Goal: Information Seeking & Learning: Compare options

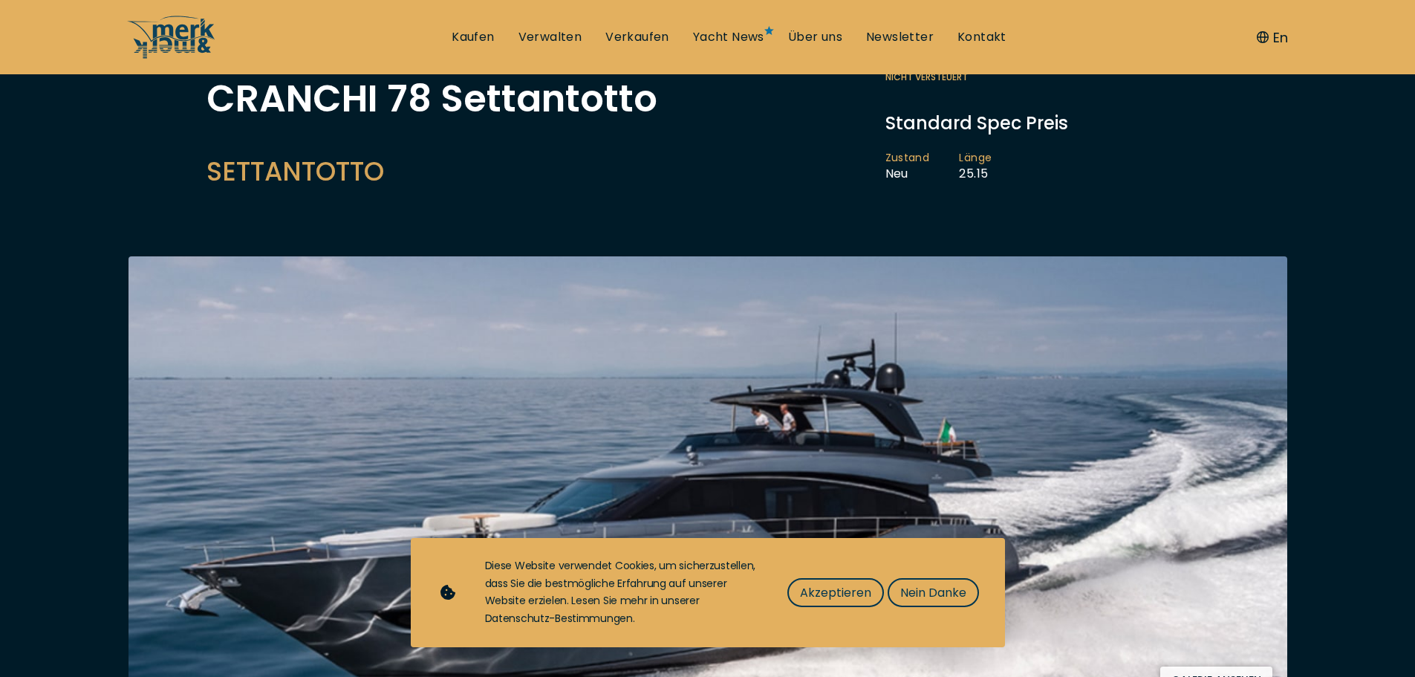
scroll to position [149, 0]
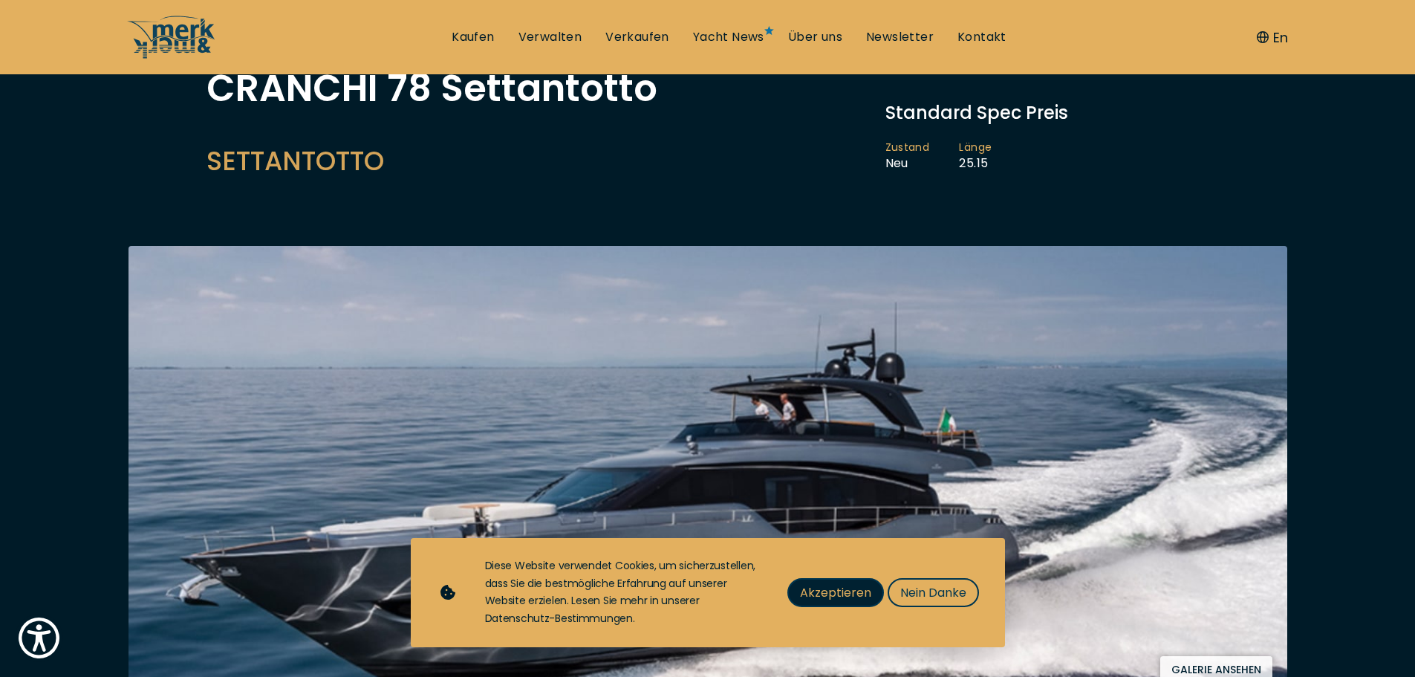
click at [841, 592] on span "Akzeptieren" at bounding box center [835, 592] width 71 height 19
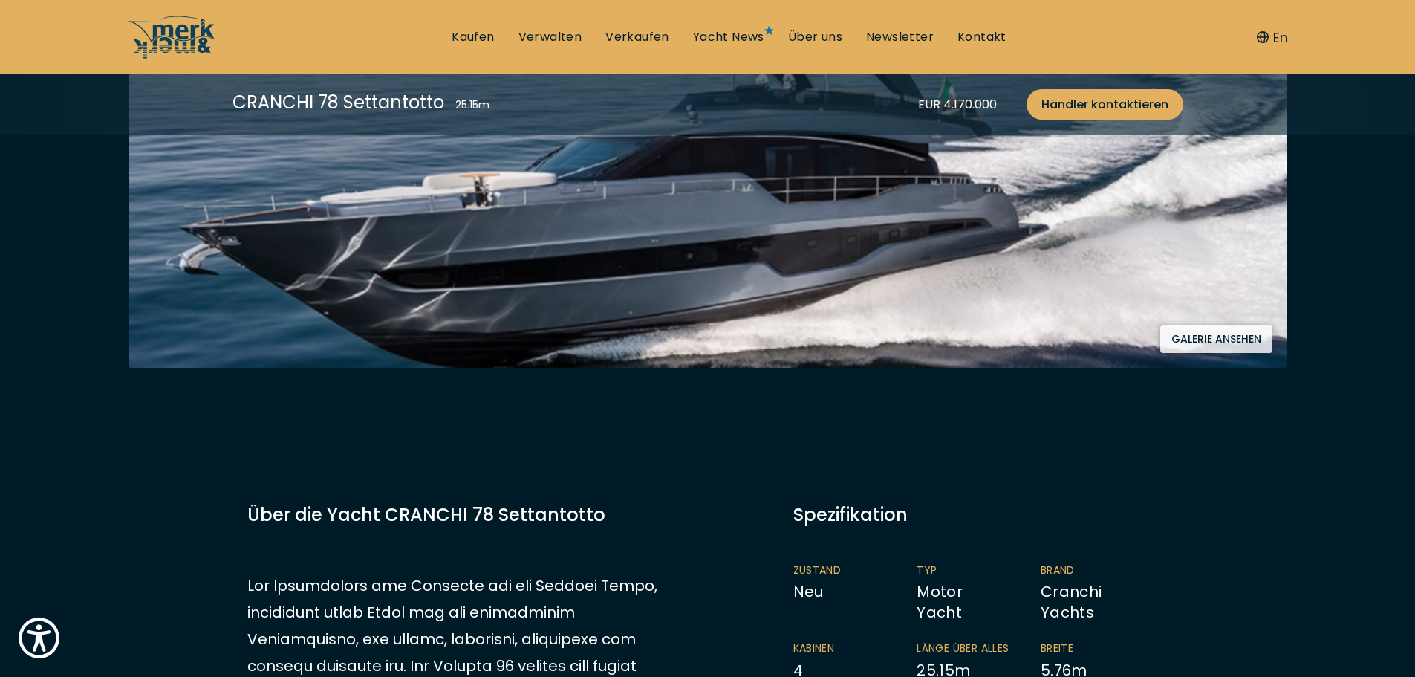
scroll to position [371, 0]
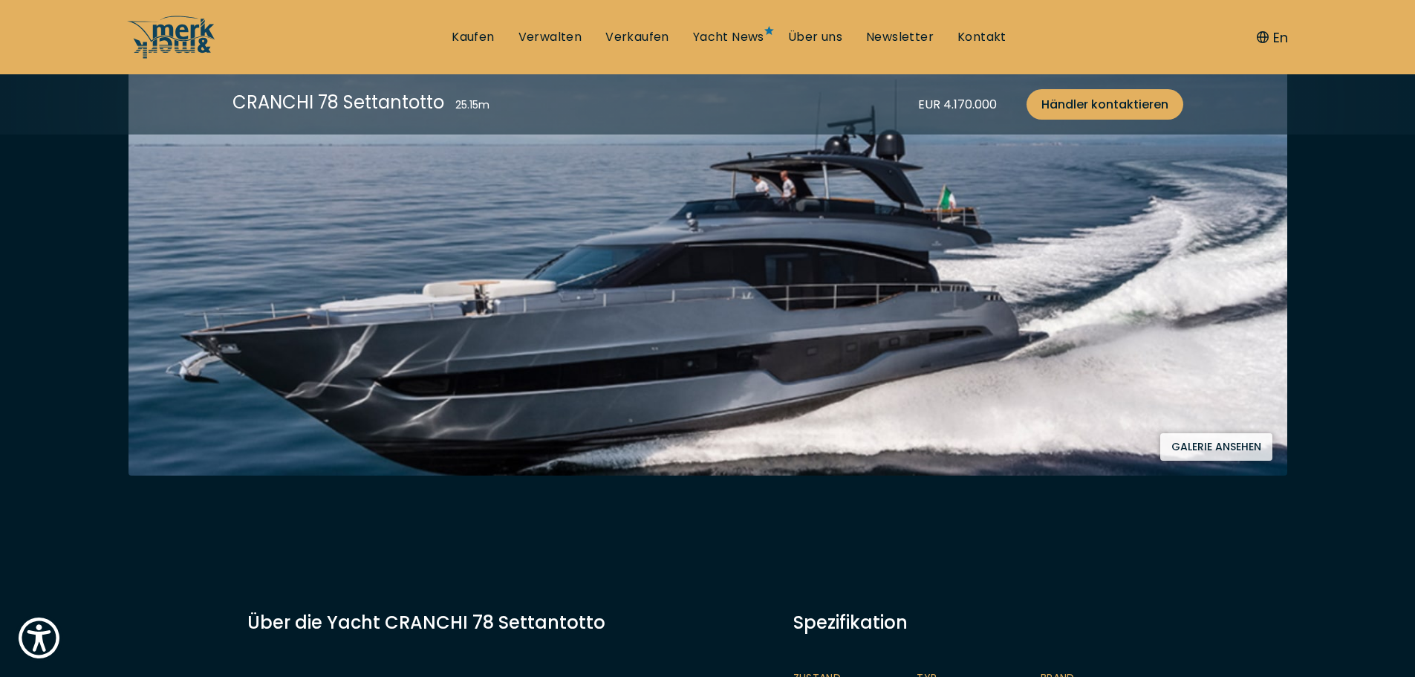
click at [1205, 457] on button "Galerie ansehen" at bounding box center [1216, 446] width 112 height 27
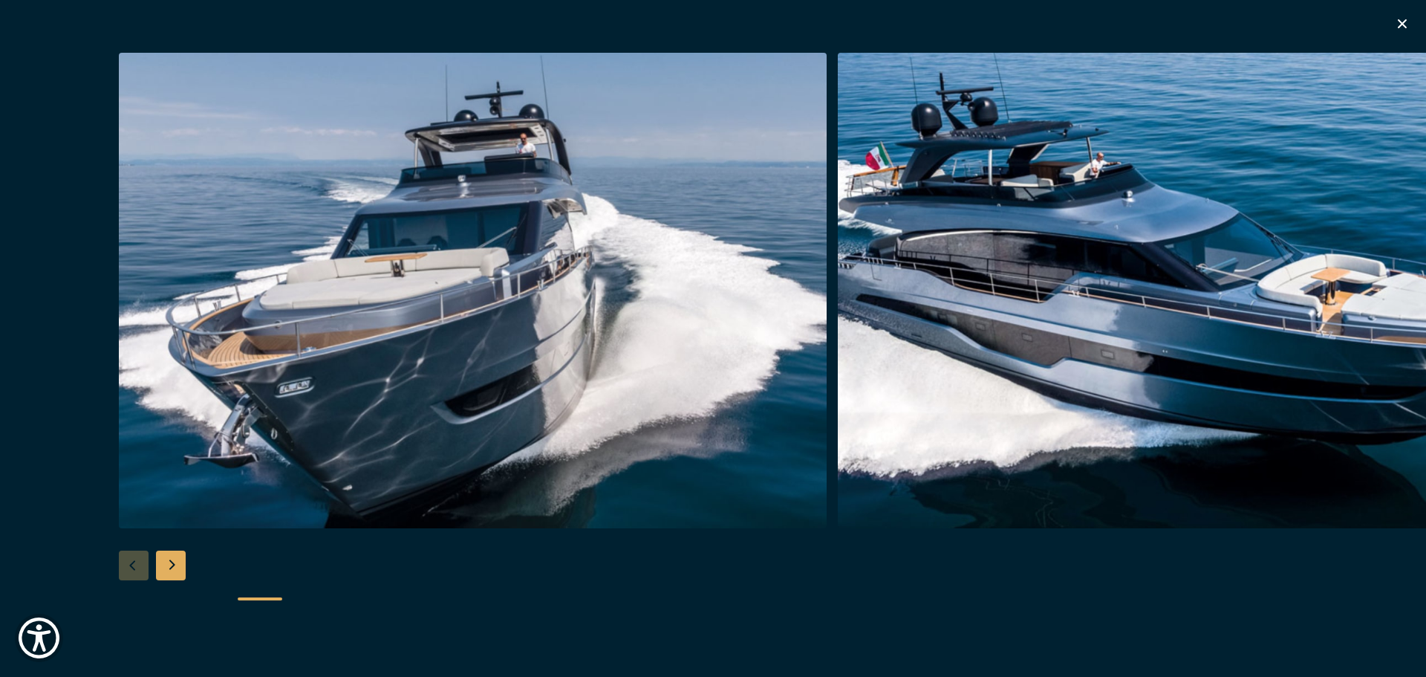
click at [177, 577] on div "Next slide" at bounding box center [171, 565] width 30 height 30
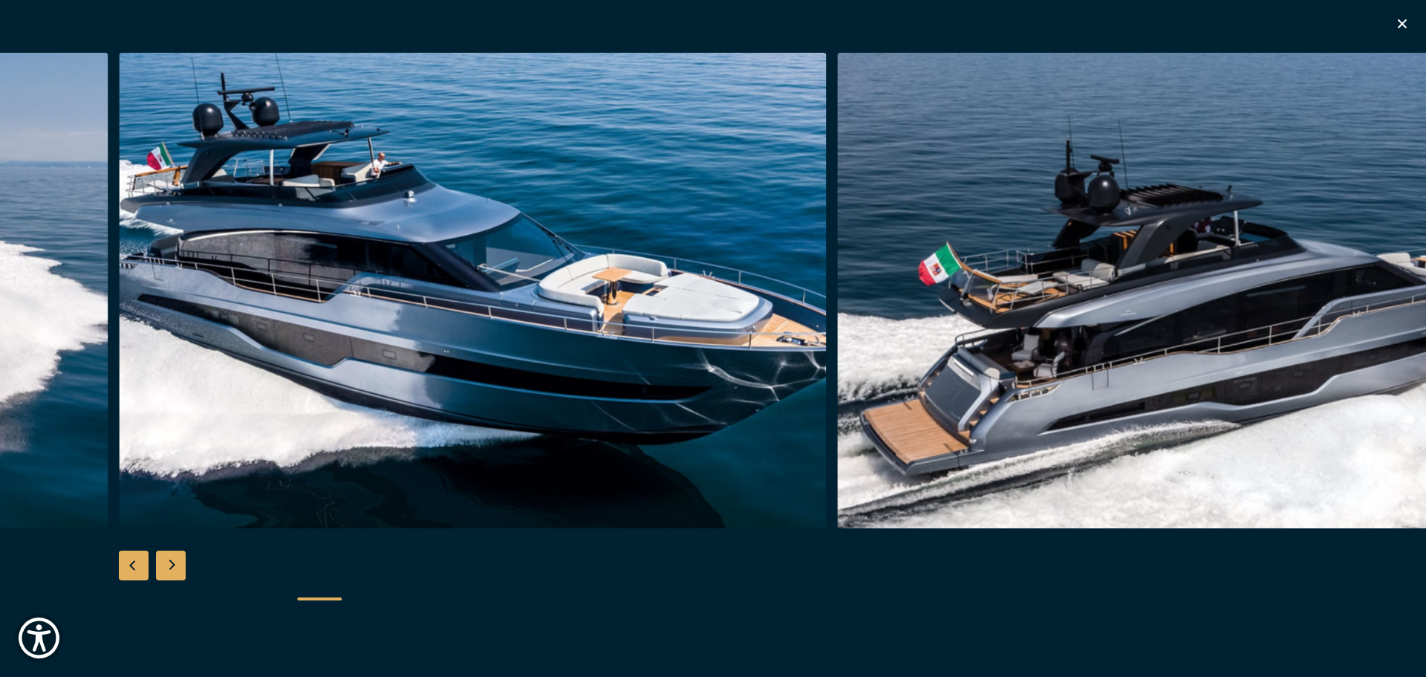
click at [177, 577] on div "Next slide" at bounding box center [171, 565] width 30 height 30
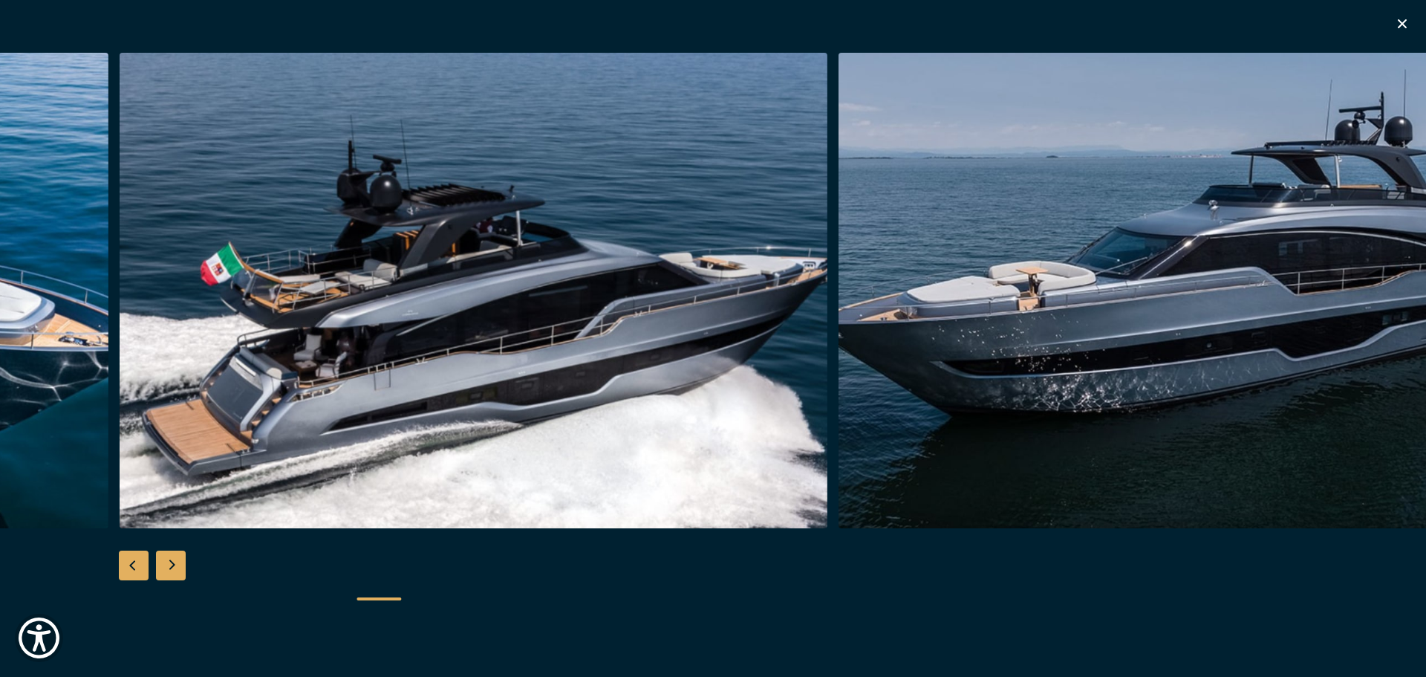
click at [177, 577] on div "Next slide" at bounding box center [171, 565] width 30 height 30
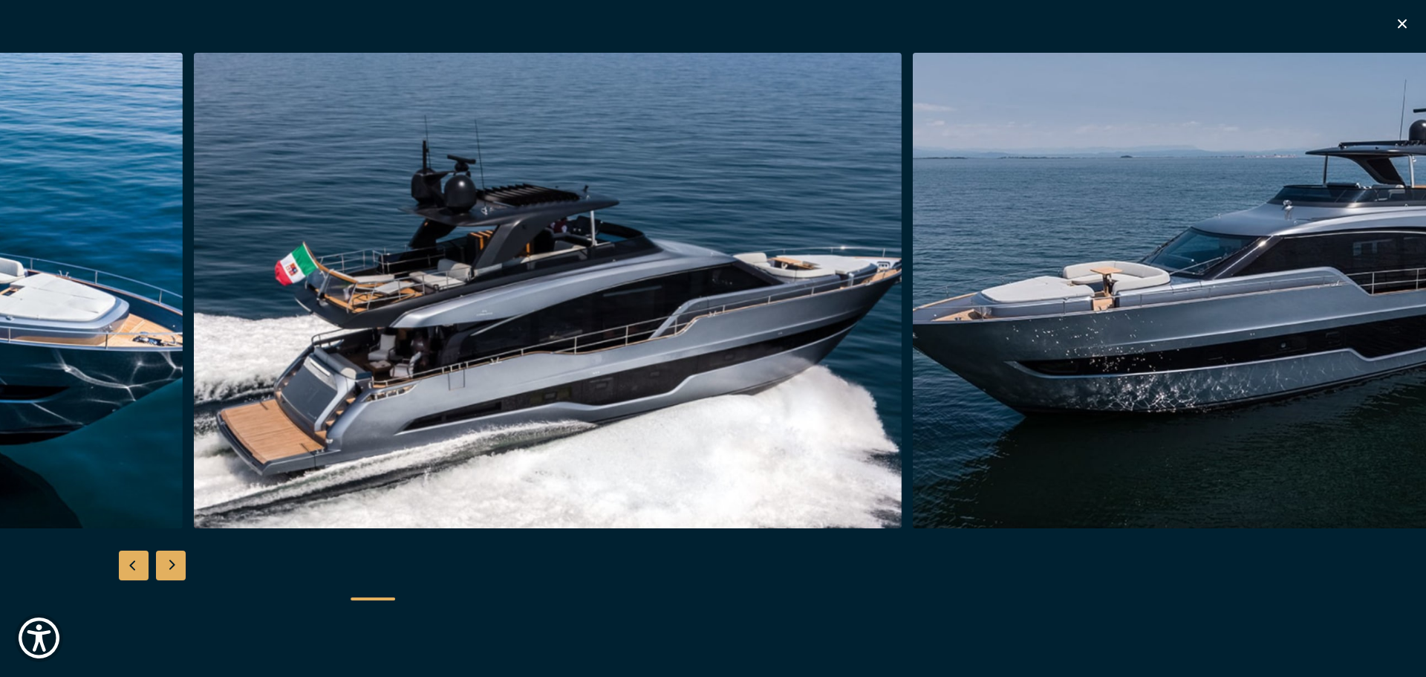
click at [170, 568] on div "Next slide" at bounding box center [171, 565] width 30 height 30
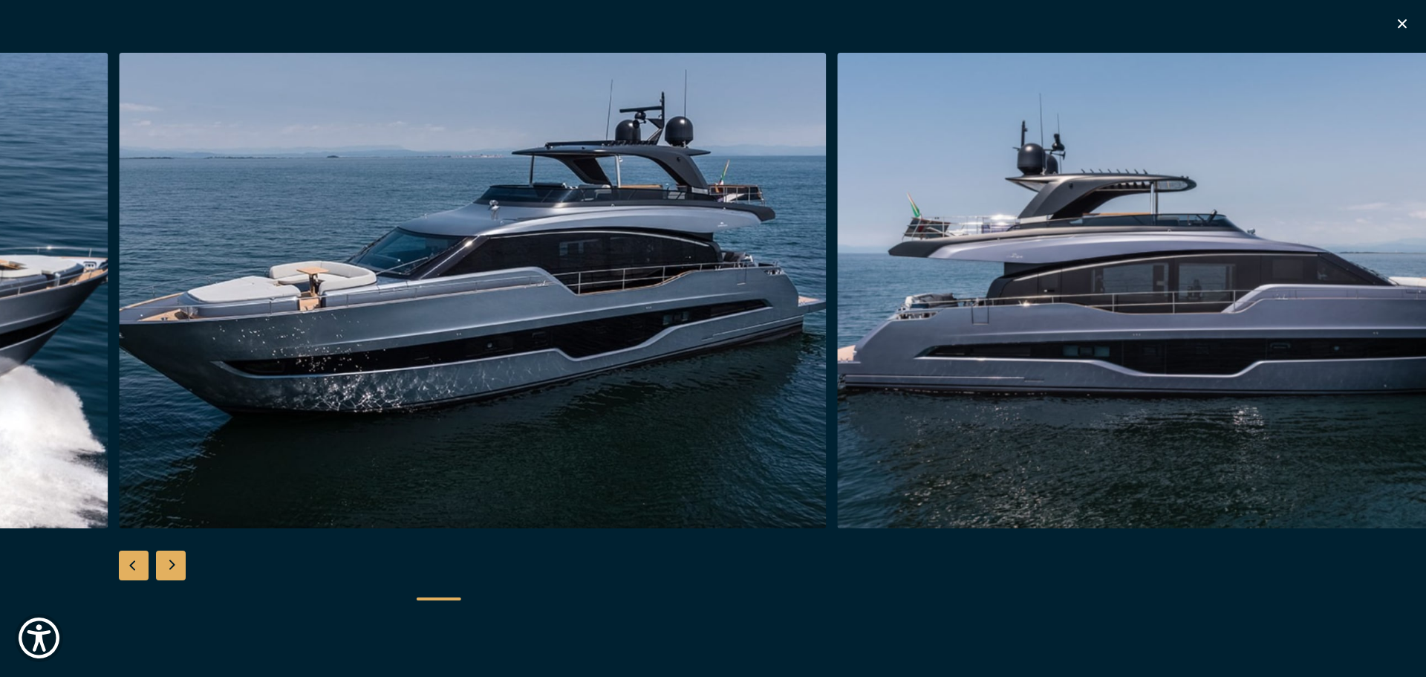
click at [170, 568] on div "Next slide" at bounding box center [171, 565] width 30 height 30
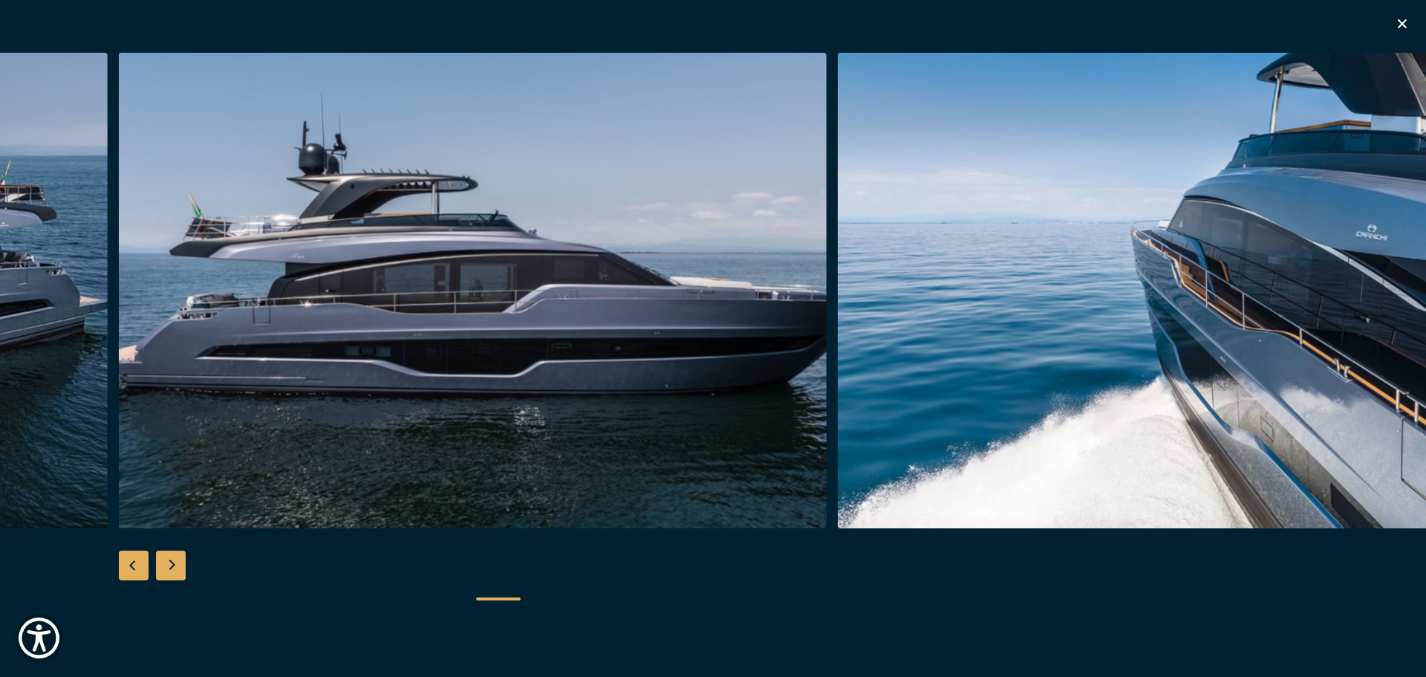
click at [170, 568] on div "Next slide" at bounding box center [171, 565] width 30 height 30
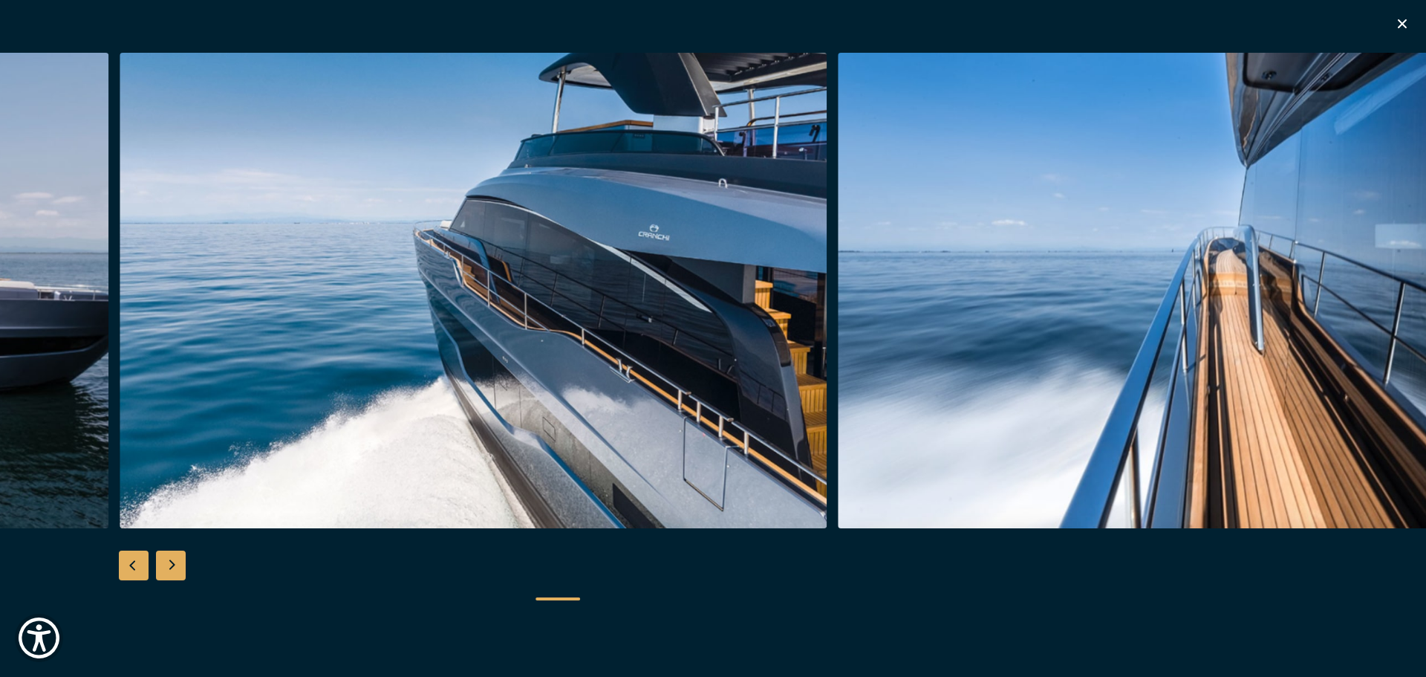
click at [171, 568] on div "Next slide" at bounding box center [171, 565] width 30 height 30
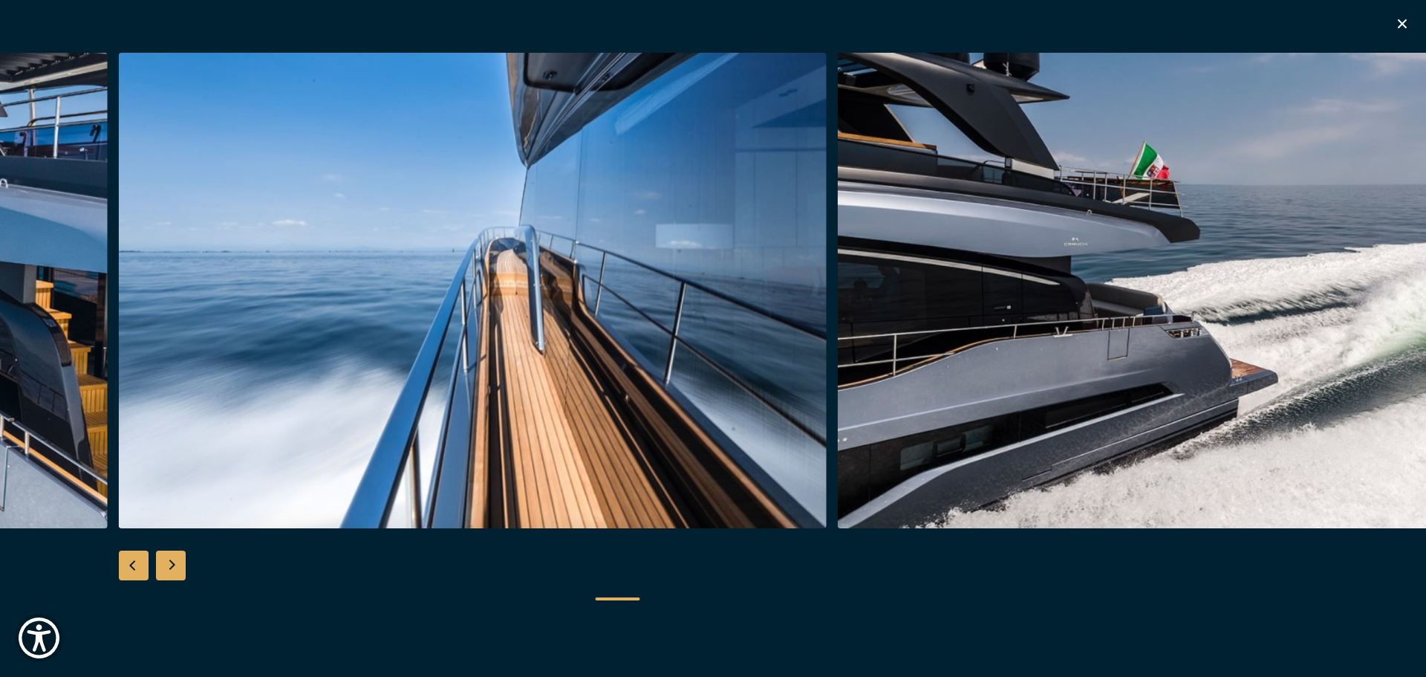
click at [172, 568] on div "Next slide" at bounding box center [171, 565] width 30 height 30
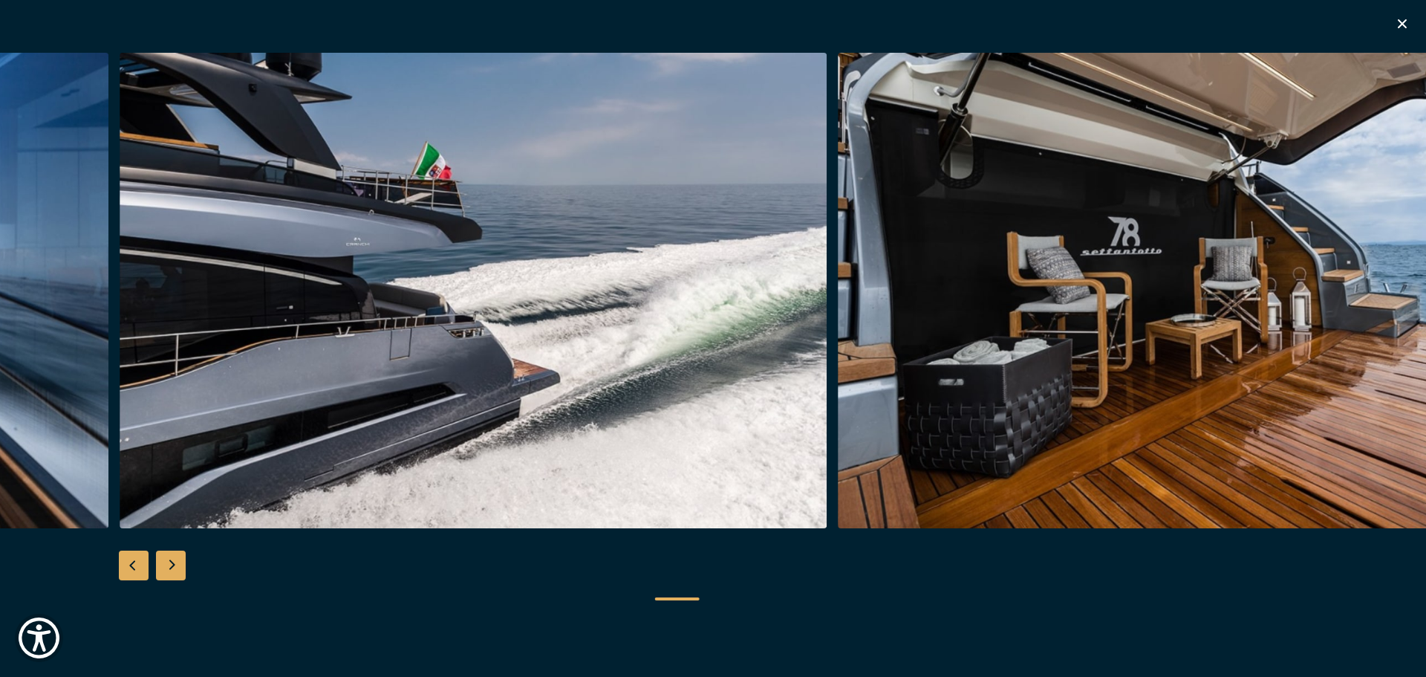
click at [173, 568] on div "Next slide" at bounding box center [171, 565] width 30 height 30
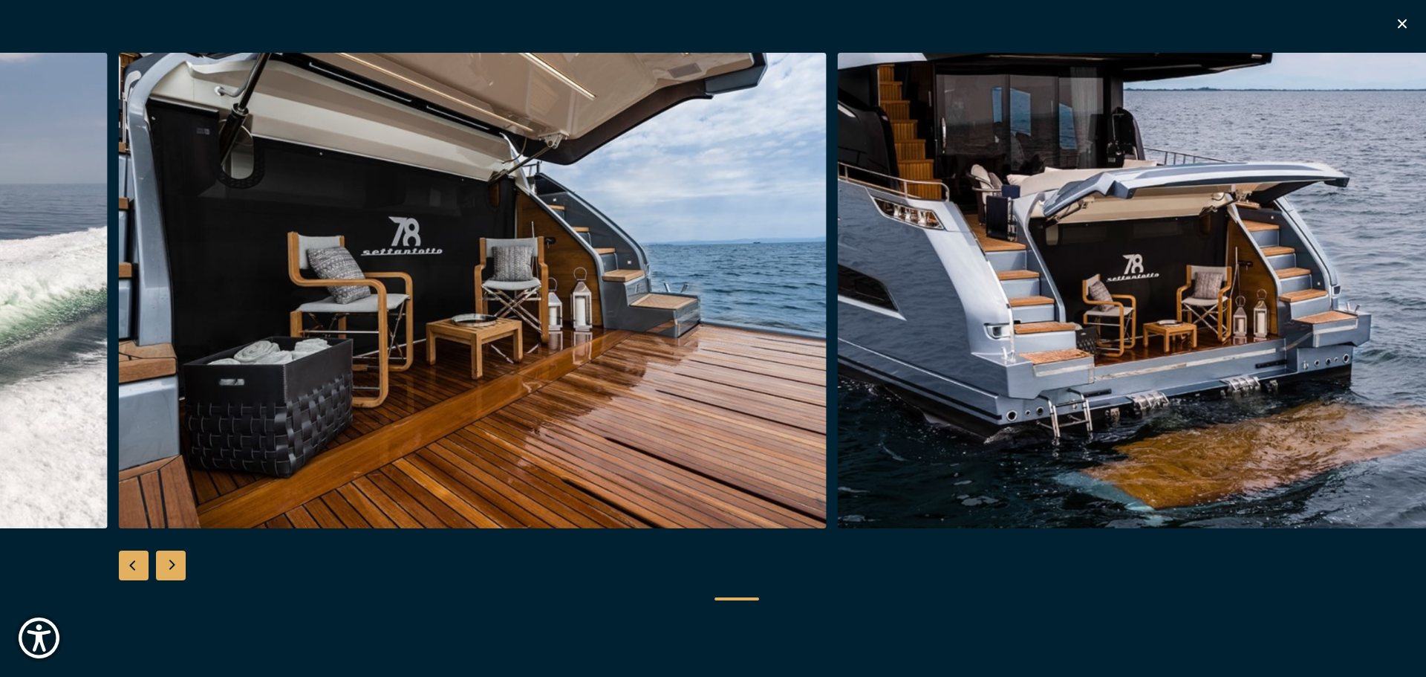
click at [174, 568] on div "Next slide" at bounding box center [171, 565] width 30 height 30
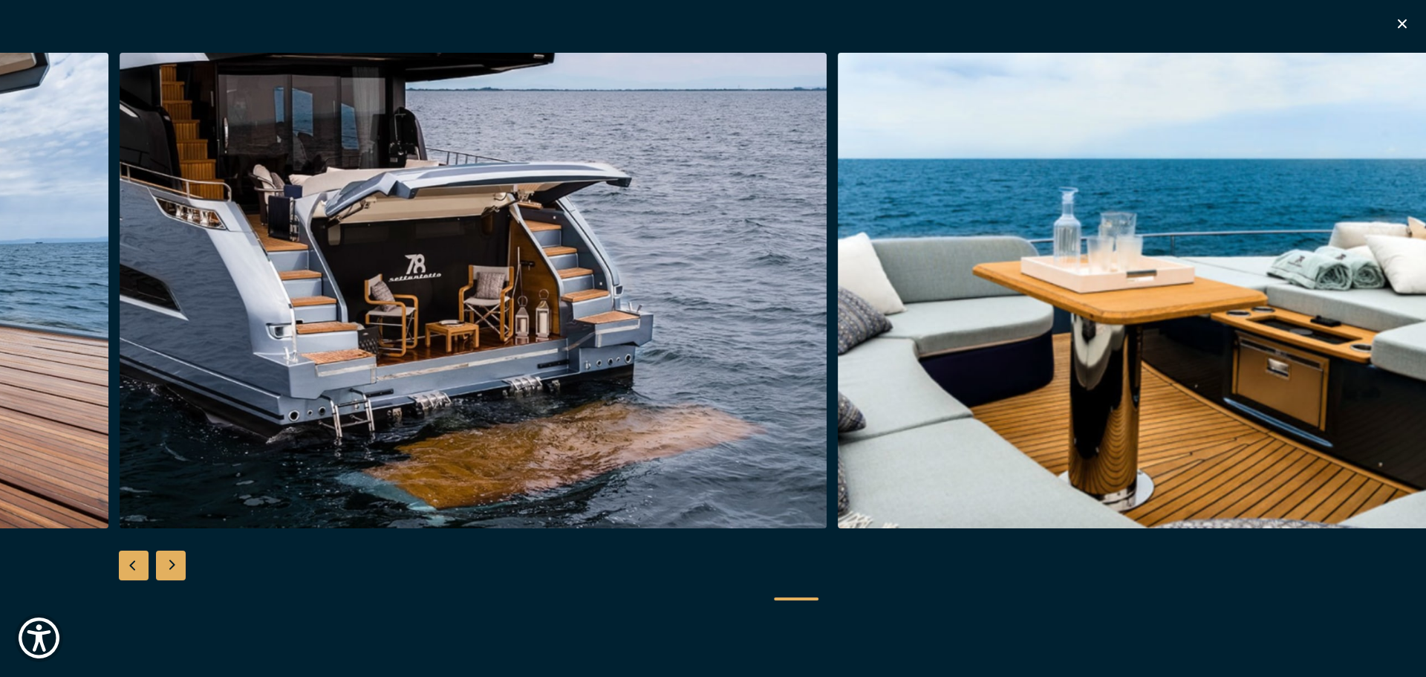
click at [175, 568] on div "Next slide" at bounding box center [171, 565] width 30 height 30
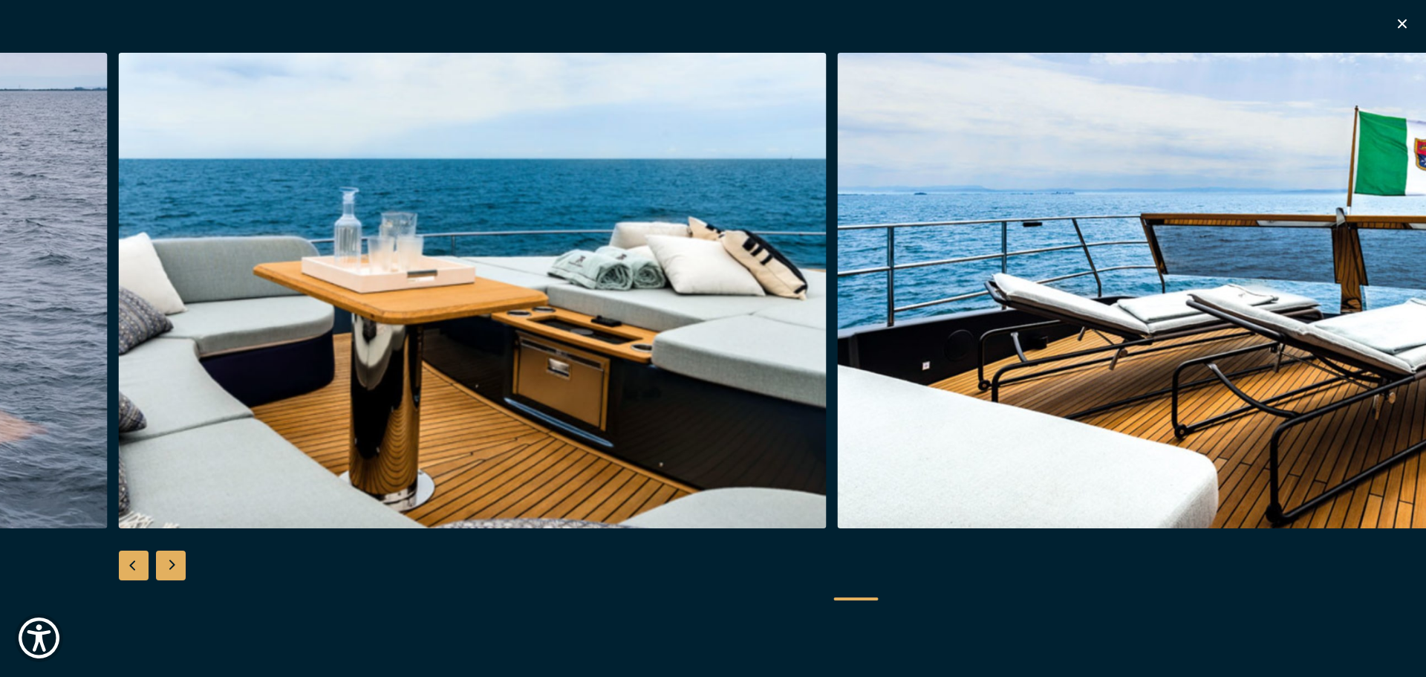
click at [176, 567] on div "Next slide" at bounding box center [171, 565] width 30 height 30
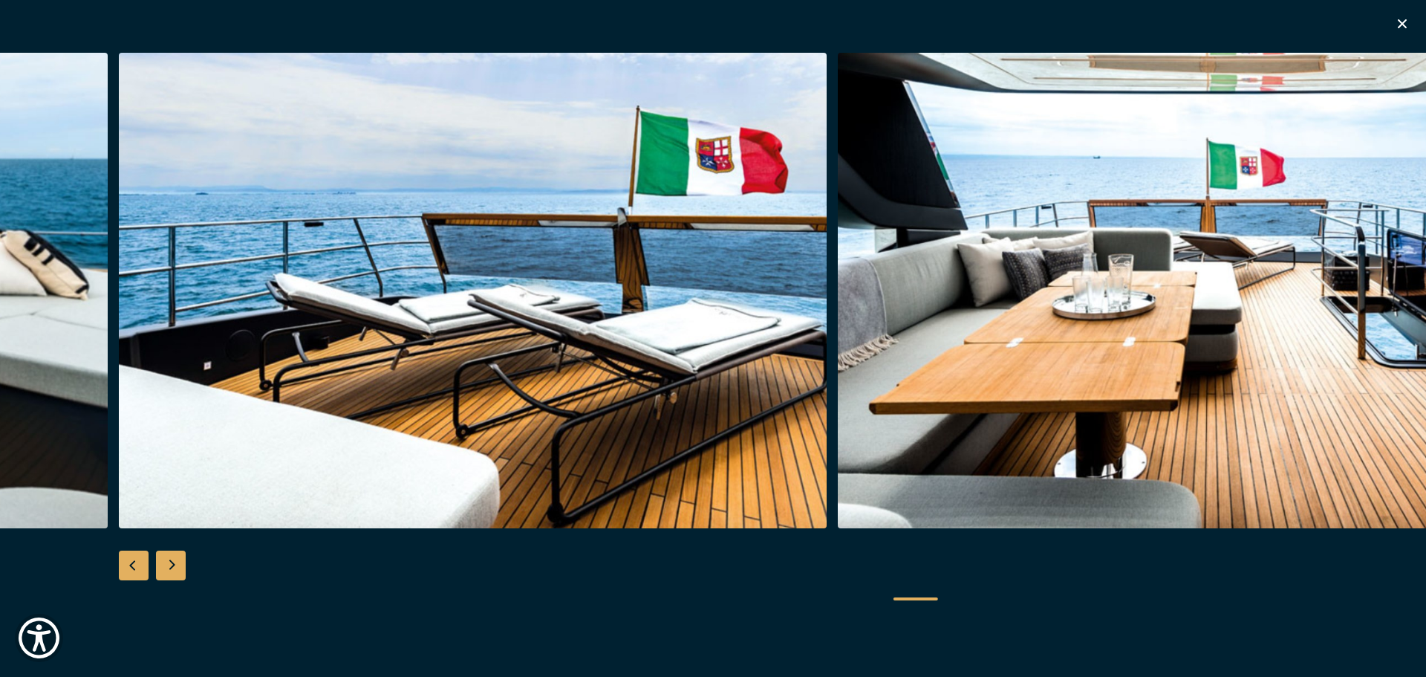
click at [176, 567] on div "Next slide" at bounding box center [171, 565] width 30 height 30
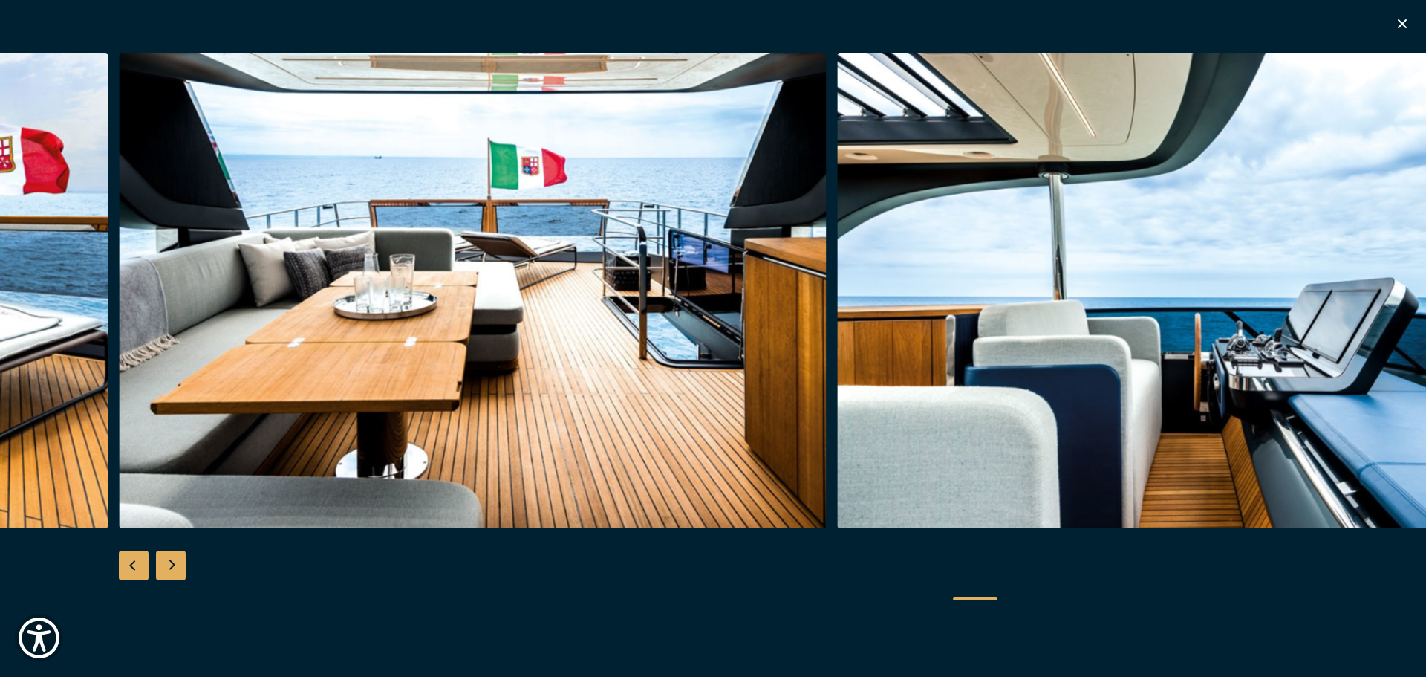
click at [178, 567] on div "Next slide" at bounding box center [171, 565] width 30 height 30
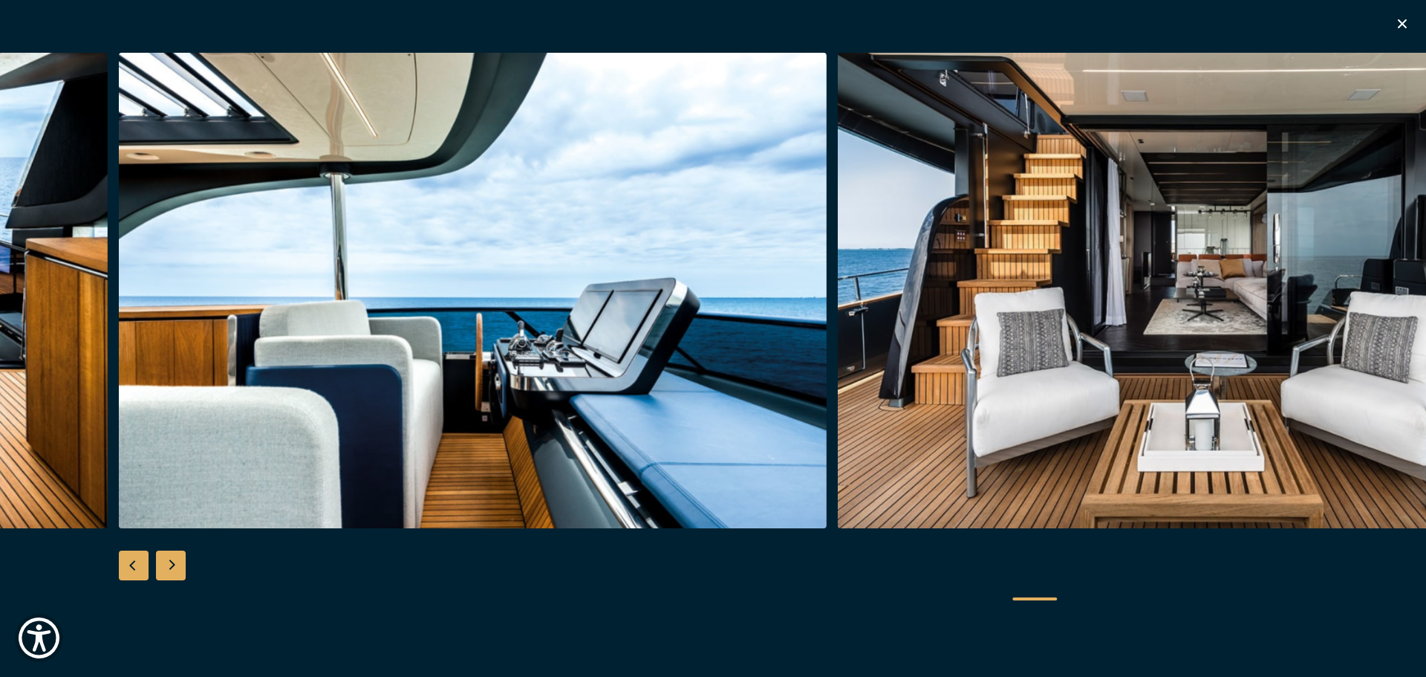
click at [178, 567] on div "Next slide" at bounding box center [171, 565] width 30 height 30
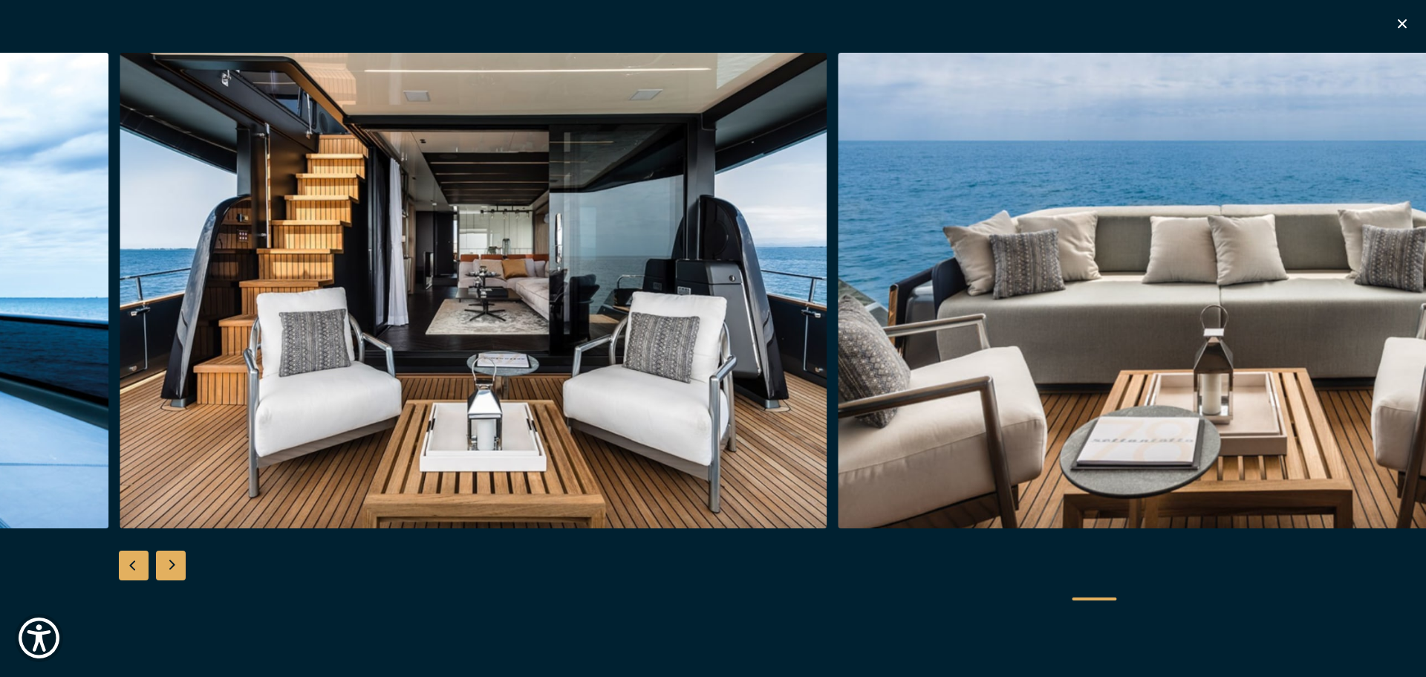
click at [180, 567] on div "Next slide" at bounding box center [171, 565] width 30 height 30
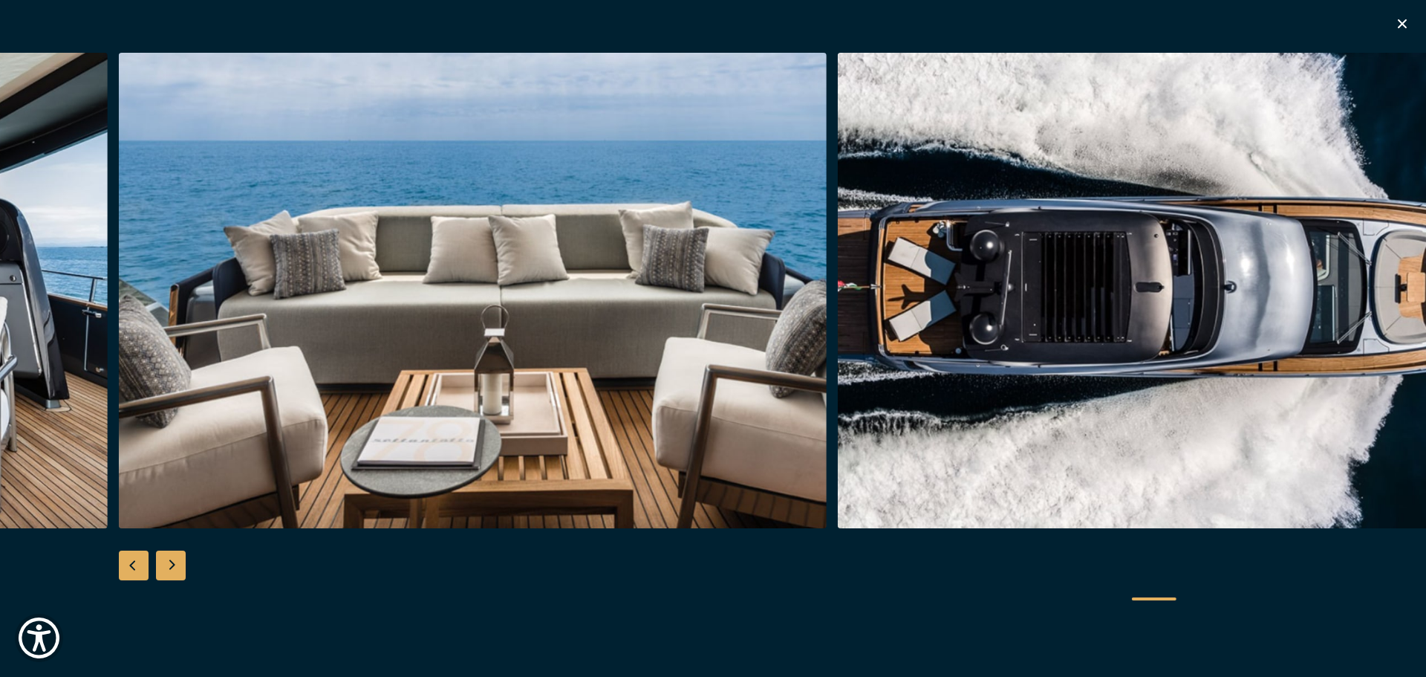
click at [185, 564] on div "Next slide" at bounding box center [171, 565] width 30 height 30
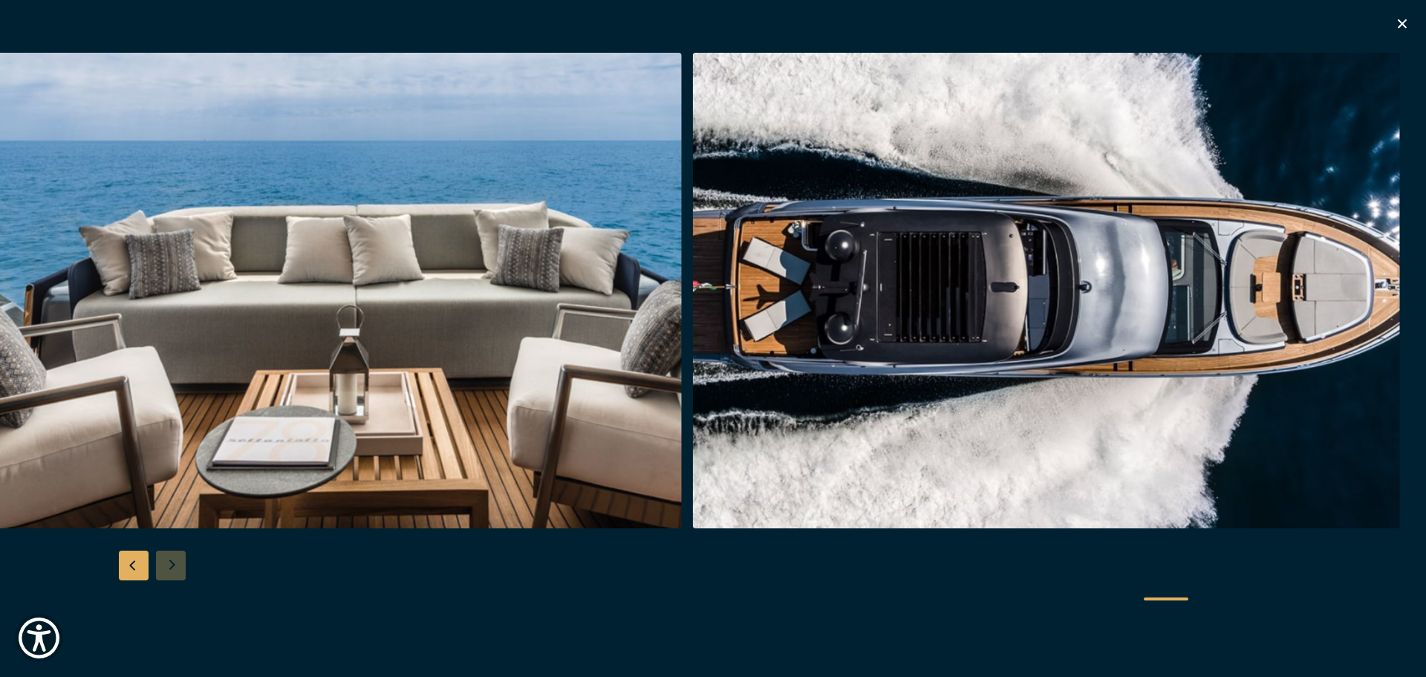
click at [182, 565] on div at bounding box center [713, 339] width 1426 height 572
click at [1396, 19] on icon "button" at bounding box center [1402, 24] width 18 height 18
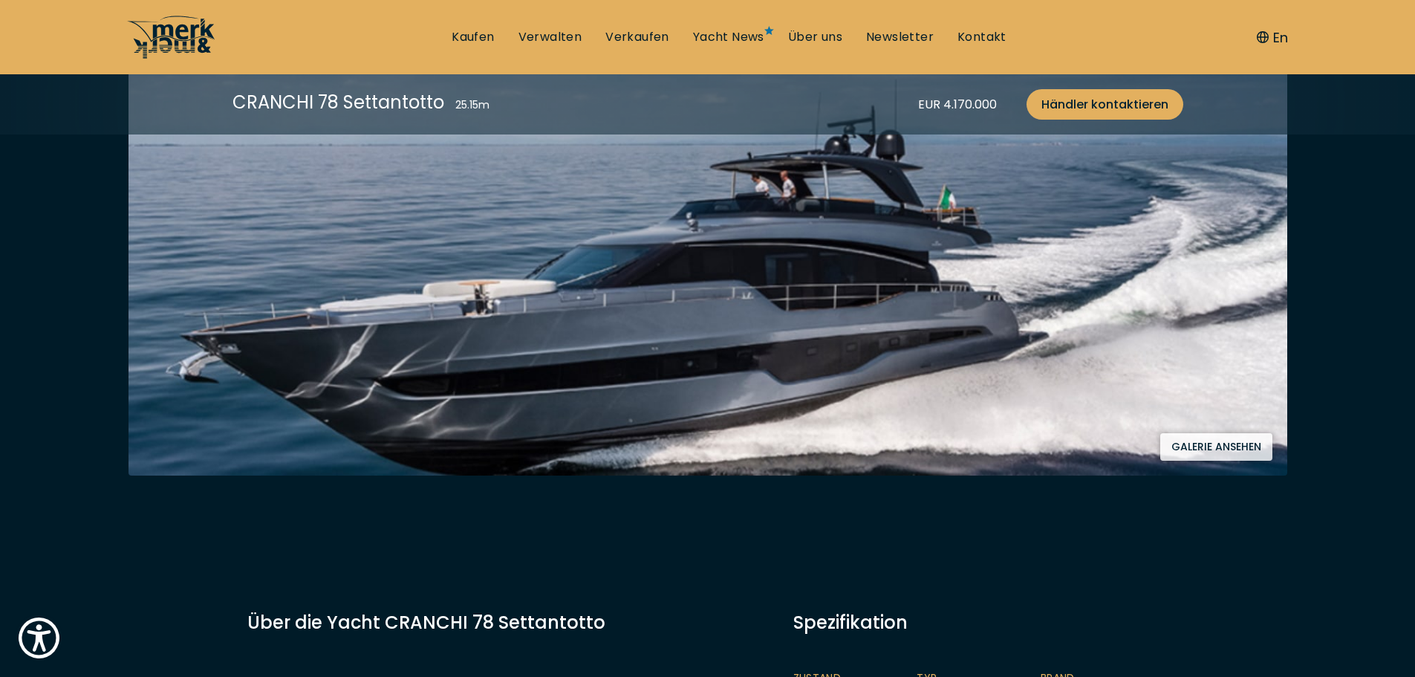
click at [176, 36] on icon at bounding box center [171, 37] width 89 height 45
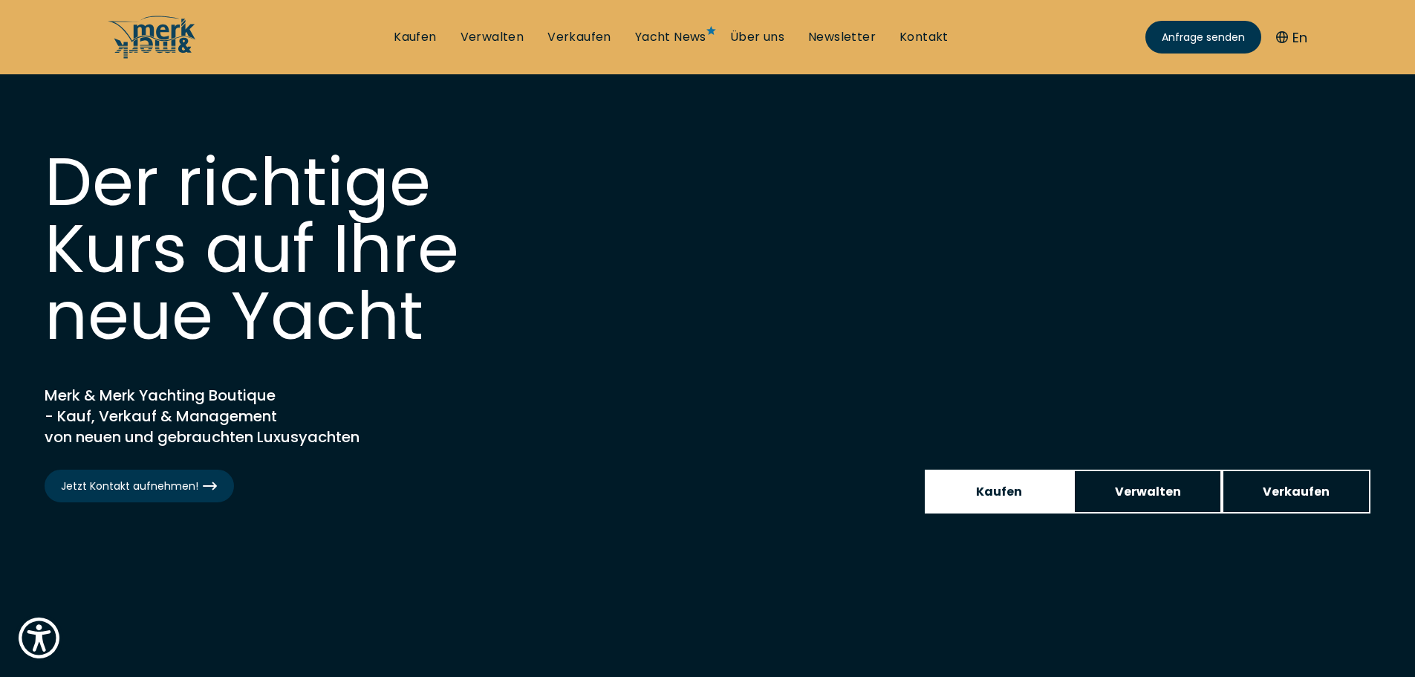
click at [994, 495] on span "Kaufen" at bounding box center [999, 491] width 46 height 19
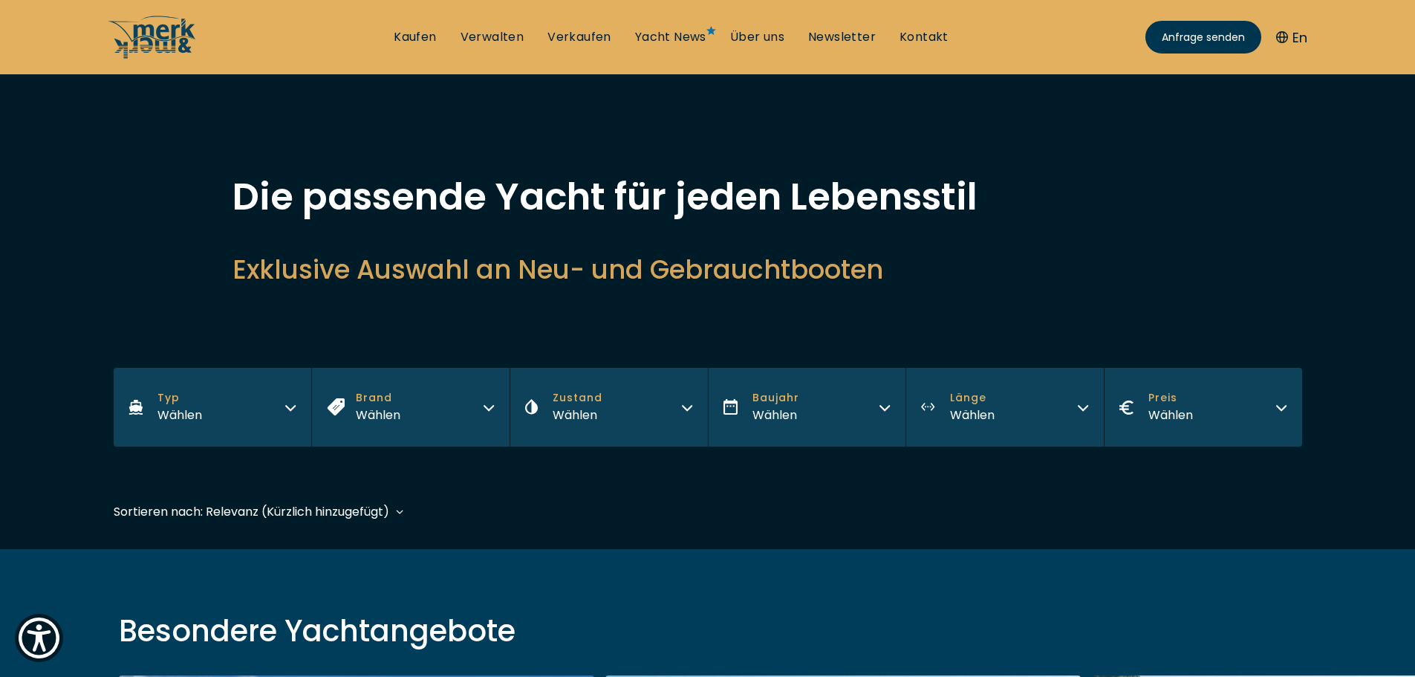
click at [186, 408] on div "Wählen" at bounding box center [179, 414] width 45 height 19
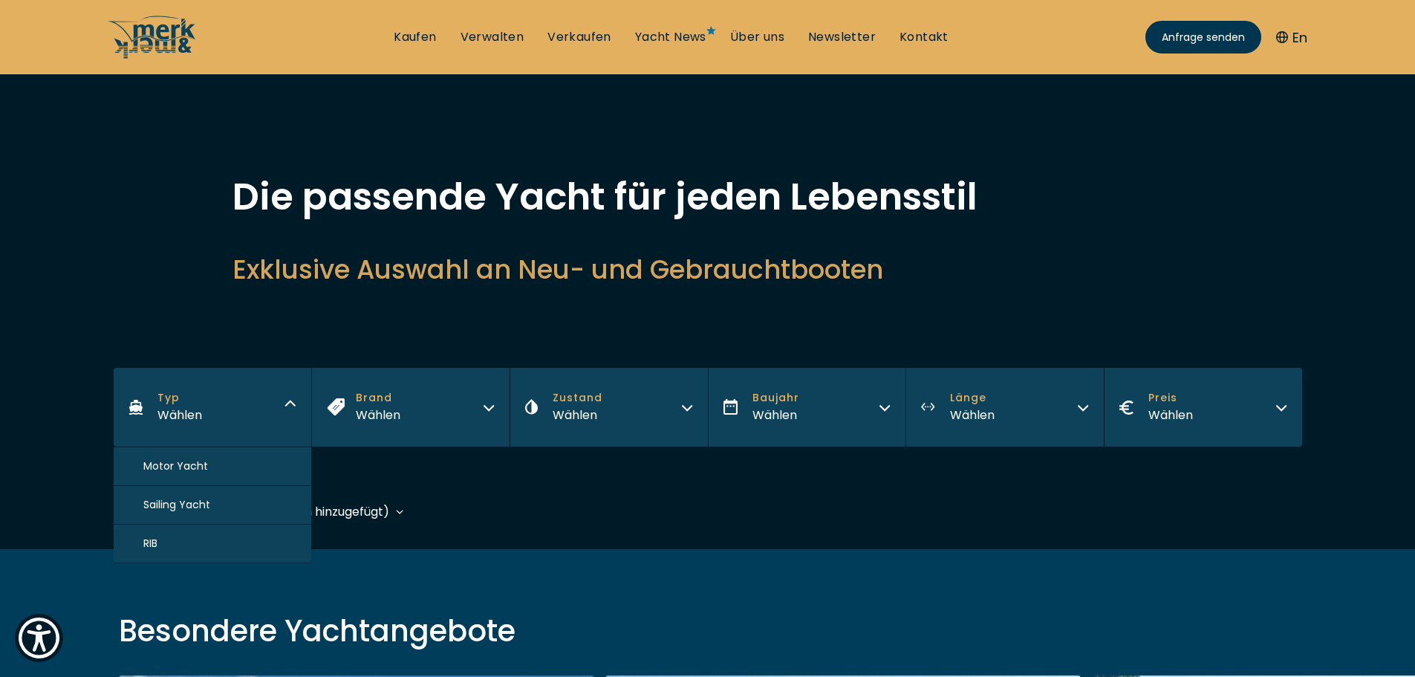
click at [159, 467] on span "Motor Yacht" at bounding box center [175, 466] width 65 height 16
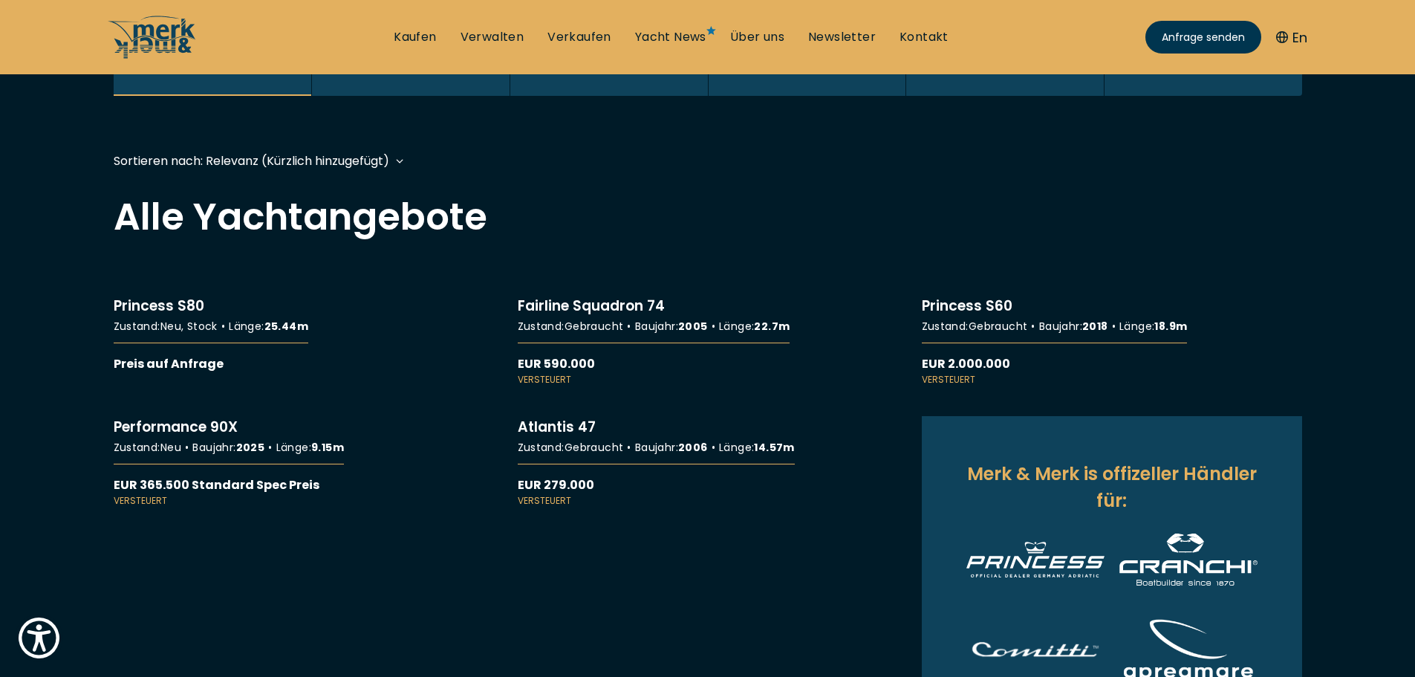
scroll to position [1, 0]
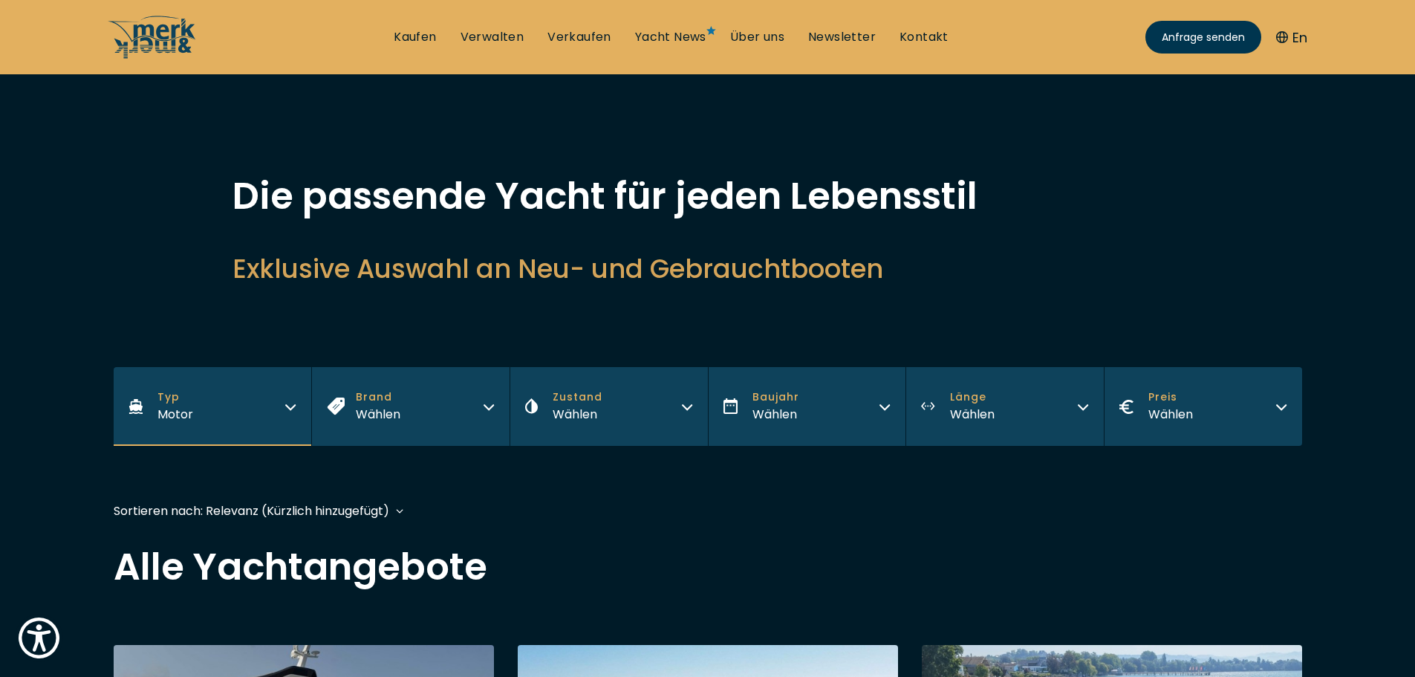
click at [373, 414] on div "Wählen" at bounding box center [378, 414] width 45 height 19
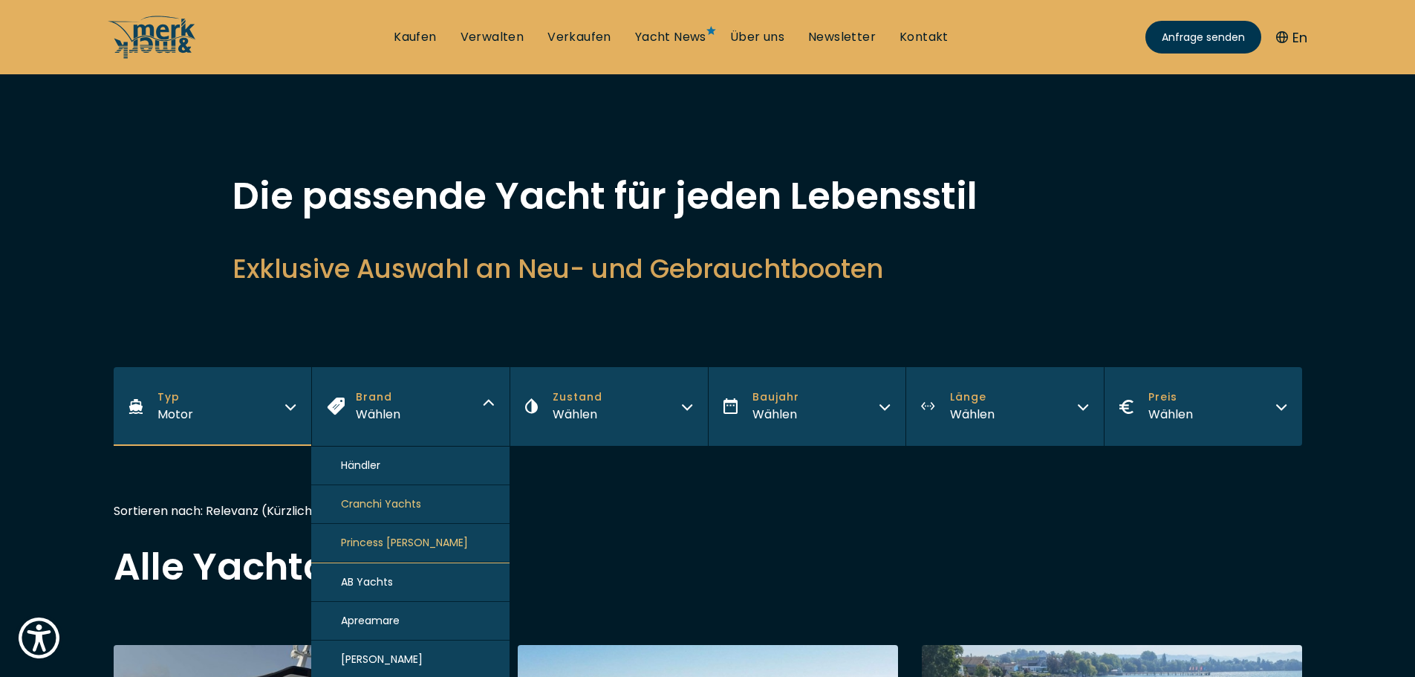
click at [373, 414] on div "Wählen" at bounding box center [378, 414] width 45 height 19
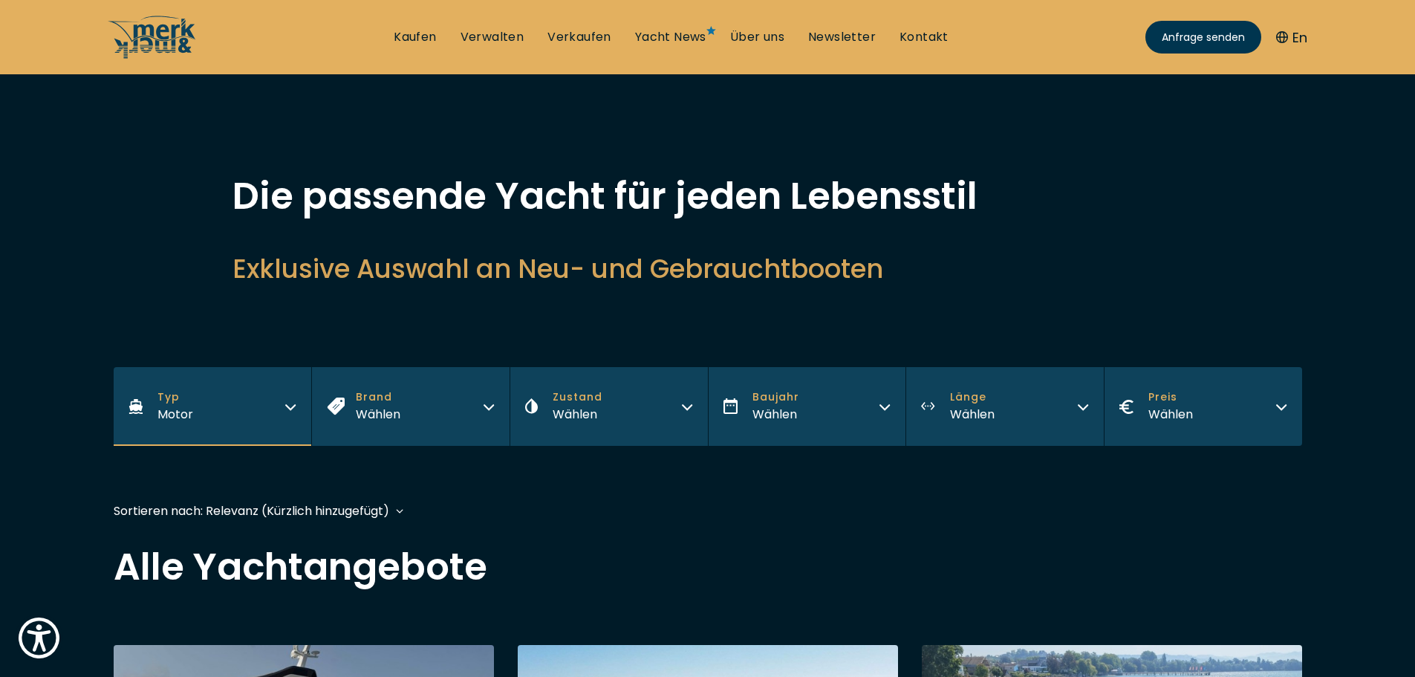
click at [574, 410] on div "Wählen" at bounding box center [578, 414] width 50 height 19
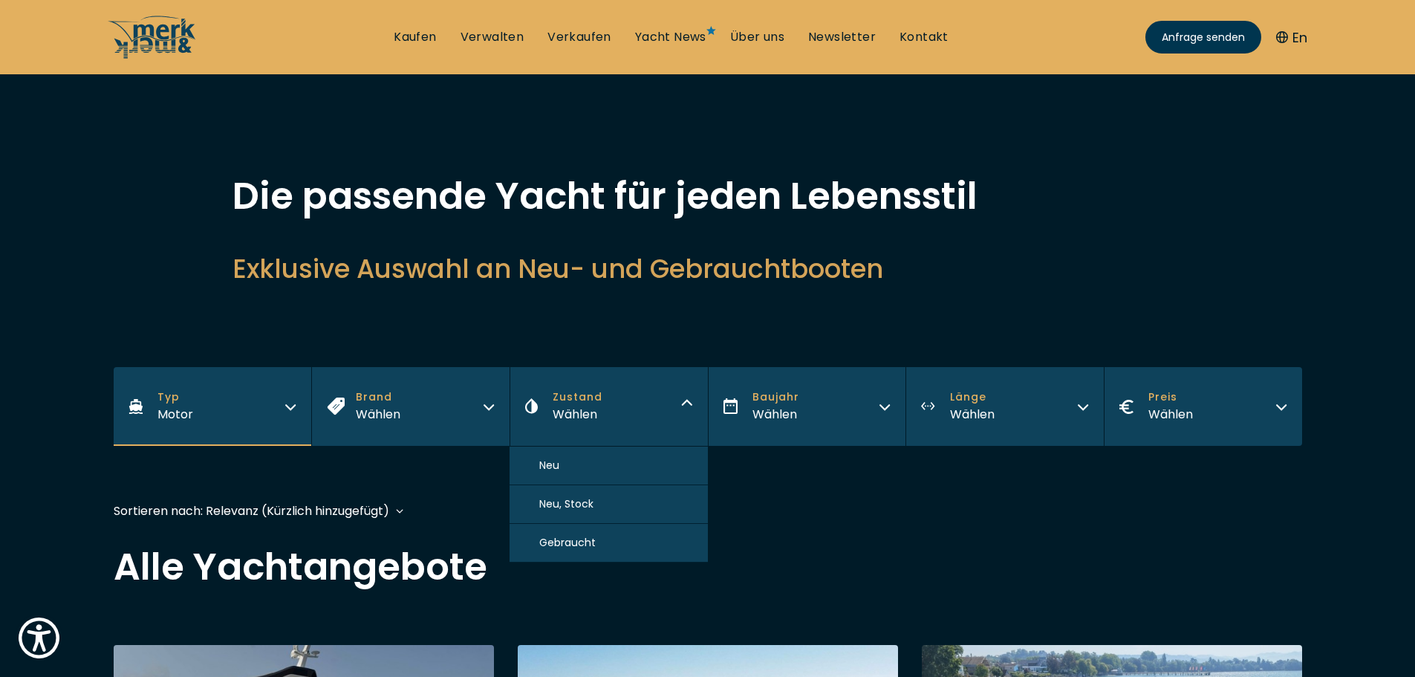
click at [576, 410] on div "Wählen" at bounding box center [578, 414] width 50 height 19
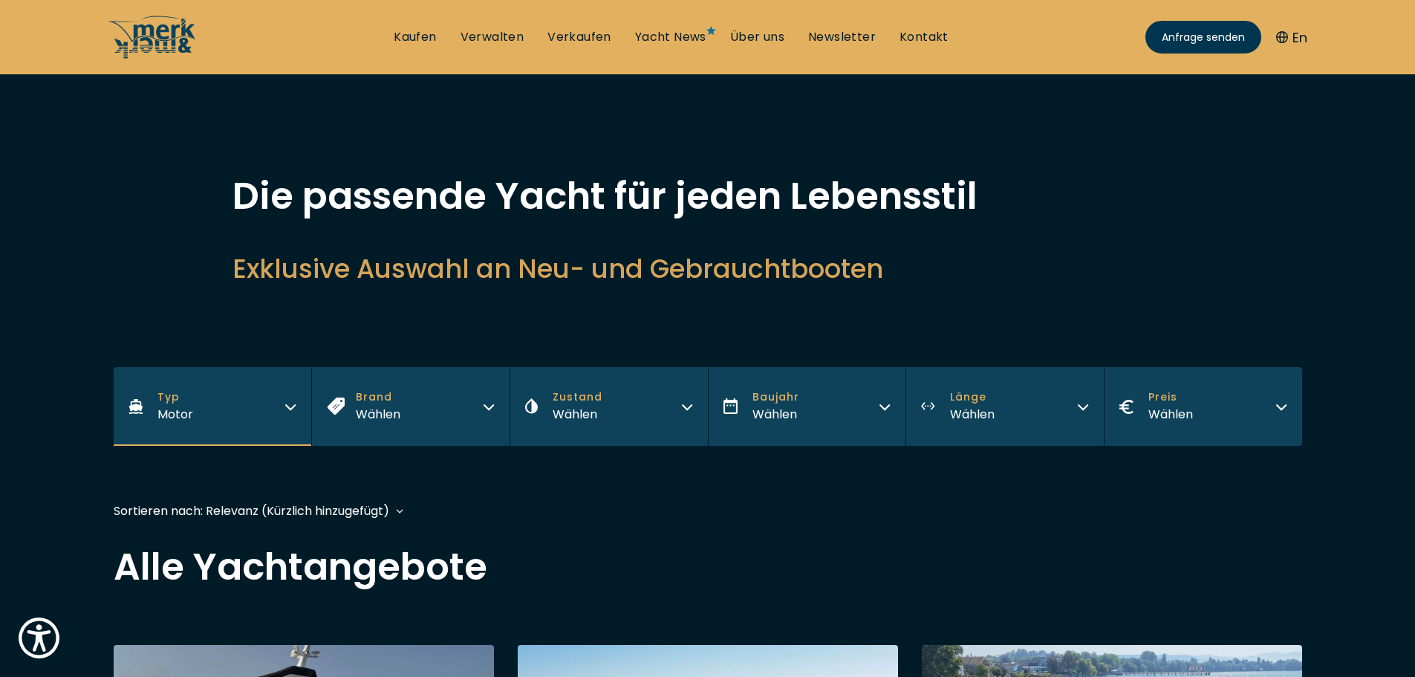
click at [787, 416] on div "Wählen" at bounding box center [775, 414] width 47 height 19
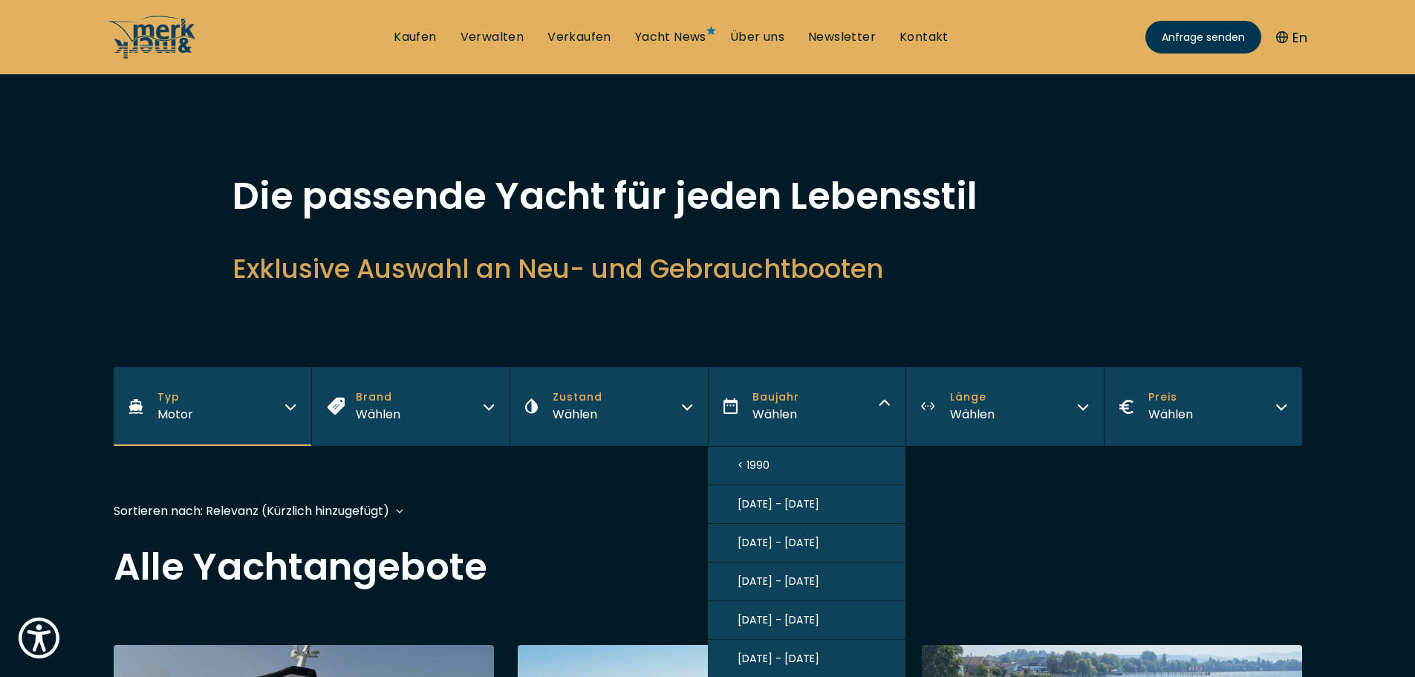
click at [787, 416] on div "Wählen" at bounding box center [775, 414] width 47 height 19
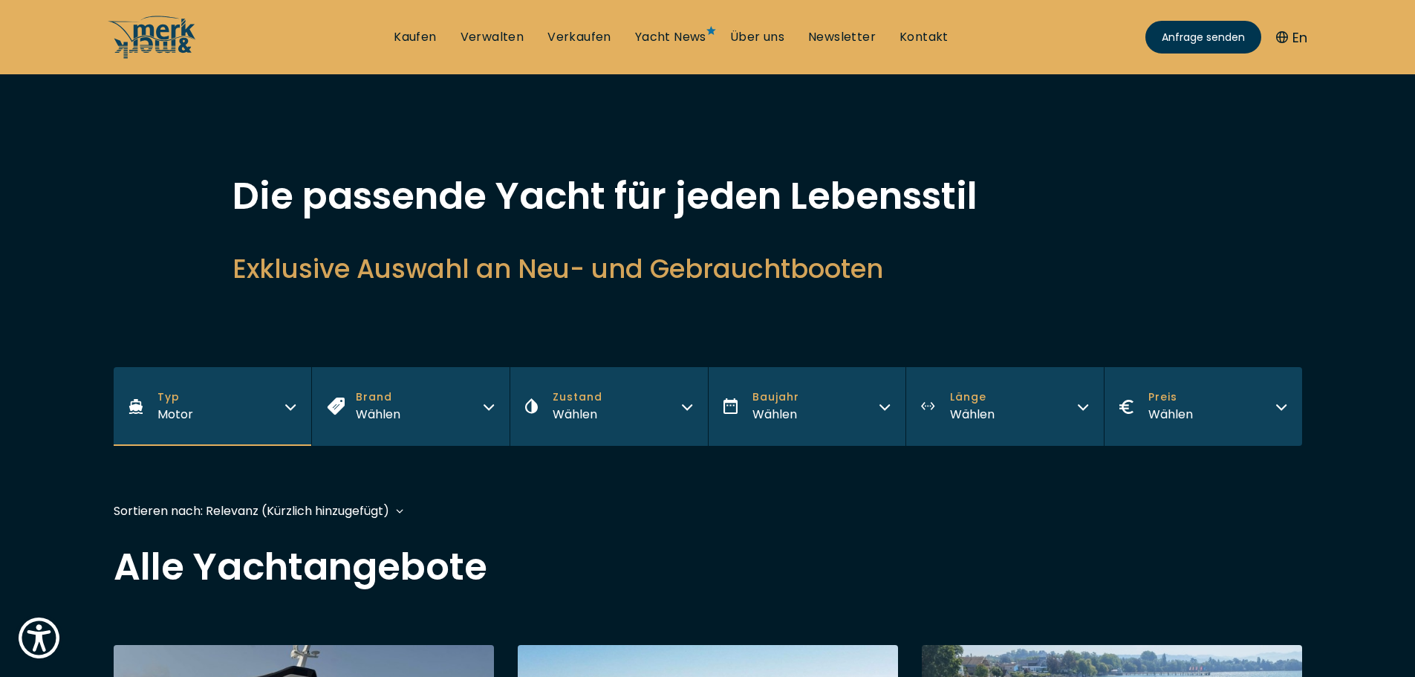
click at [957, 413] on div "Wählen" at bounding box center [972, 414] width 45 height 19
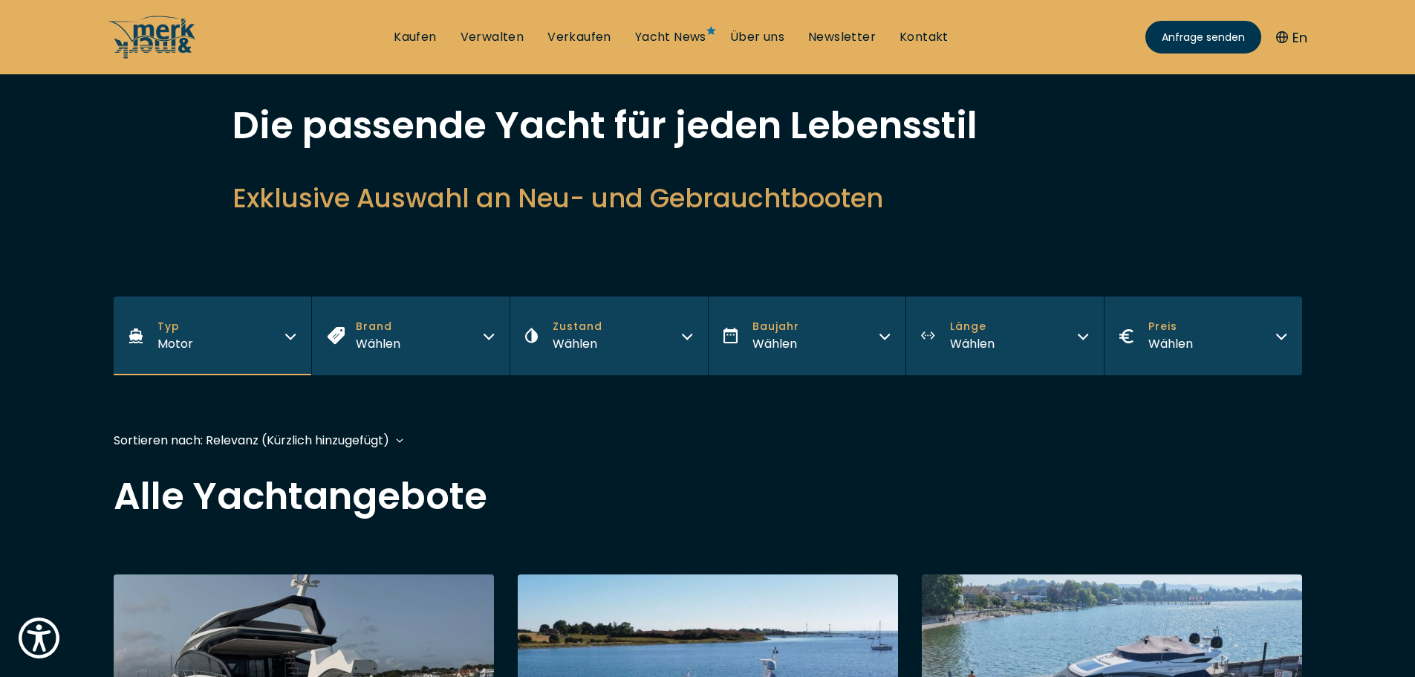
scroll to position [75, 0]
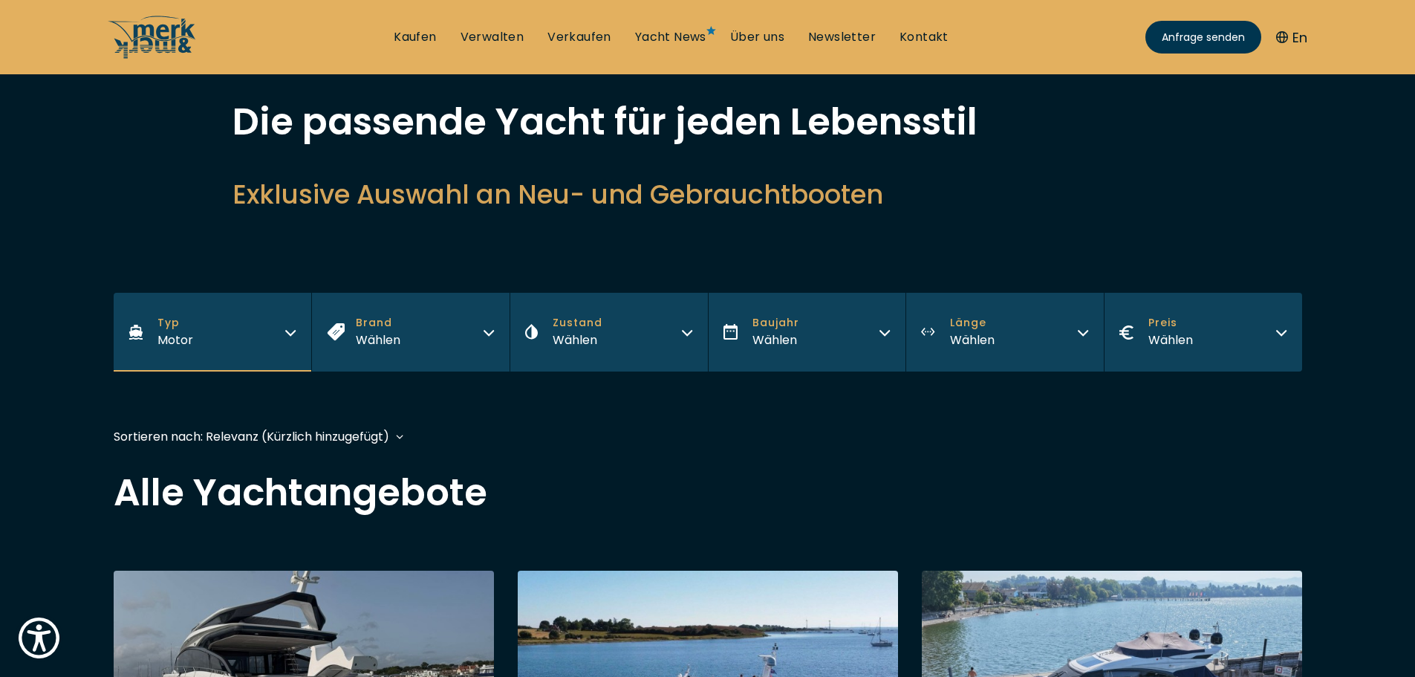
click at [977, 331] on div "Wählen" at bounding box center [972, 339] width 45 height 19
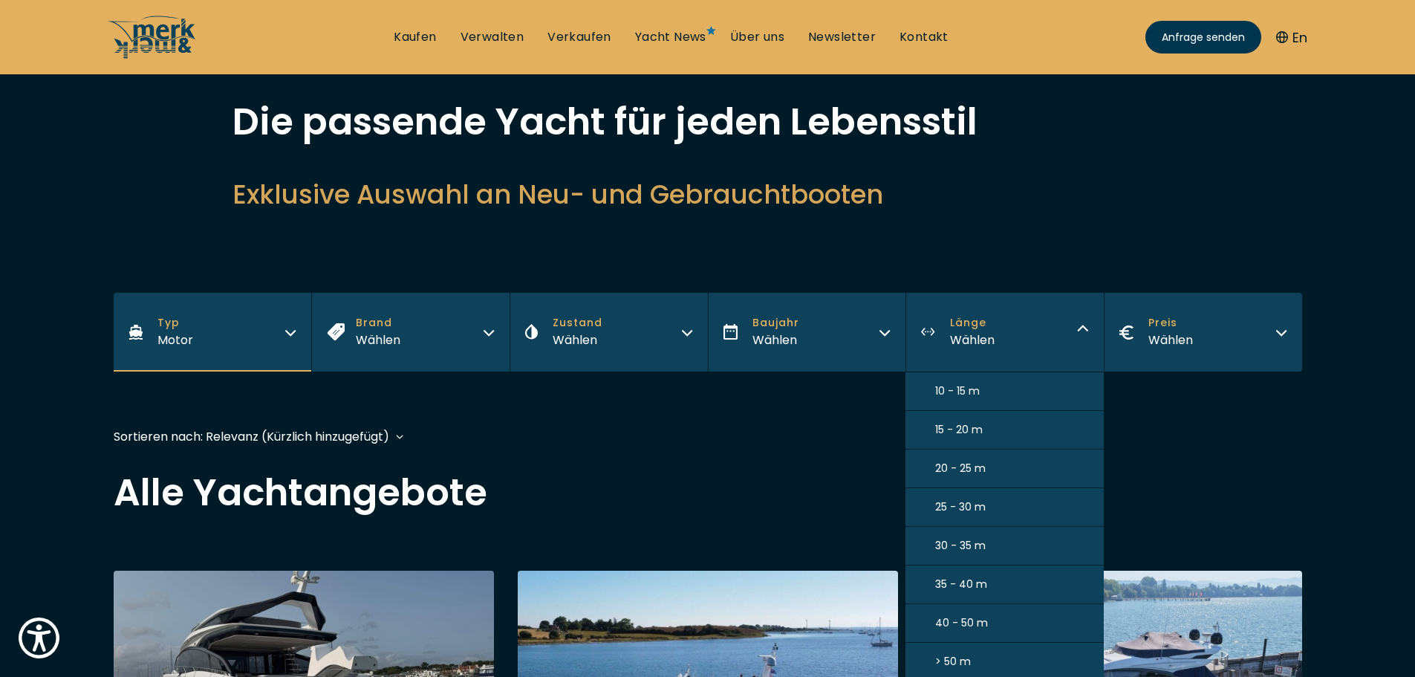
click at [966, 619] on span "40 - 50 m" at bounding box center [961, 623] width 53 height 16
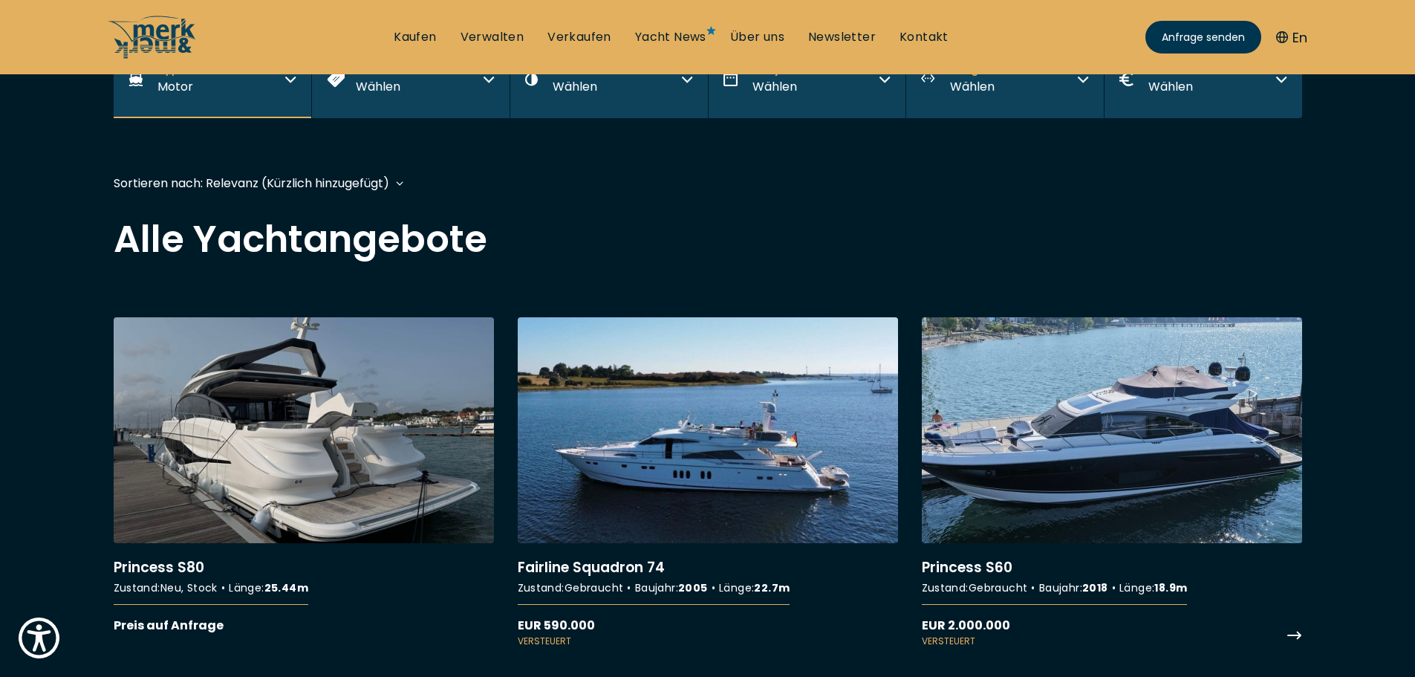
scroll to position [368, 0]
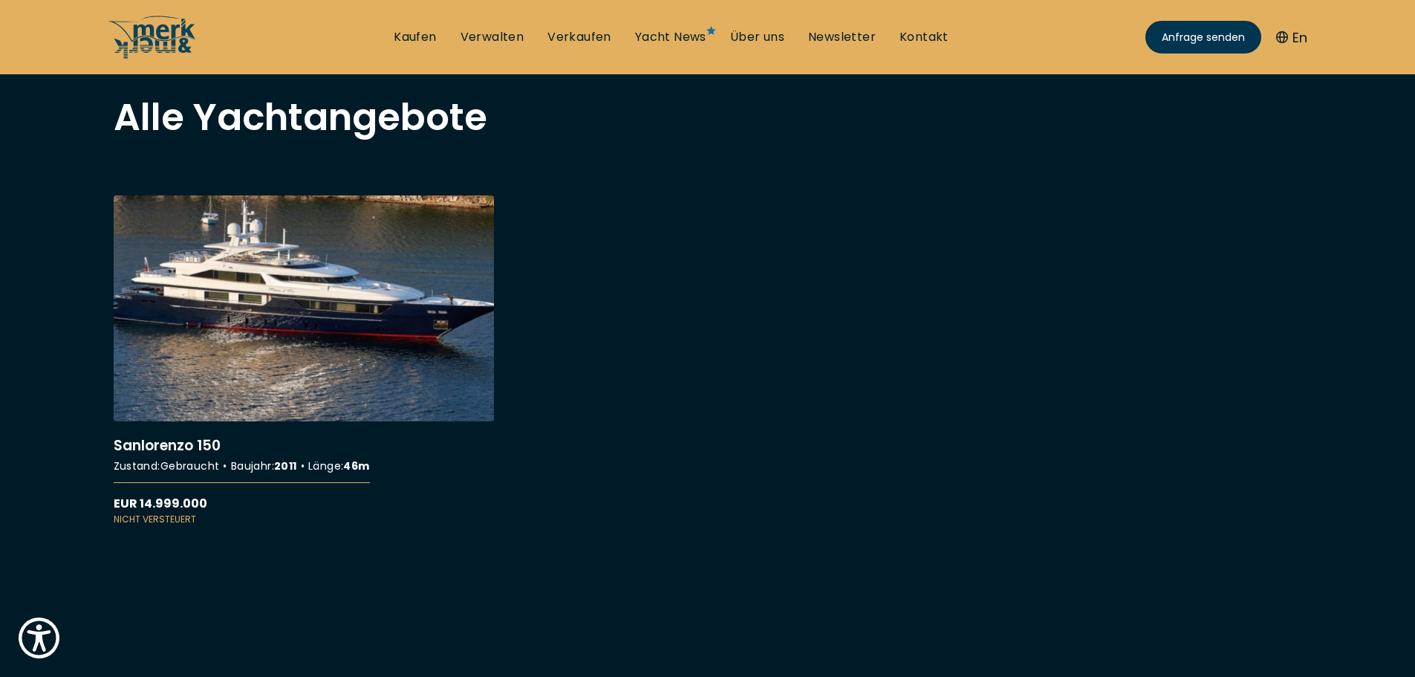
scroll to position [446, 0]
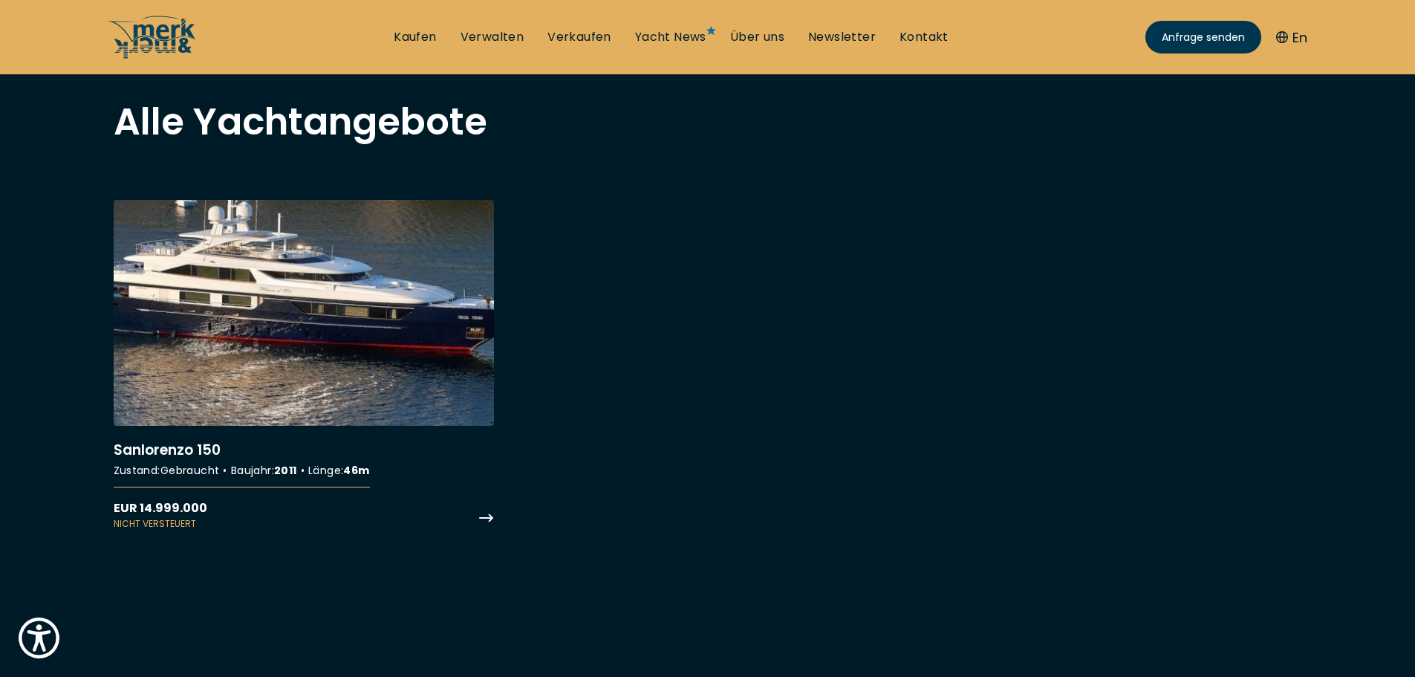
click at [237, 307] on link "More details about Sanlorenzo 150" at bounding box center [304, 365] width 380 height 330
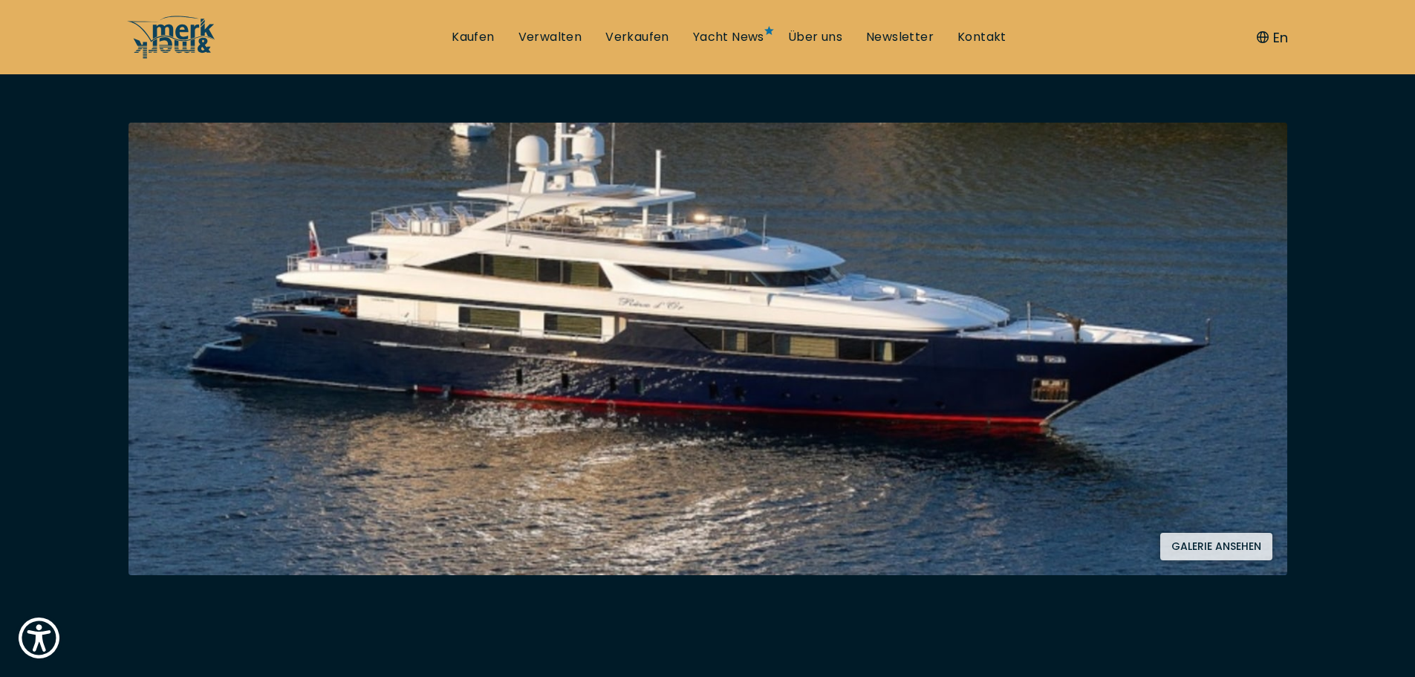
scroll to position [294, 0]
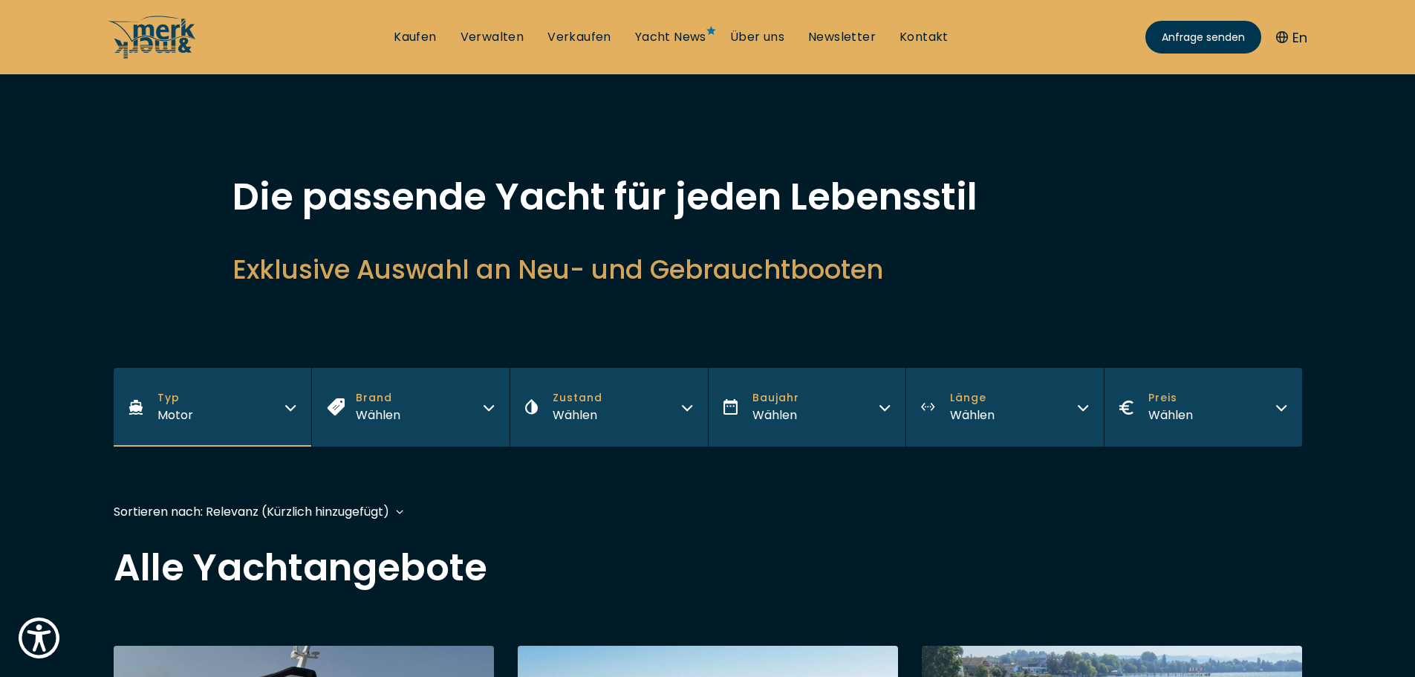
click at [968, 410] on div "Wählen" at bounding box center [972, 414] width 45 height 19
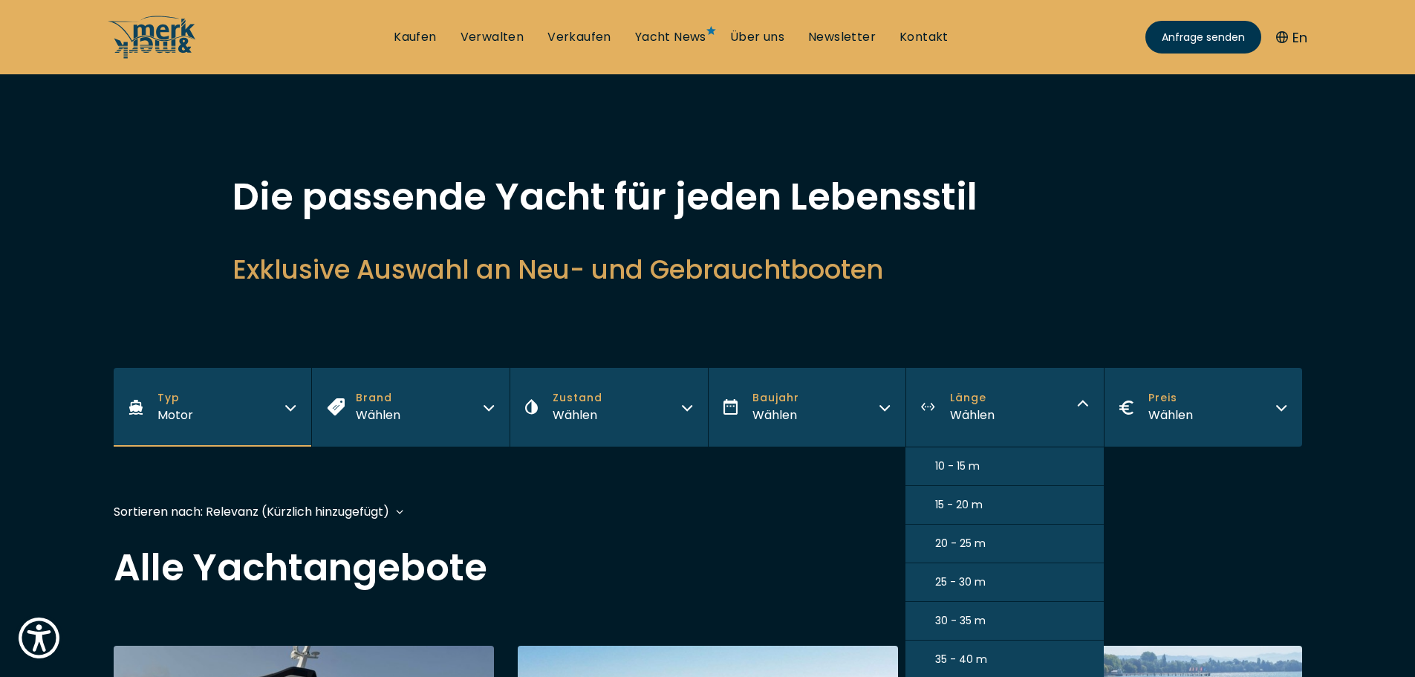
click at [973, 658] on span "35 - 40 m" at bounding box center [961, 659] width 52 height 16
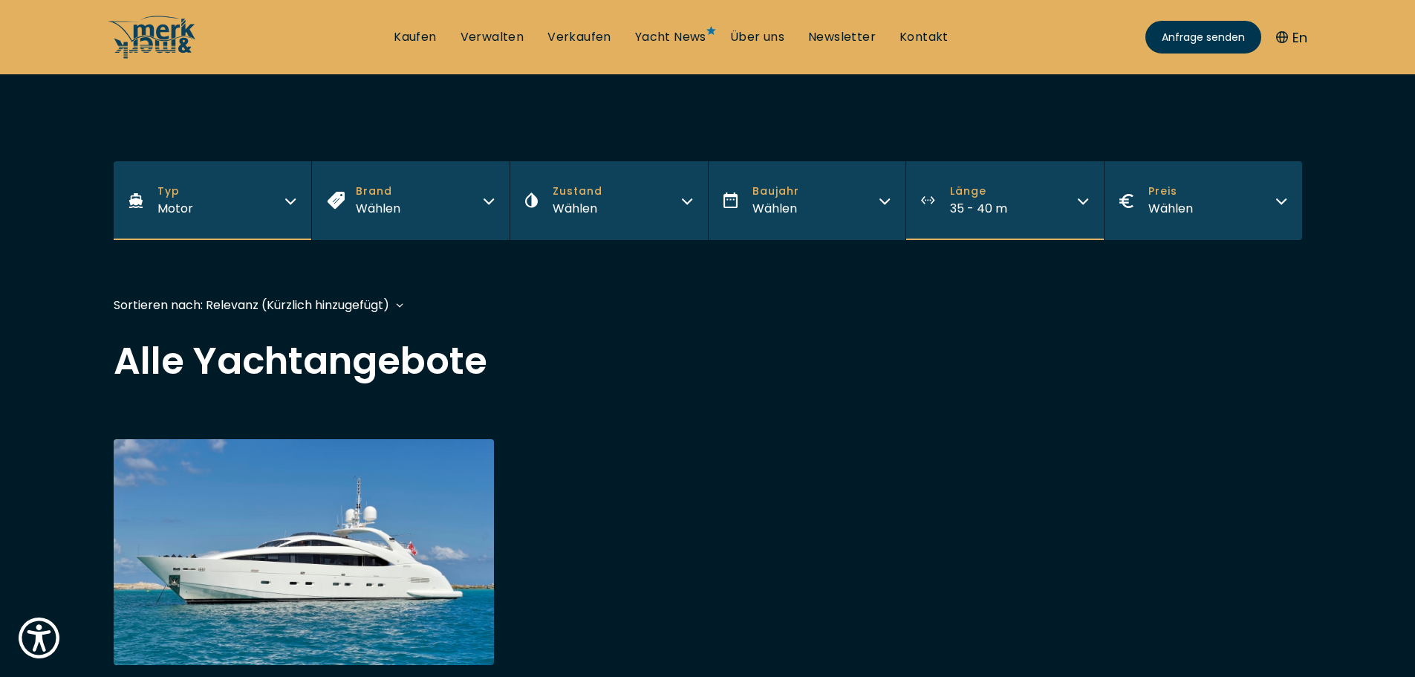
scroll to position [372, 0]
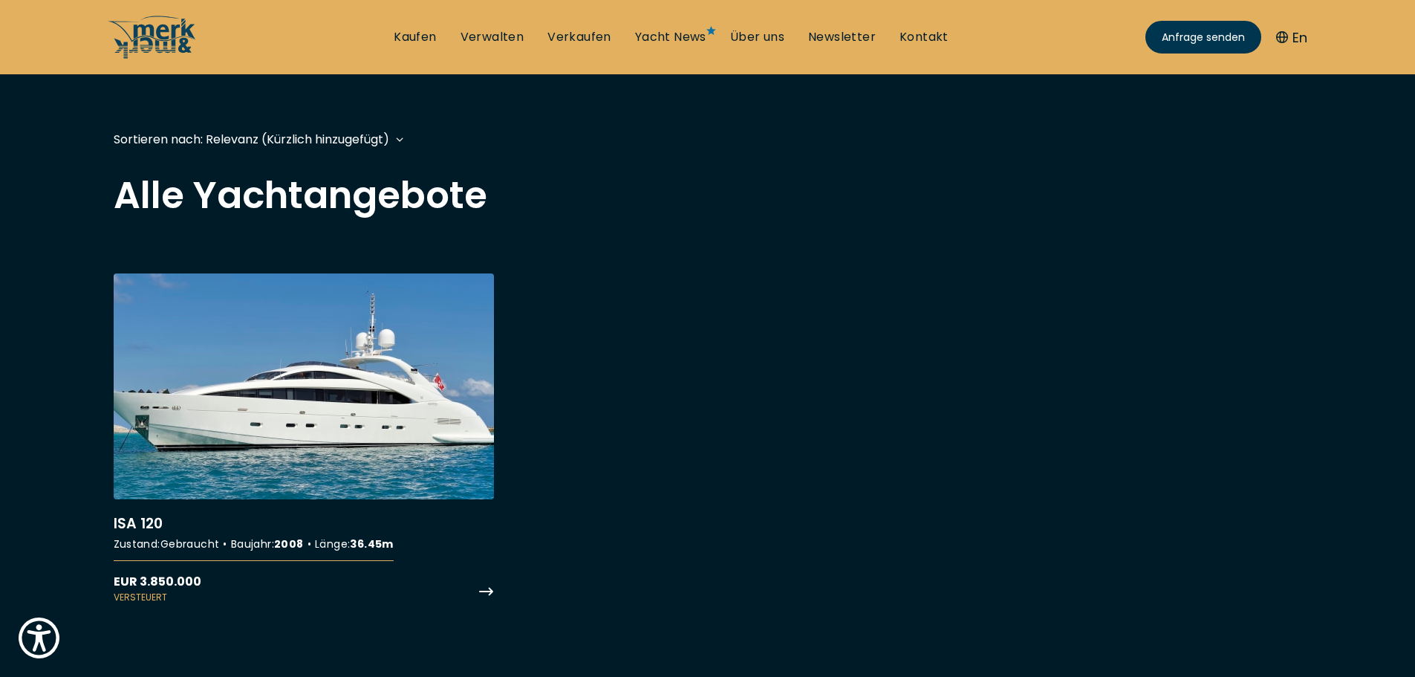
click at [239, 414] on link "More details about ISA 120" at bounding box center [304, 438] width 380 height 330
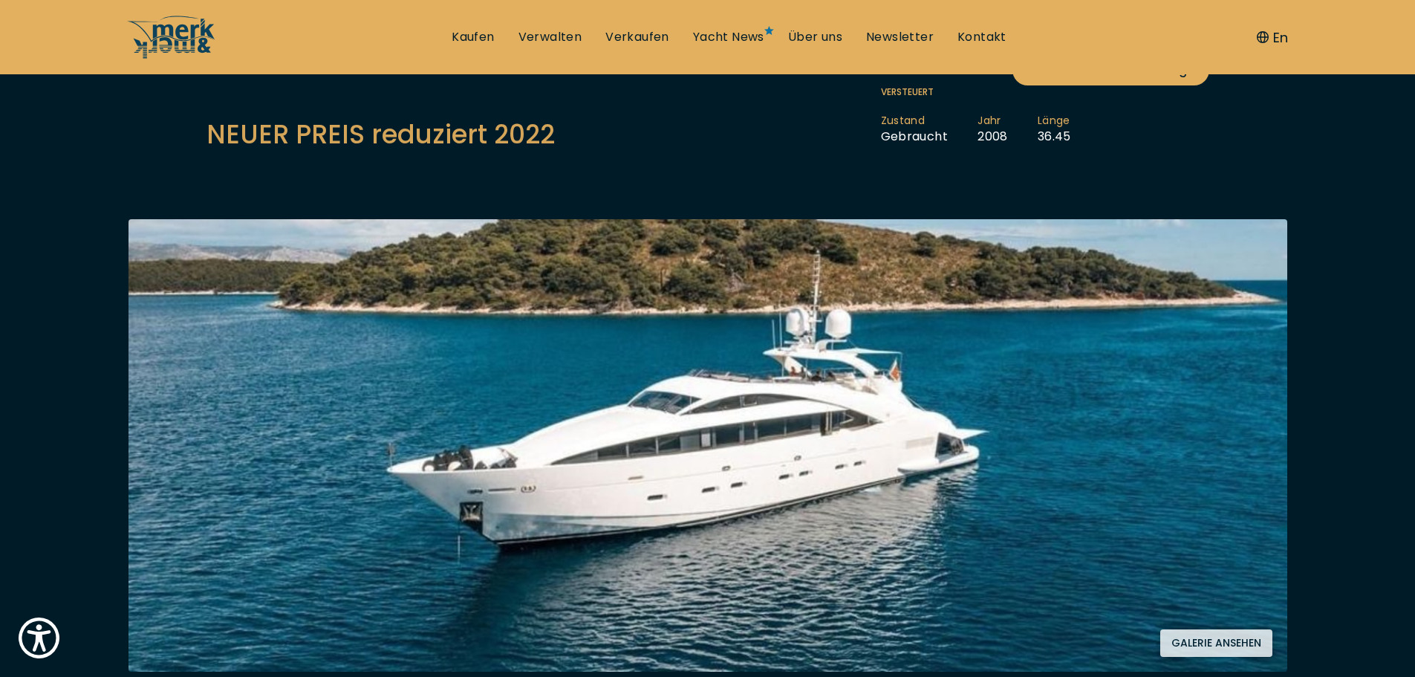
scroll to position [149, 0]
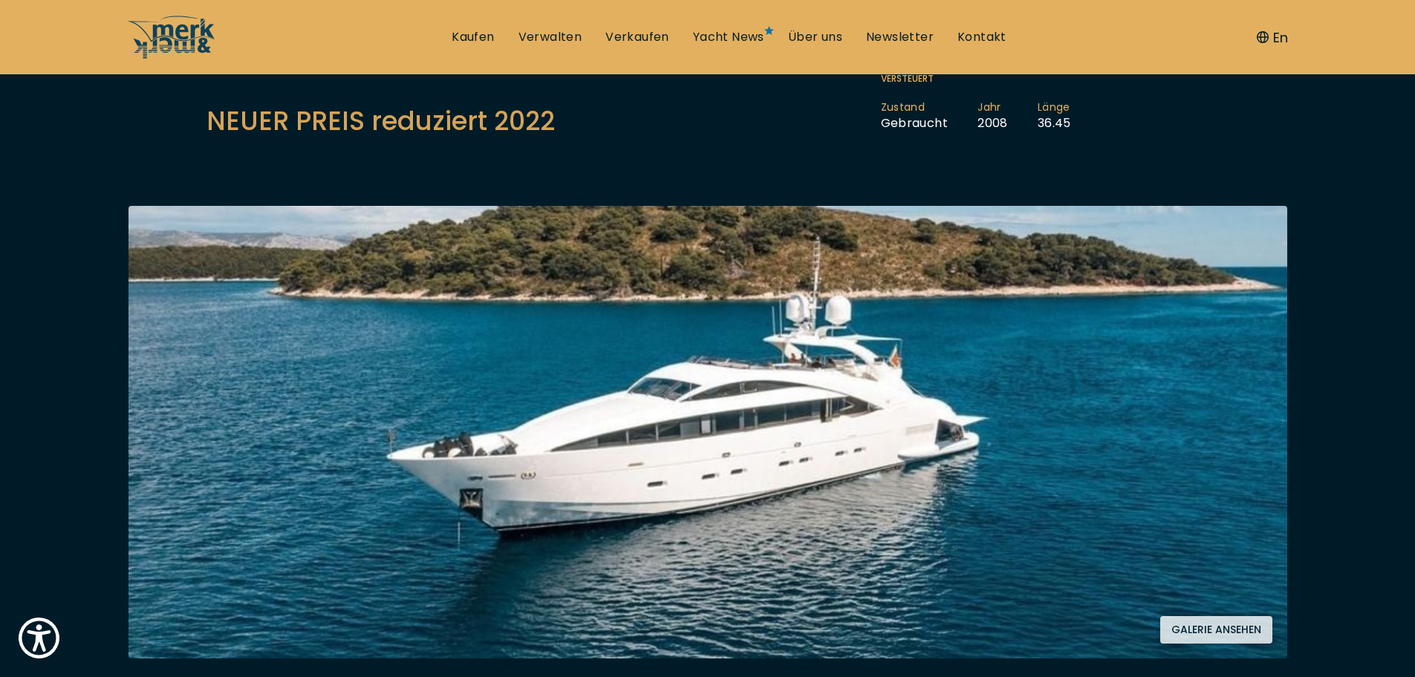
click at [1215, 619] on button "Galerie ansehen" at bounding box center [1216, 629] width 112 height 27
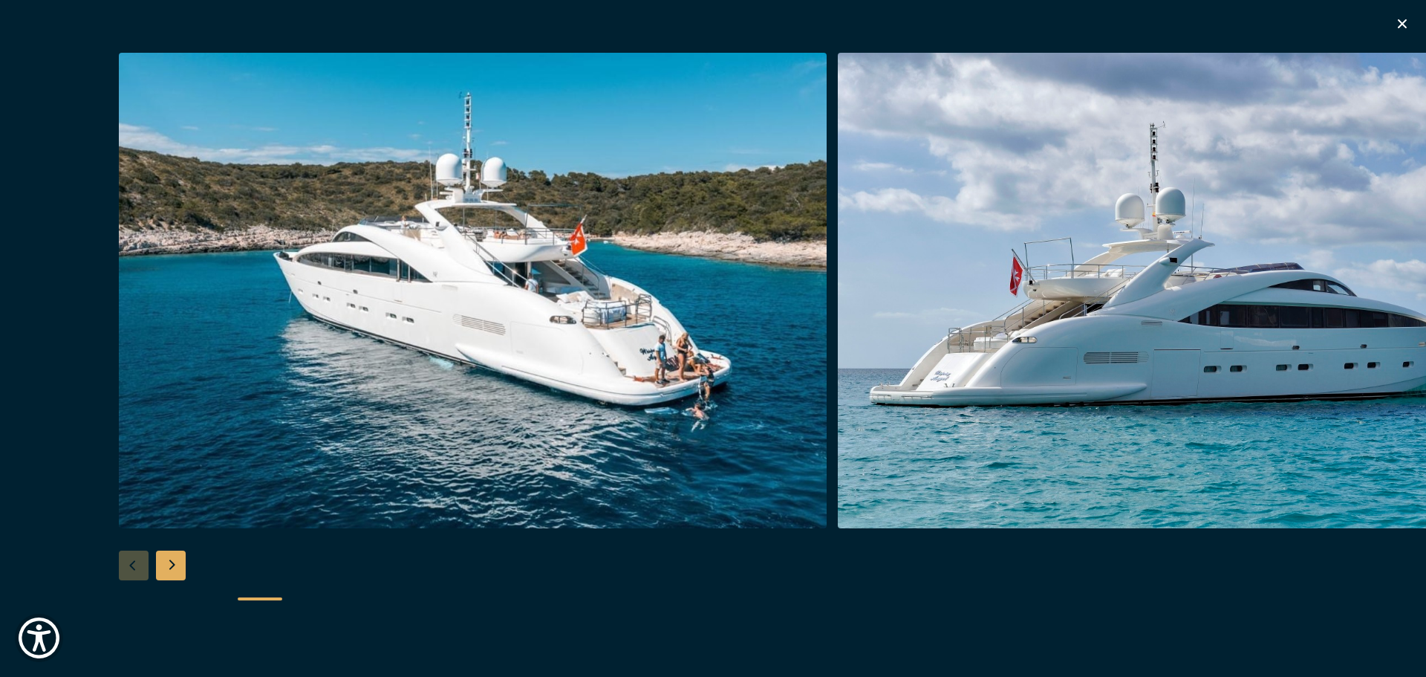
click at [400, 321] on img "button" at bounding box center [473, 290] width 708 height 475
click at [998, 317] on img "button" at bounding box center [1192, 290] width 708 height 475
click at [178, 561] on div "Next slide" at bounding box center [171, 565] width 30 height 30
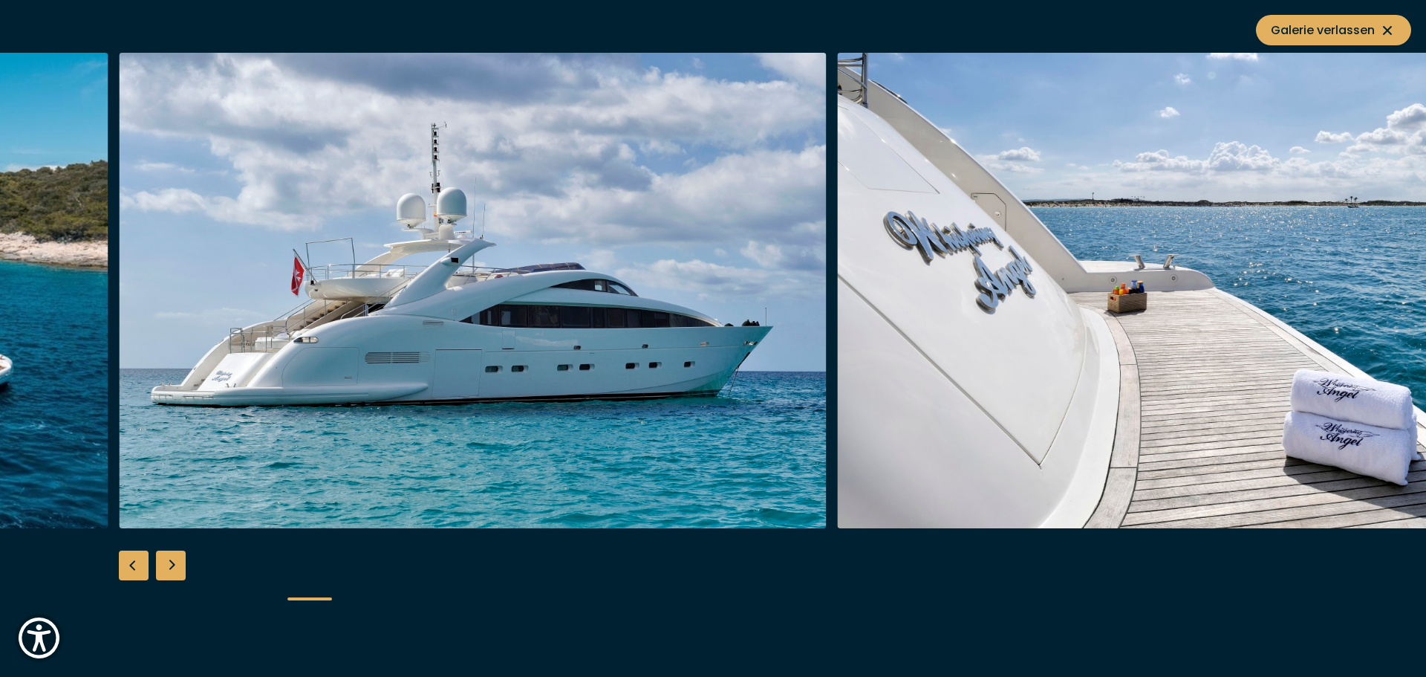
click at [176, 561] on div "Next slide" at bounding box center [171, 565] width 30 height 30
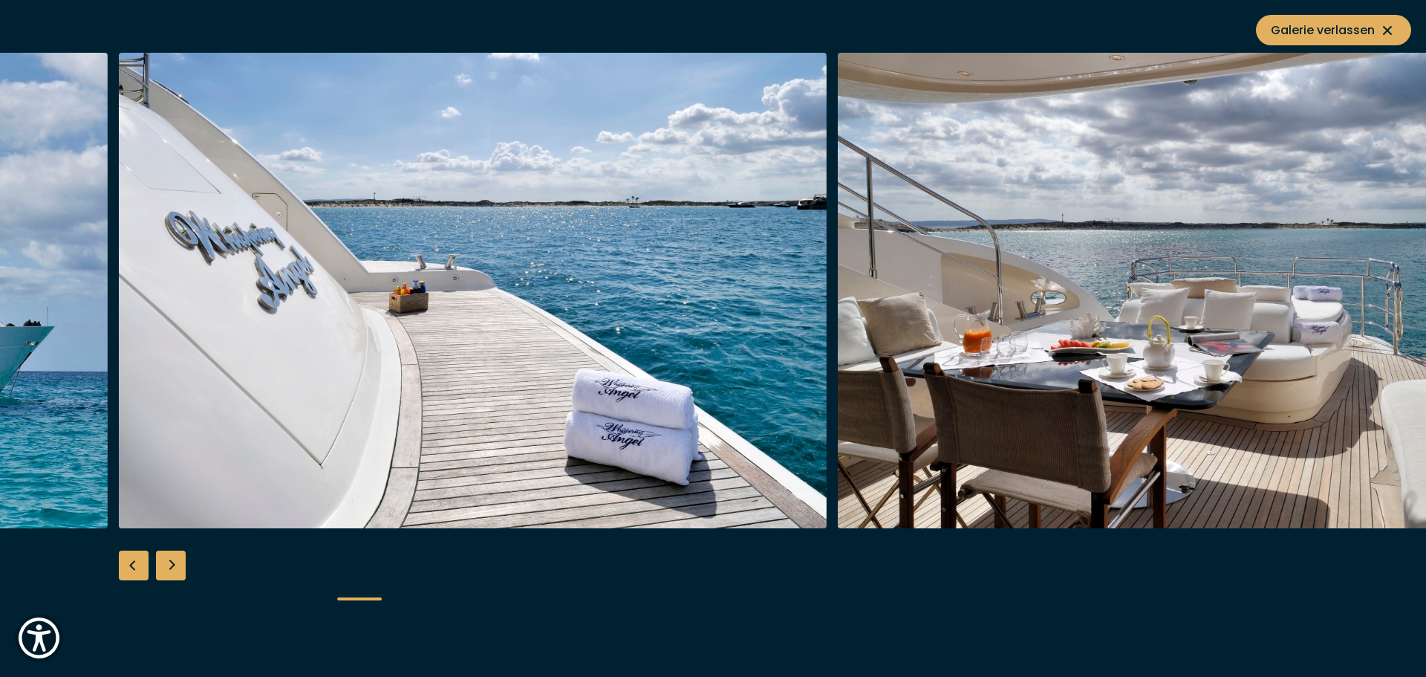
click at [175, 564] on div "Next slide" at bounding box center [171, 565] width 30 height 30
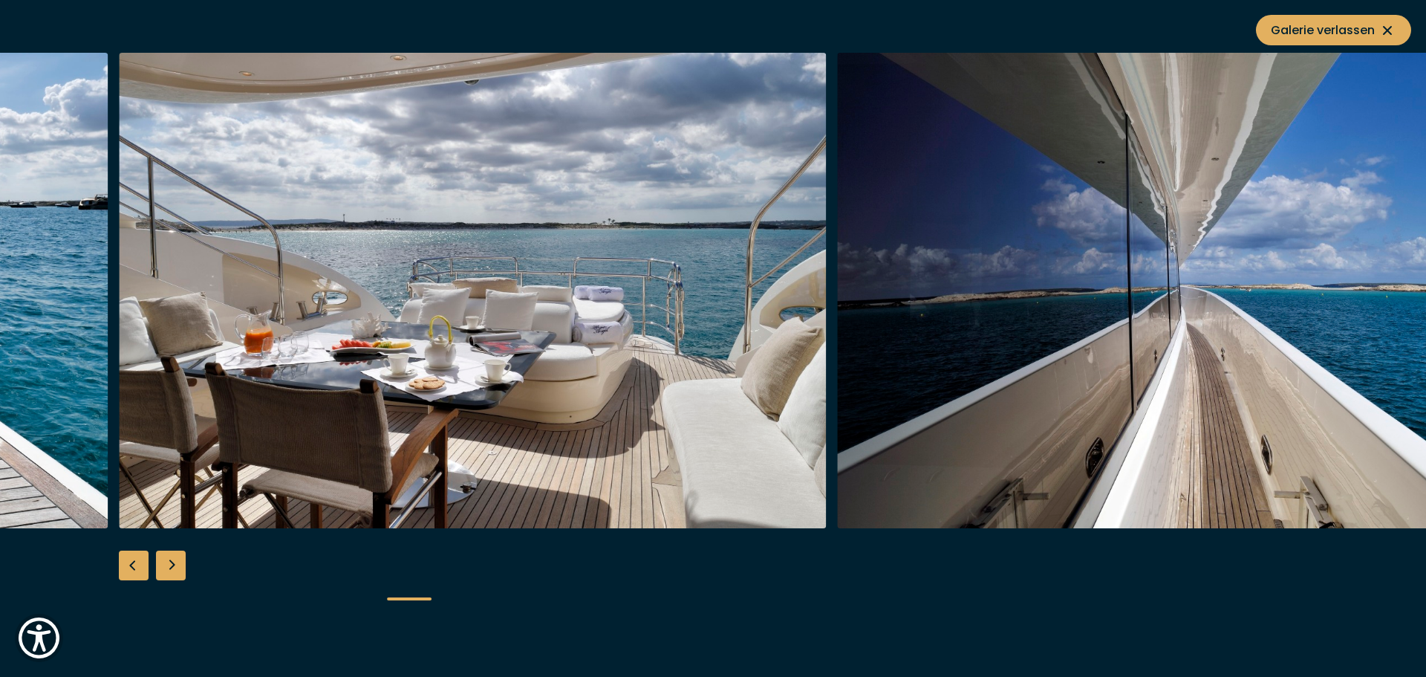
click at [175, 564] on div "Next slide" at bounding box center [171, 565] width 30 height 30
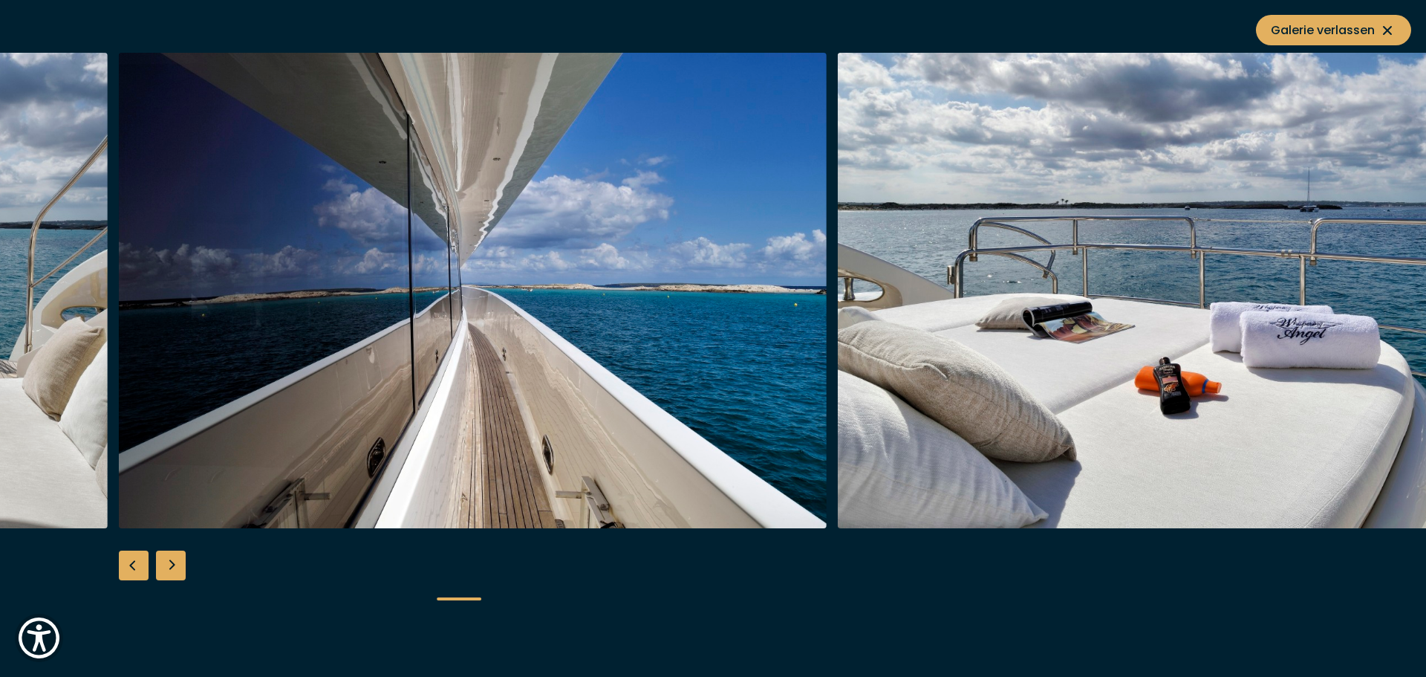
click at [175, 566] on div "Next slide" at bounding box center [171, 565] width 30 height 30
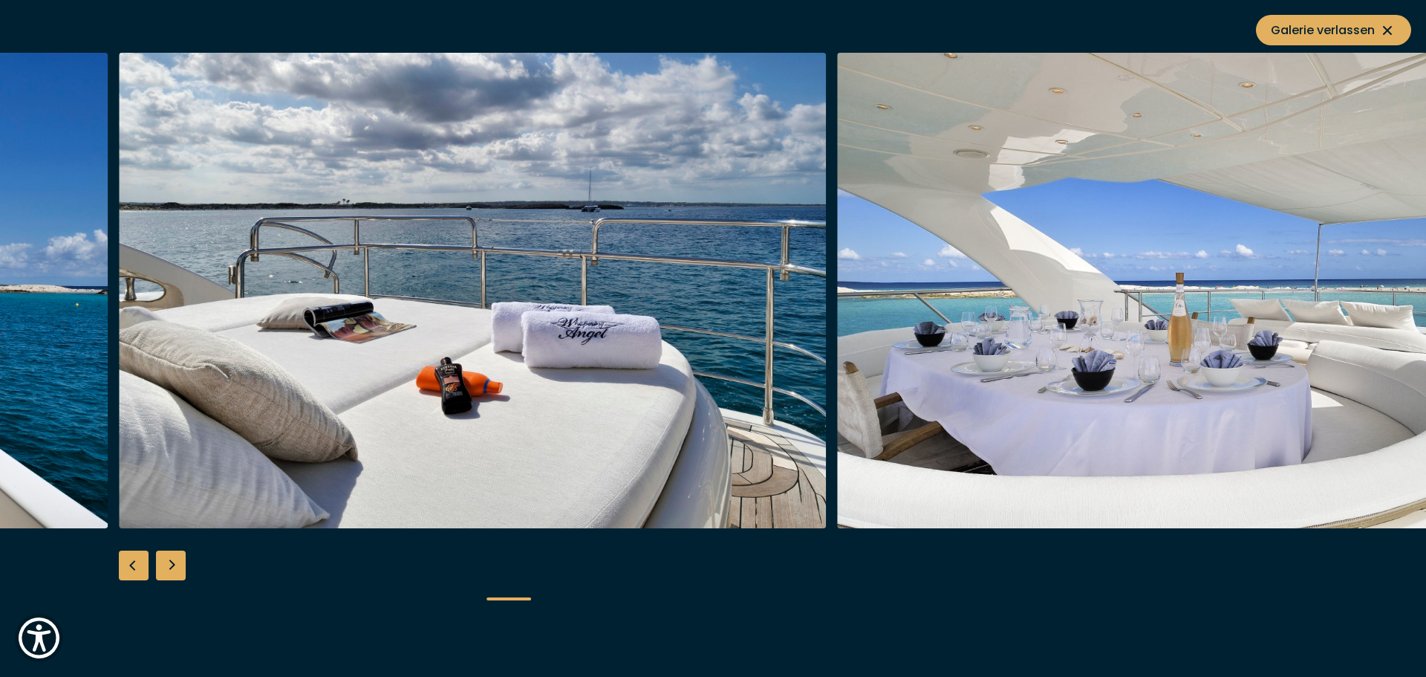
click at [175, 566] on div "Next slide" at bounding box center [171, 565] width 30 height 30
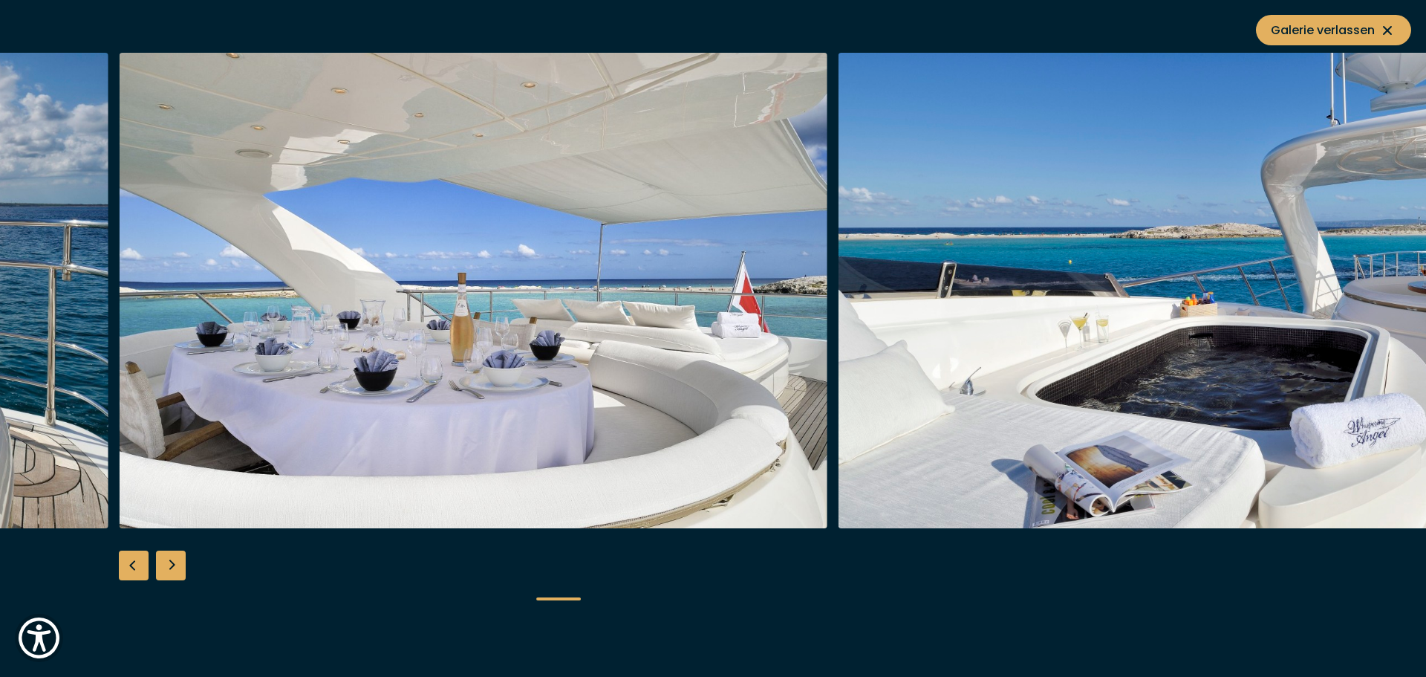
click at [175, 564] on div "Next slide" at bounding box center [171, 565] width 30 height 30
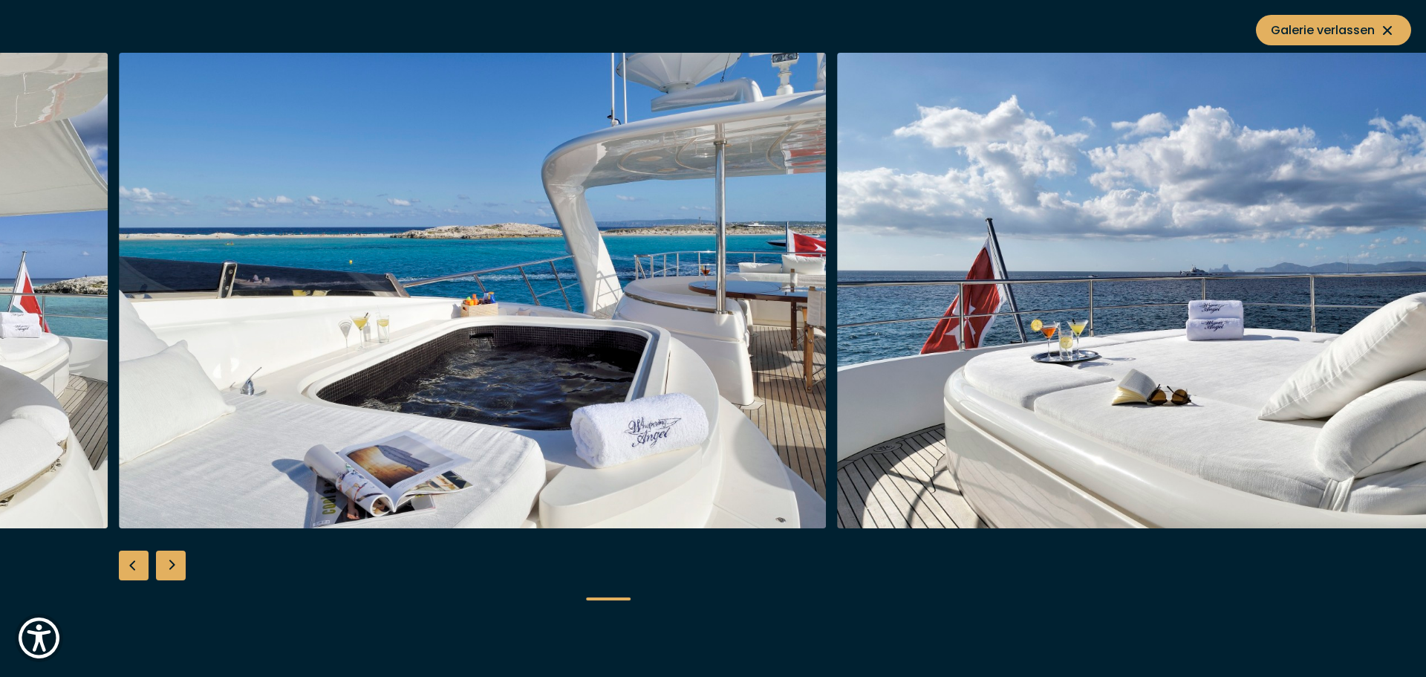
click at [175, 566] on div "Next slide" at bounding box center [171, 565] width 30 height 30
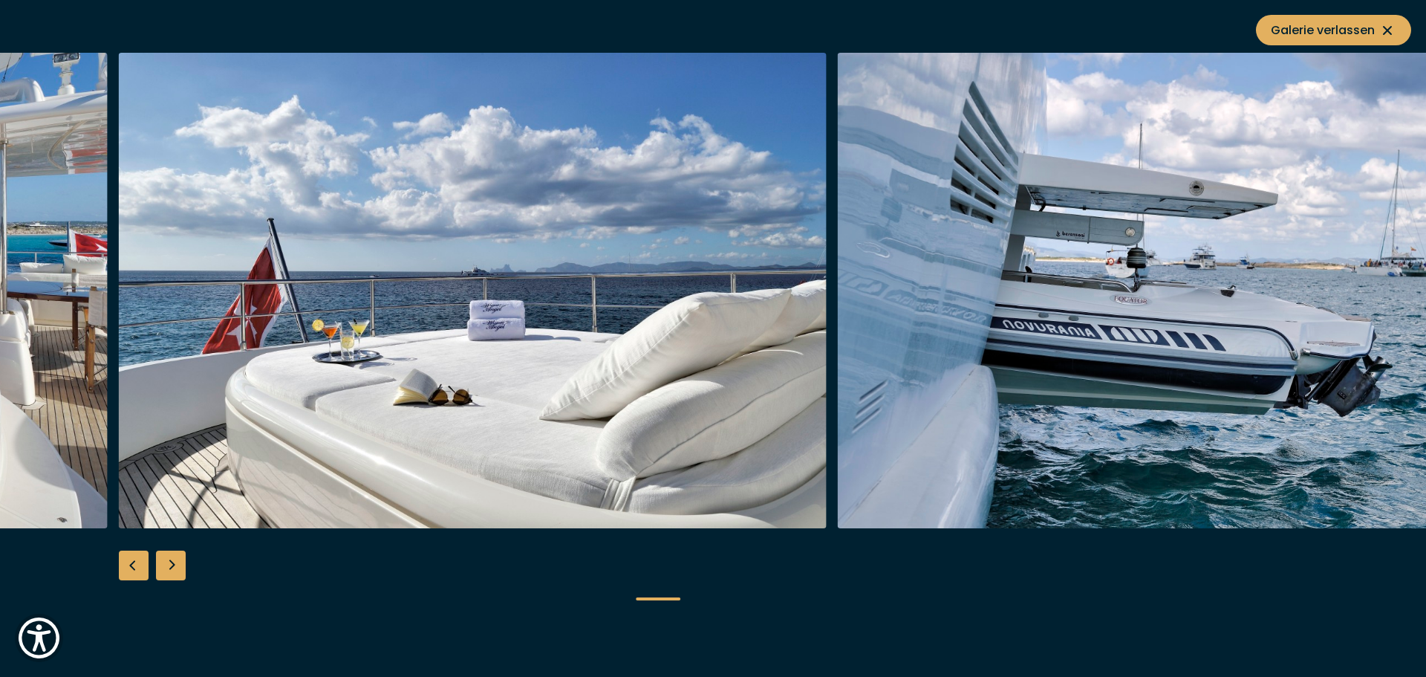
click at [175, 573] on div "Next slide" at bounding box center [171, 565] width 30 height 30
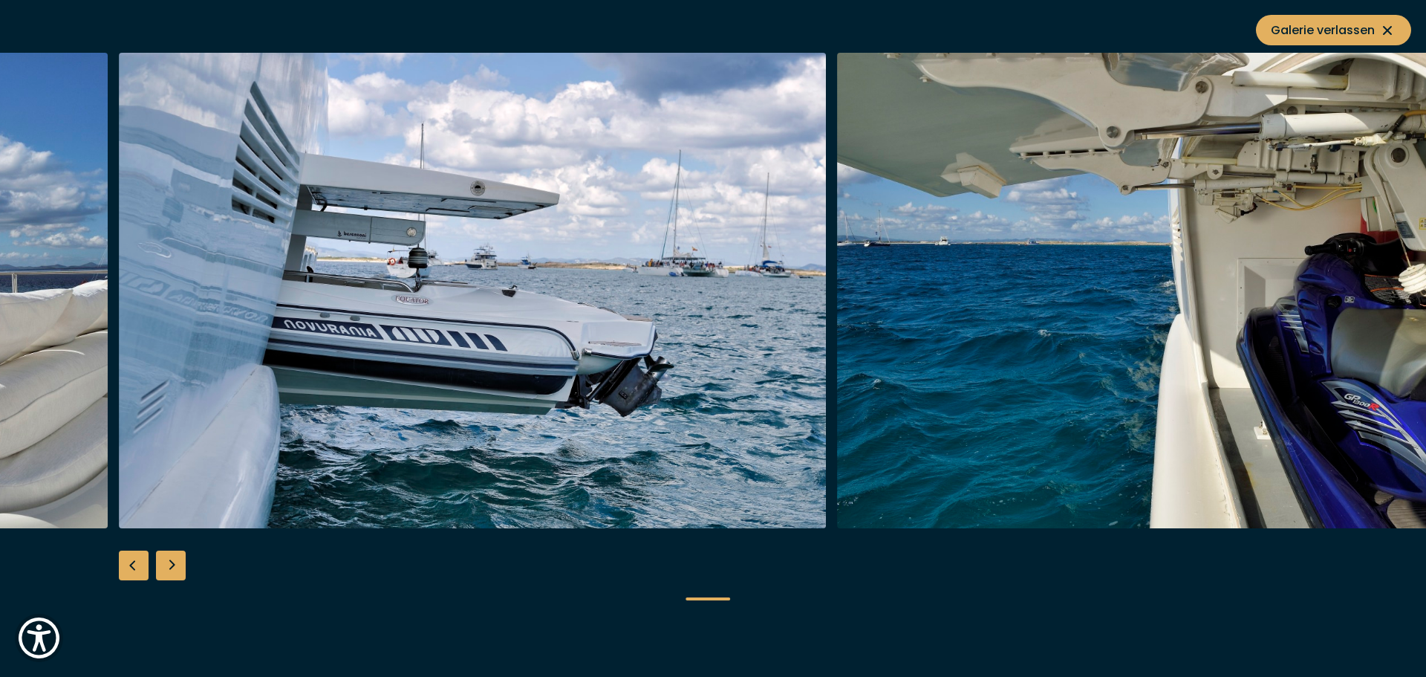
click at [177, 578] on div "Next slide" at bounding box center [171, 565] width 30 height 30
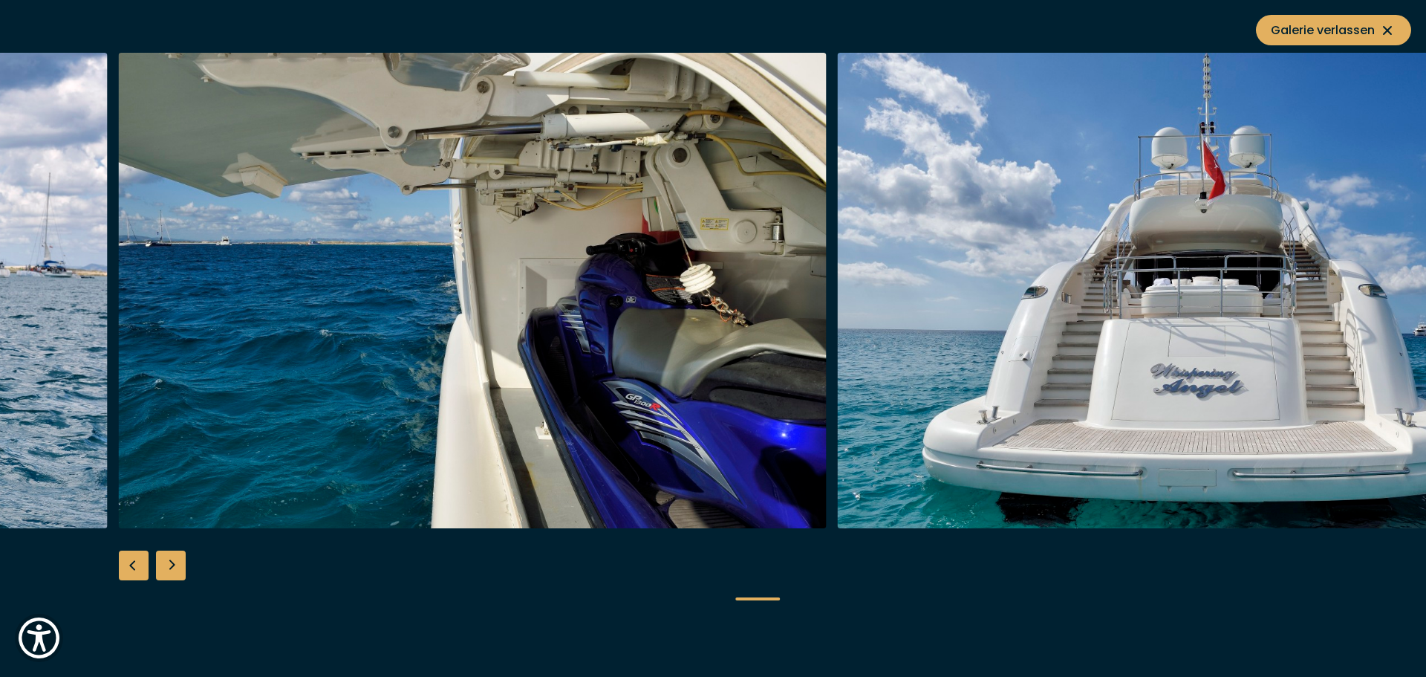
click at [180, 581] on div at bounding box center [713, 339] width 1426 height 572
click at [174, 572] on div "Next slide" at bounding box center [171, 565] width 30 height 30
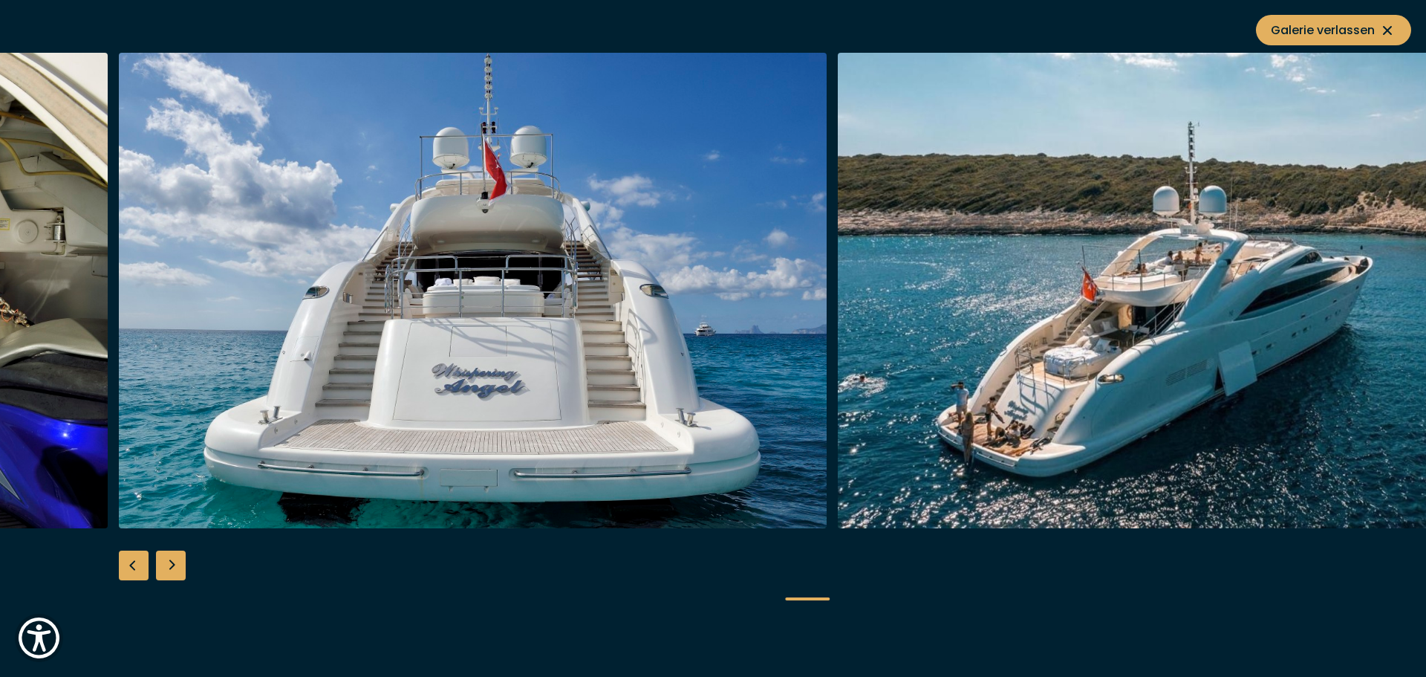
click at [174, 572] on div "Next slide" at bounding box center [171, 565] width 30 height 30
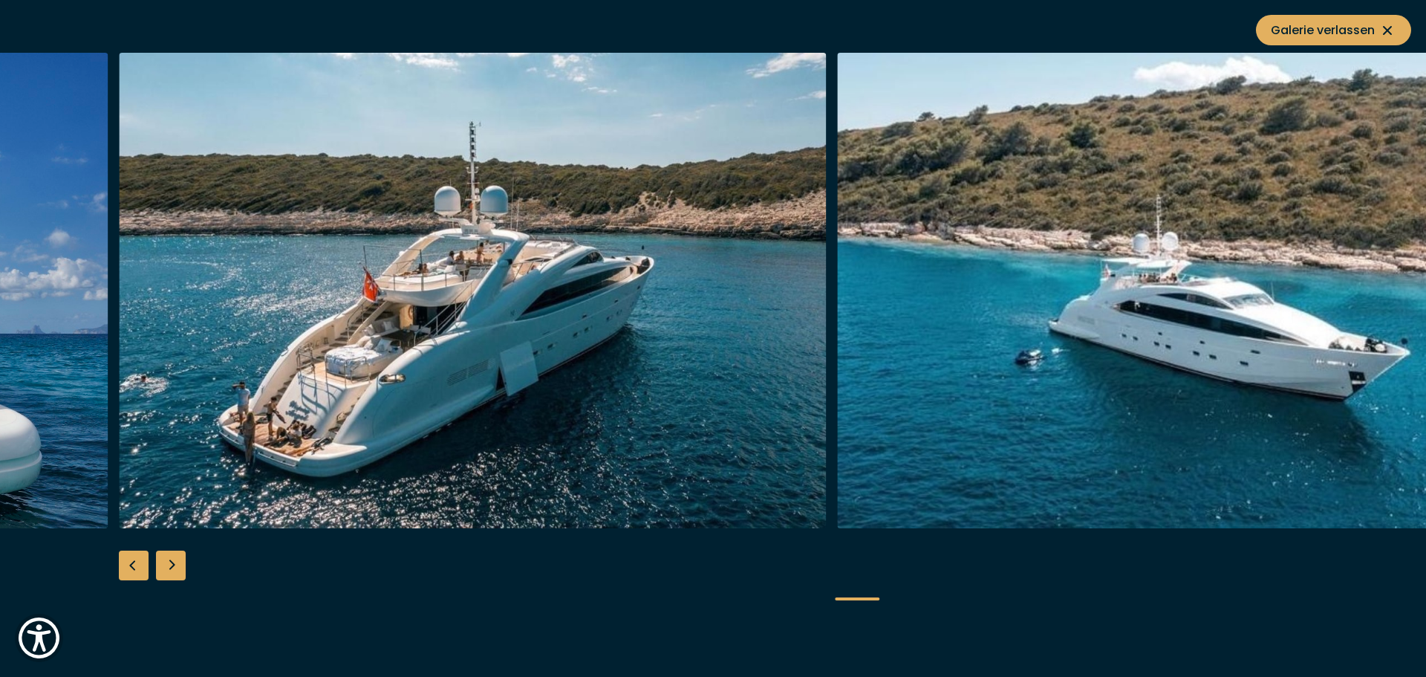
click at [174, 572] on div "Next slide" at bounding box center [171, 565] width 30 height 30
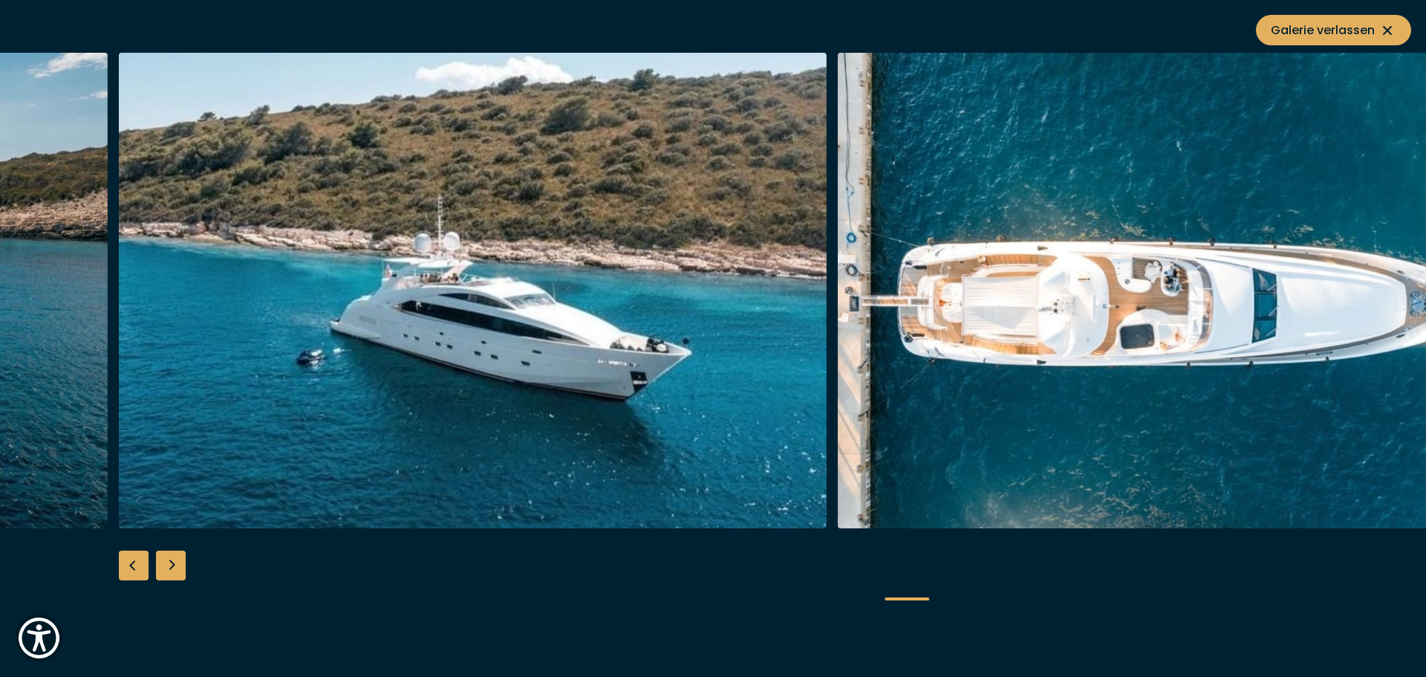
click at [174, 572] on div "Next slide" at bounding box center [171, 565] width 30 height 30
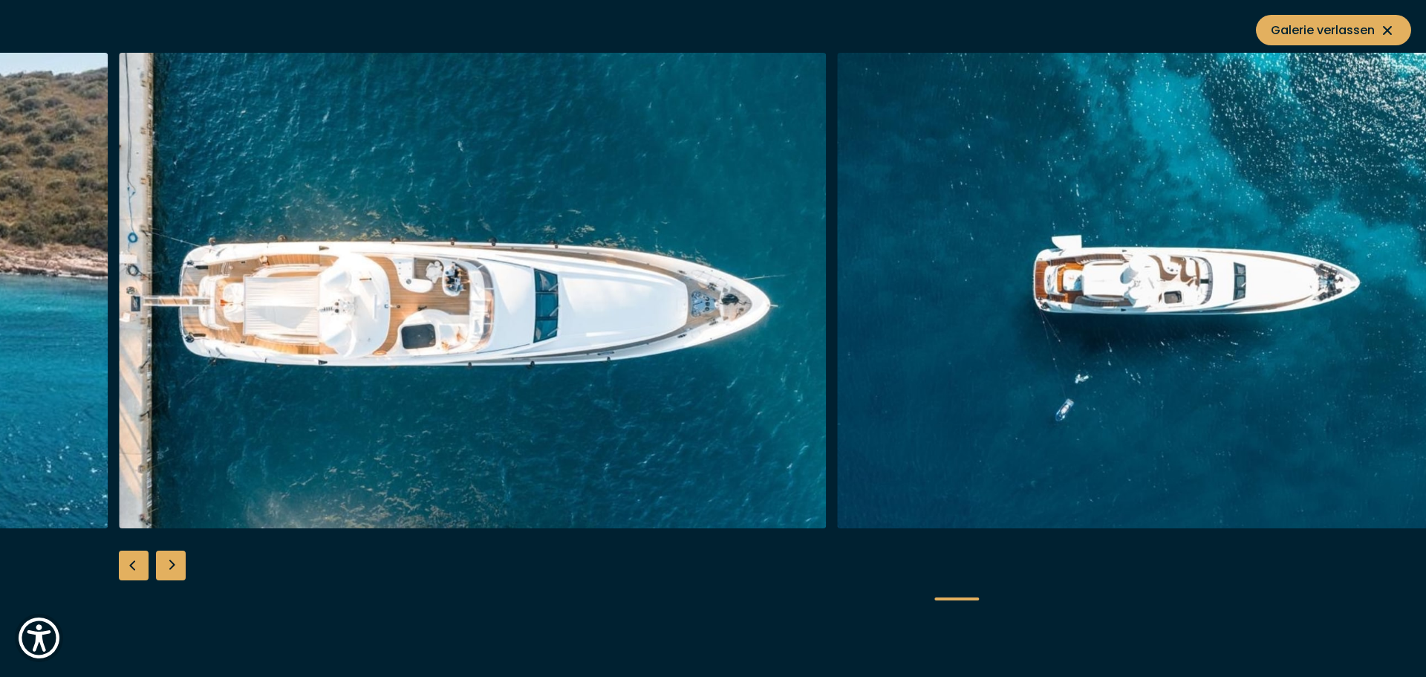
click at [174, 572] on div "Next slide" at bounding box center [171, 565] width 30 height 30
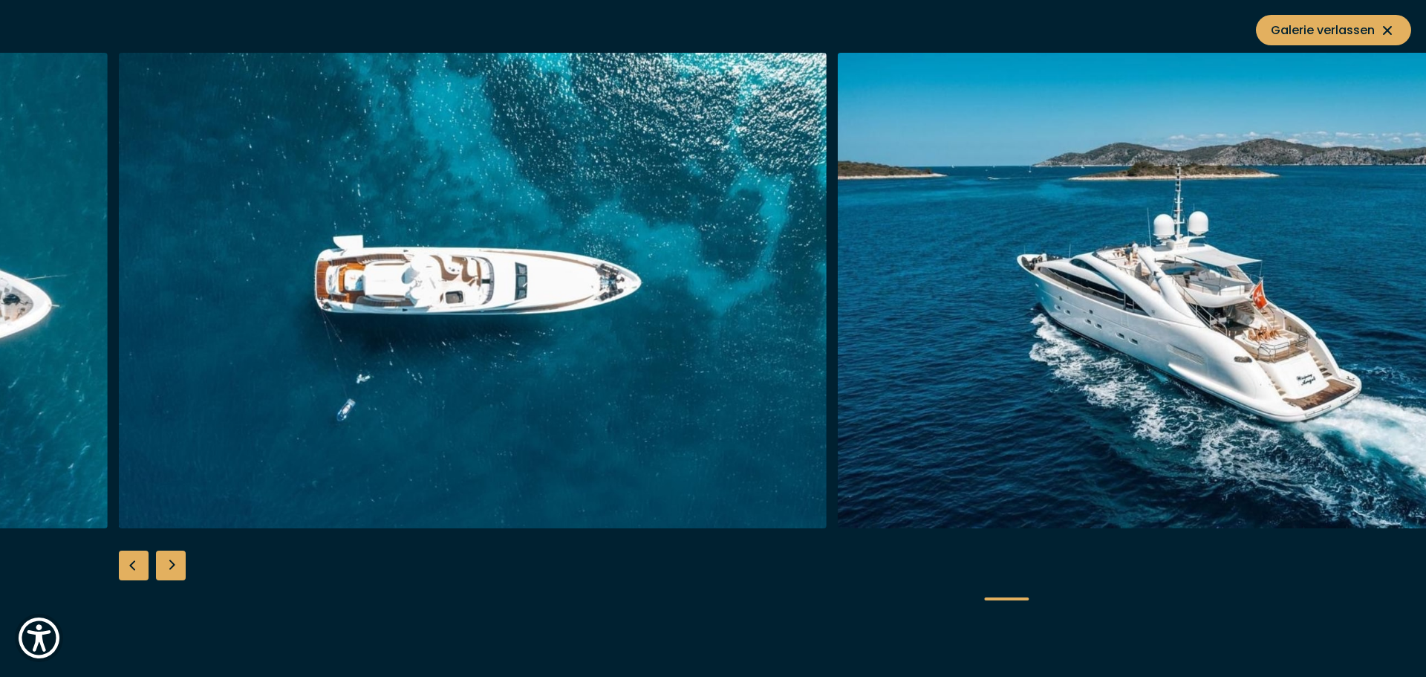
click at [174, 572] on div "Next slide" at bounding box center [171, 565] width 30 height 30
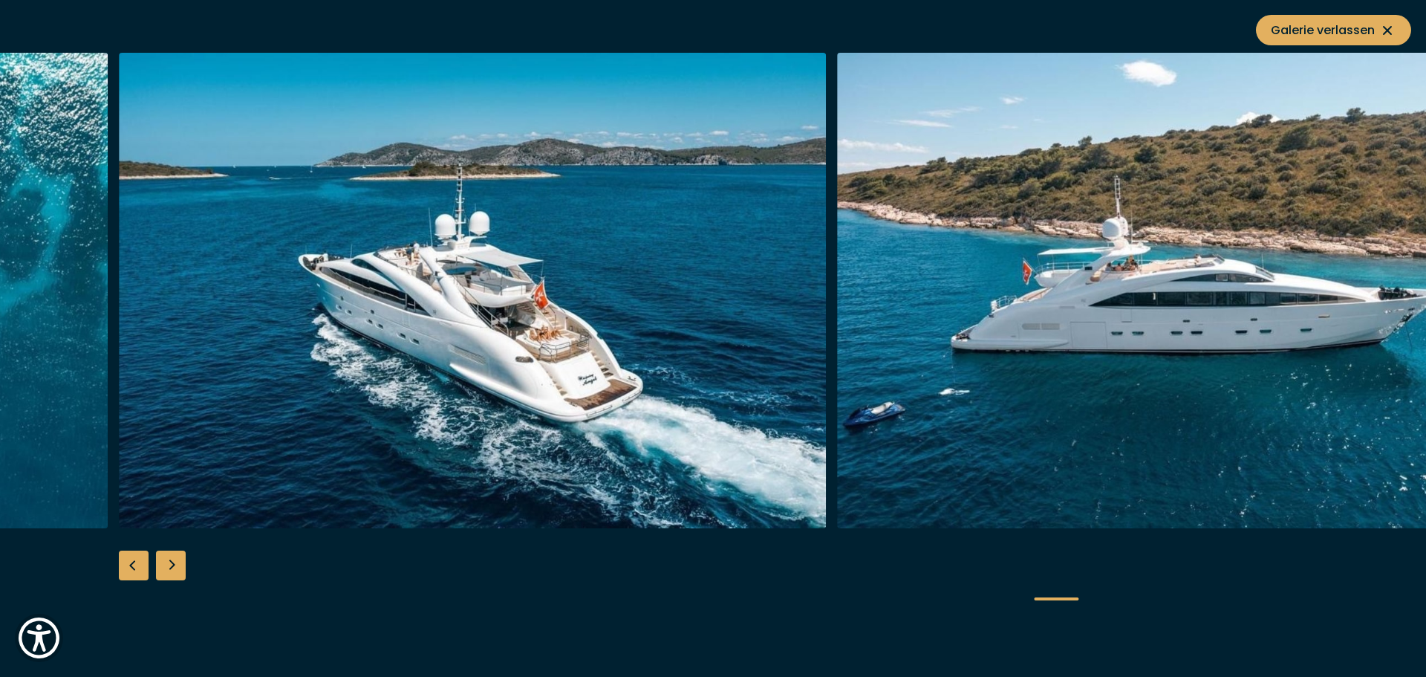
click at [174, 572] on div "Next slide" at bounding box center [171, 565] width 30 height 30
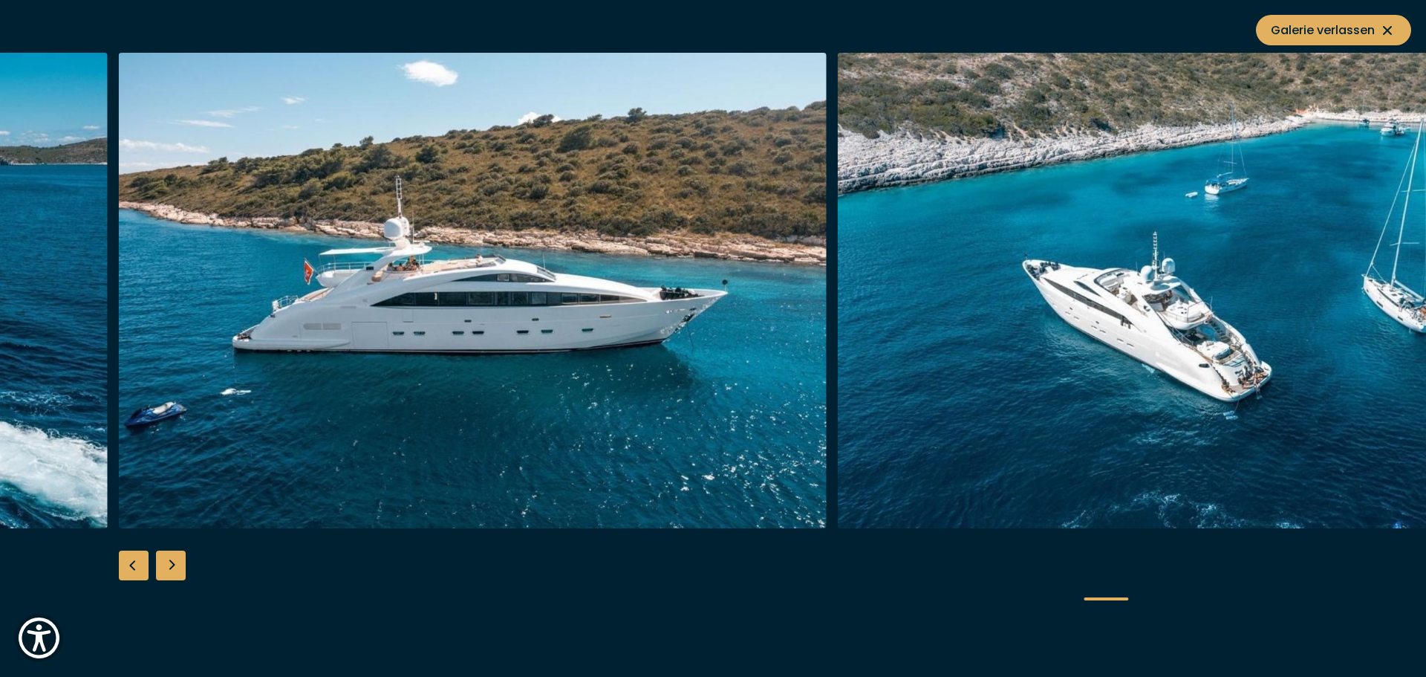
click at [174, 572] on div "Next slide" at bounding box center [171, 565] width 30 height 30
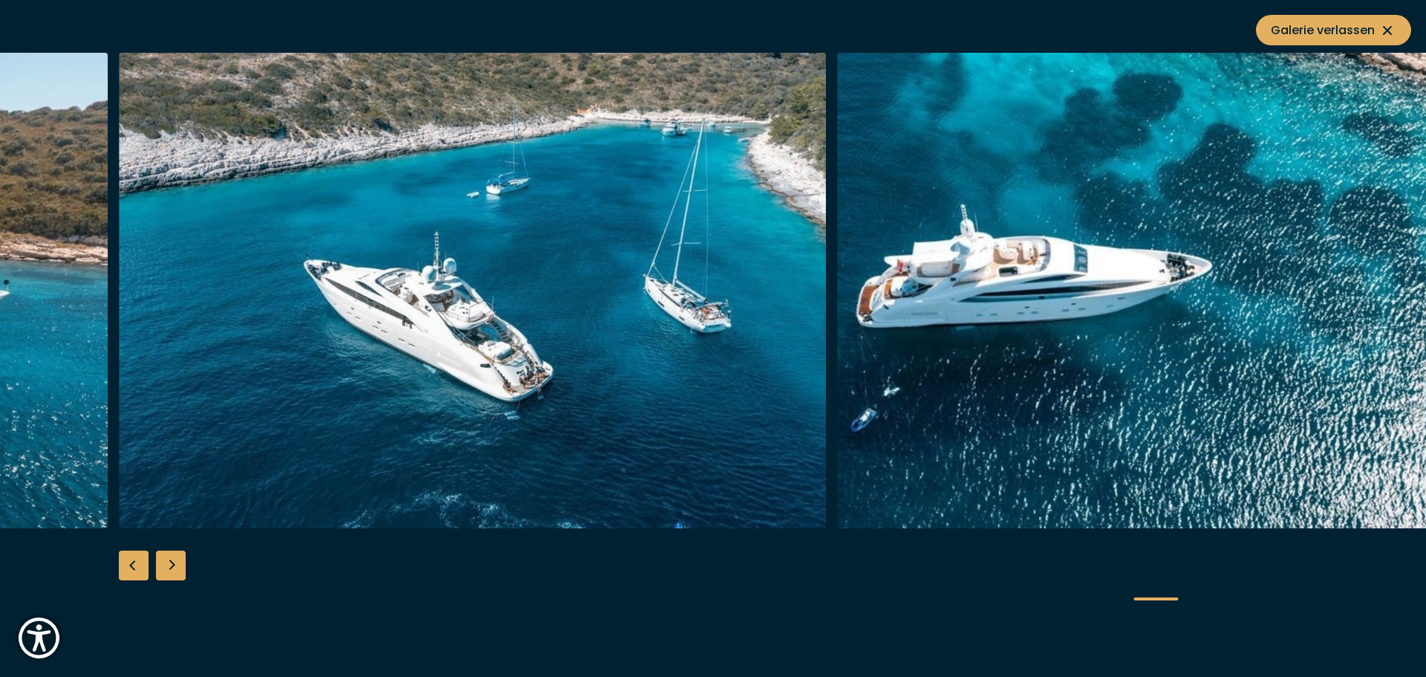
click at [174, 572] on div "Next slide" at bounding box center [171, 565] width 30 height 30
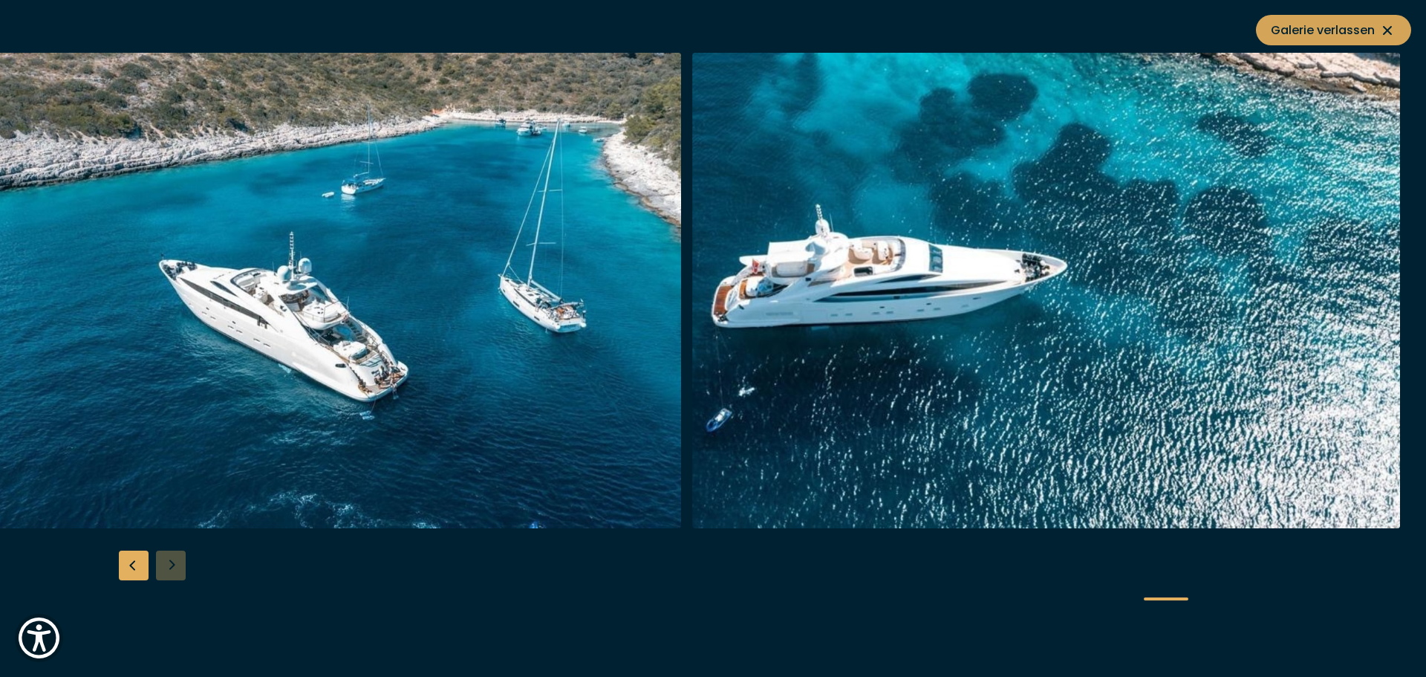
click at [1349, 27] on span "Galerie verlassen" at bounding box center [1334, 30] width 126 height 19
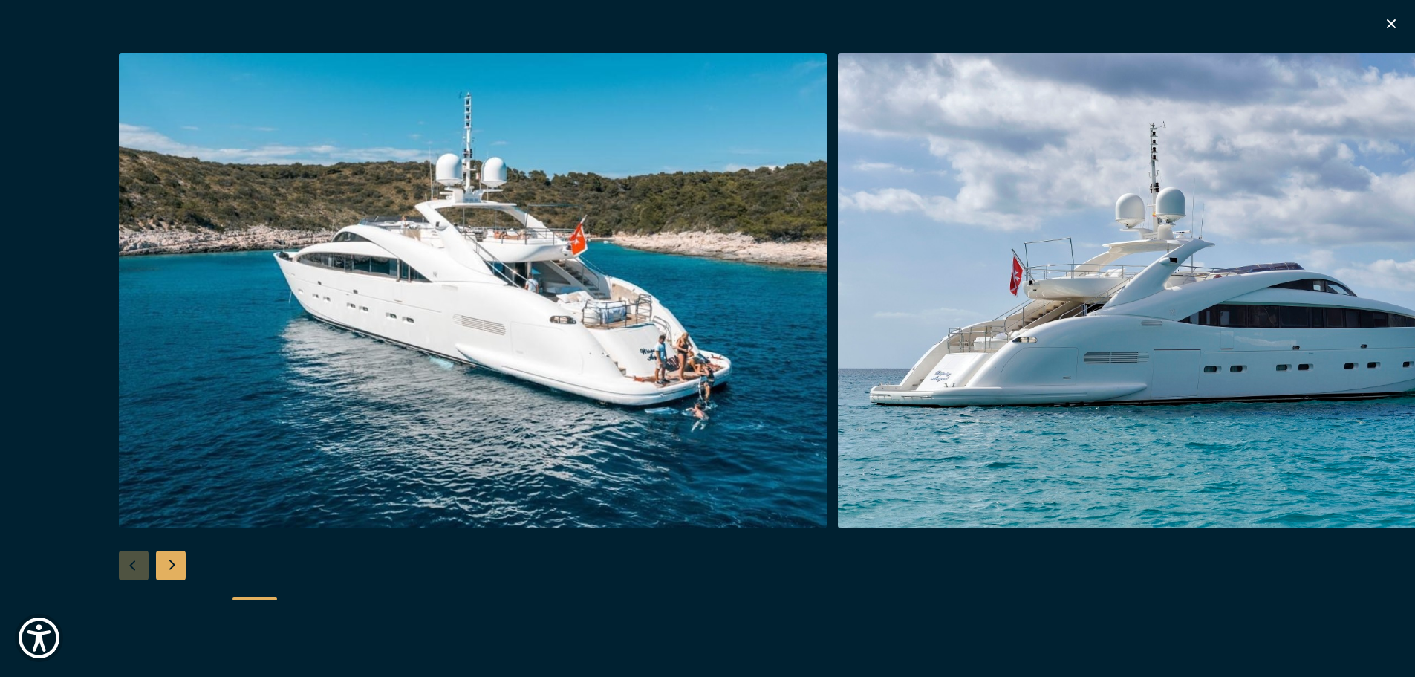
scroll to position [223, 0]
click at [1389, 25] on icon "button" at bounding box center [1390, 23] width 9 height 9
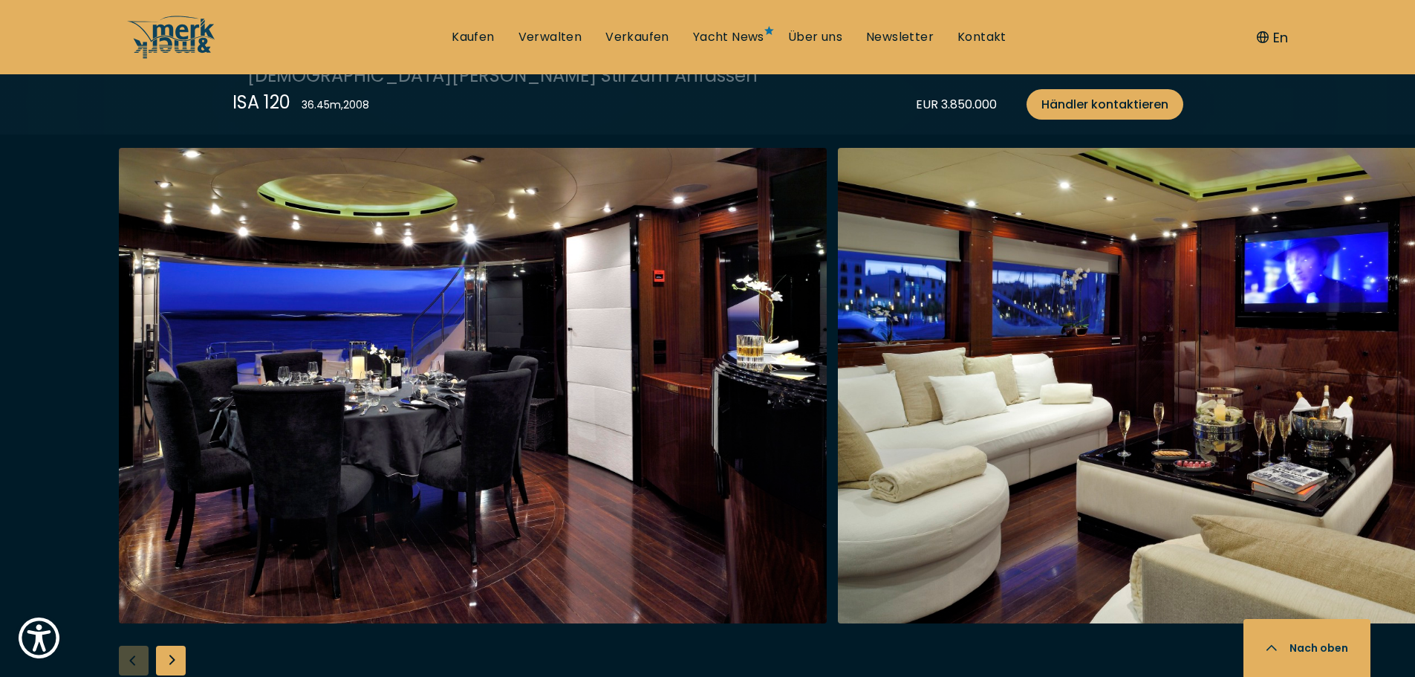
scroll to position [2599, 0]
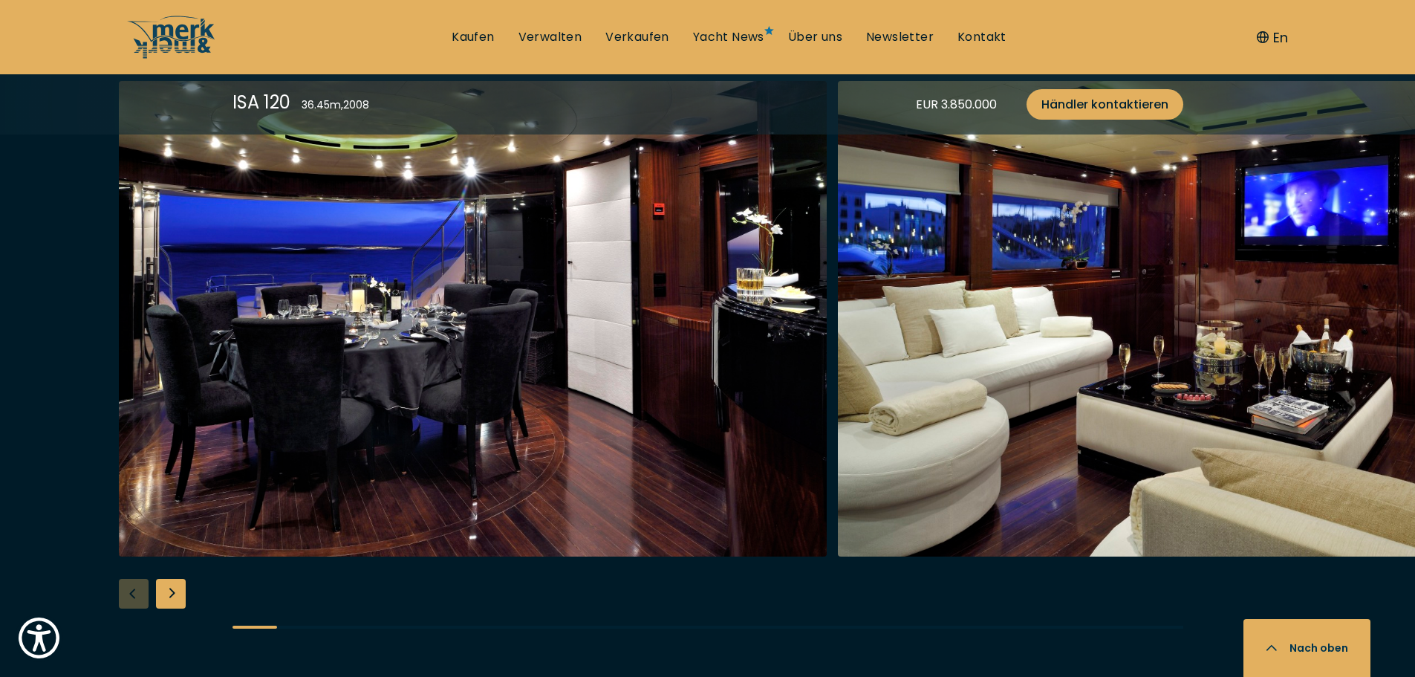
click at [172, 592] on div "Next slide" at bounding box center [171, 593] width 30 height 30
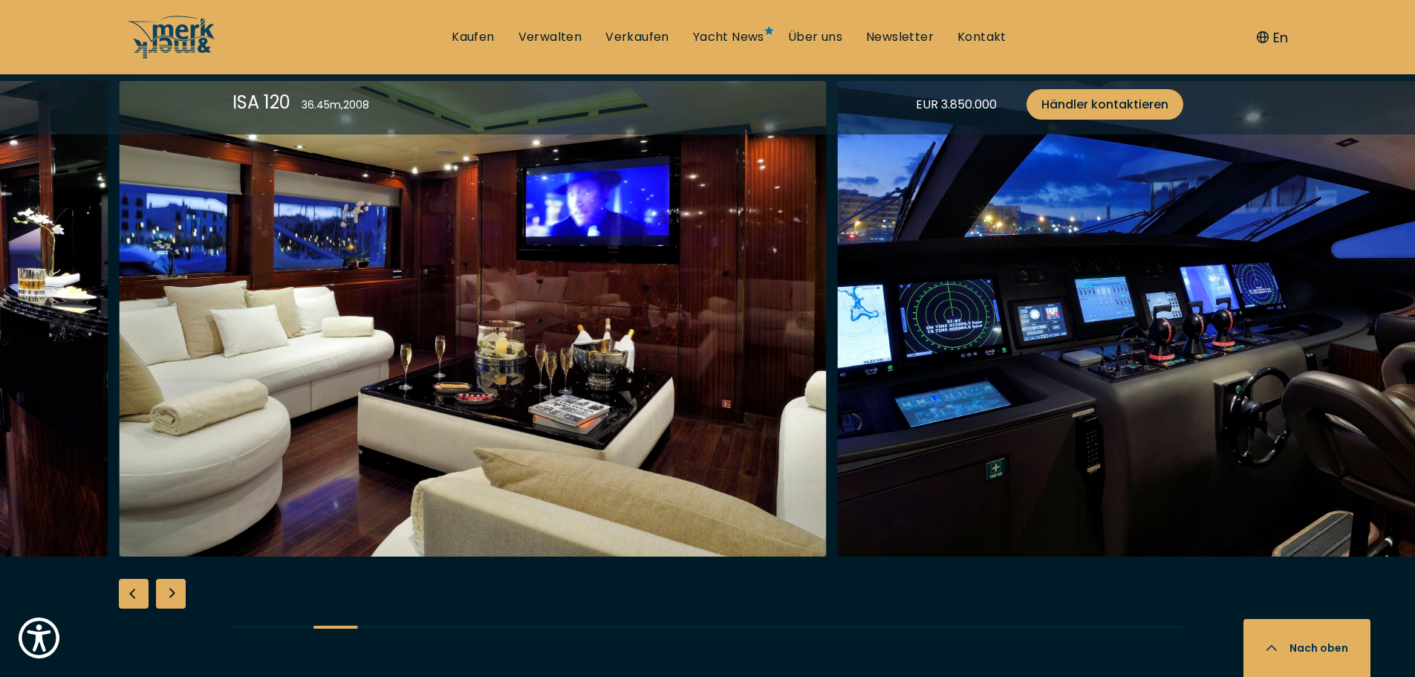
click at [169, 595] on div "Next slide" at bounding box center [171, 593] width 30 height 30
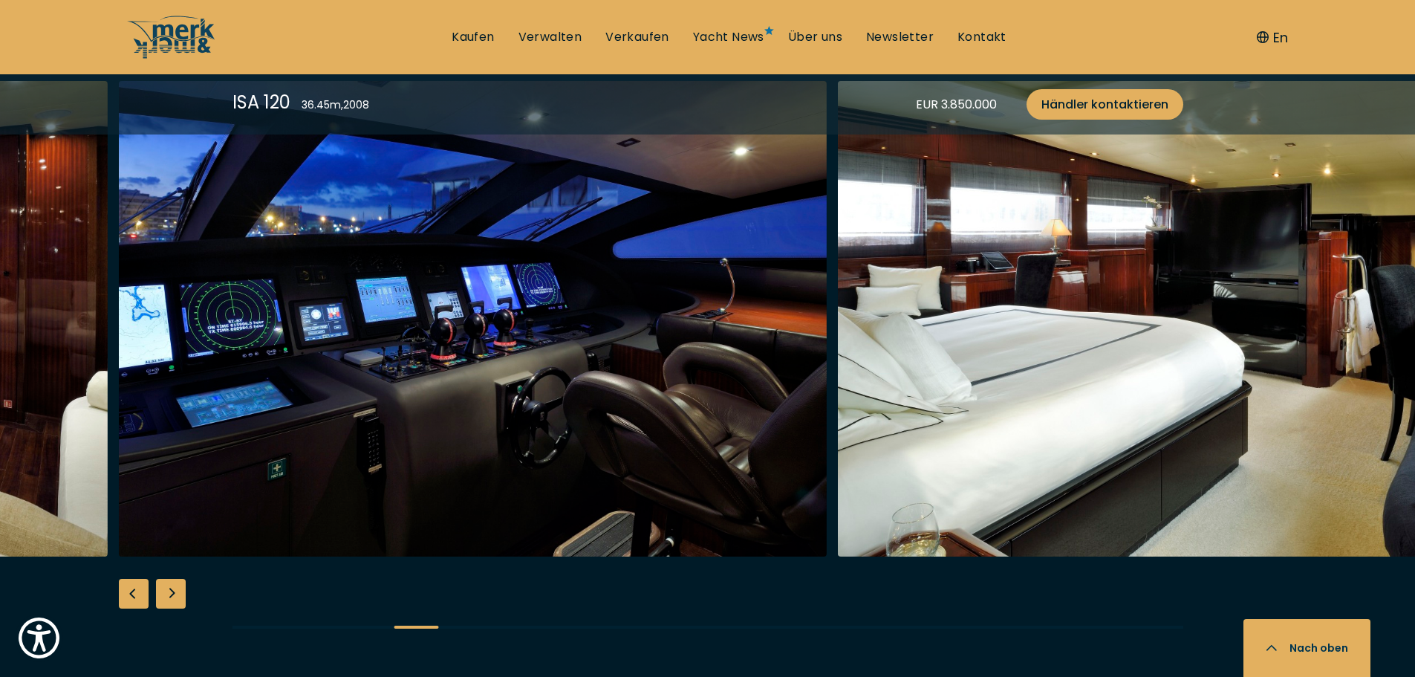
click at [169, 595] on div "Next slide" at bounding box center [171, 593] width 30 height 30
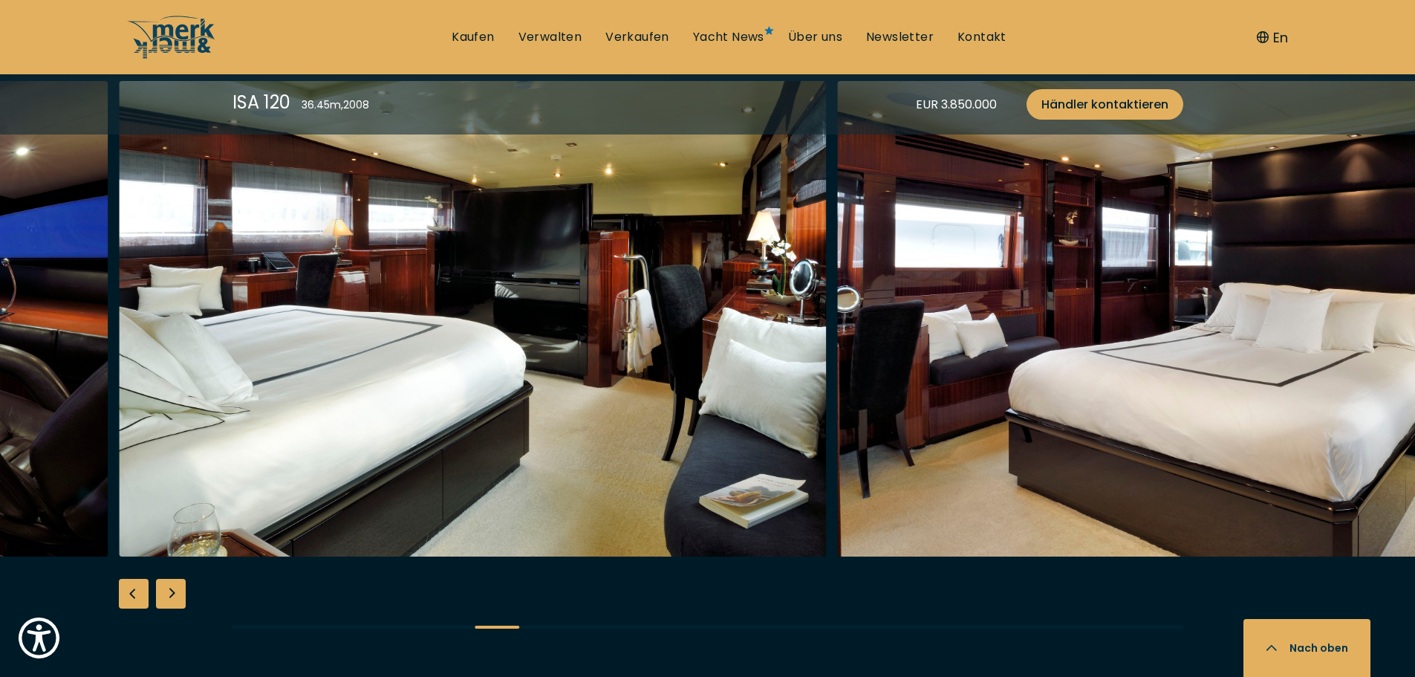
click at [173, 593] on div "Next slide" at bounding box center [171, 593] width 30 height 30
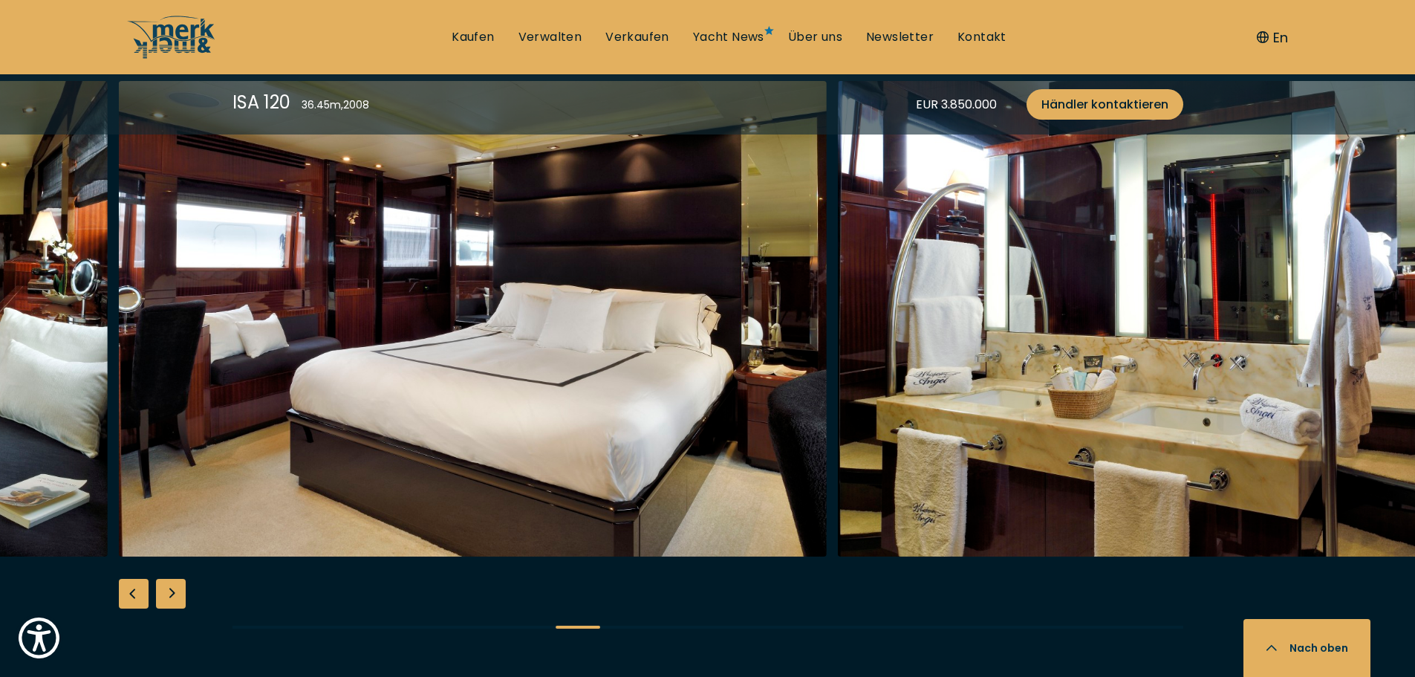
click at [178, 591] on div "Next slide" at bounding box center [171, 593] width 30 height 30
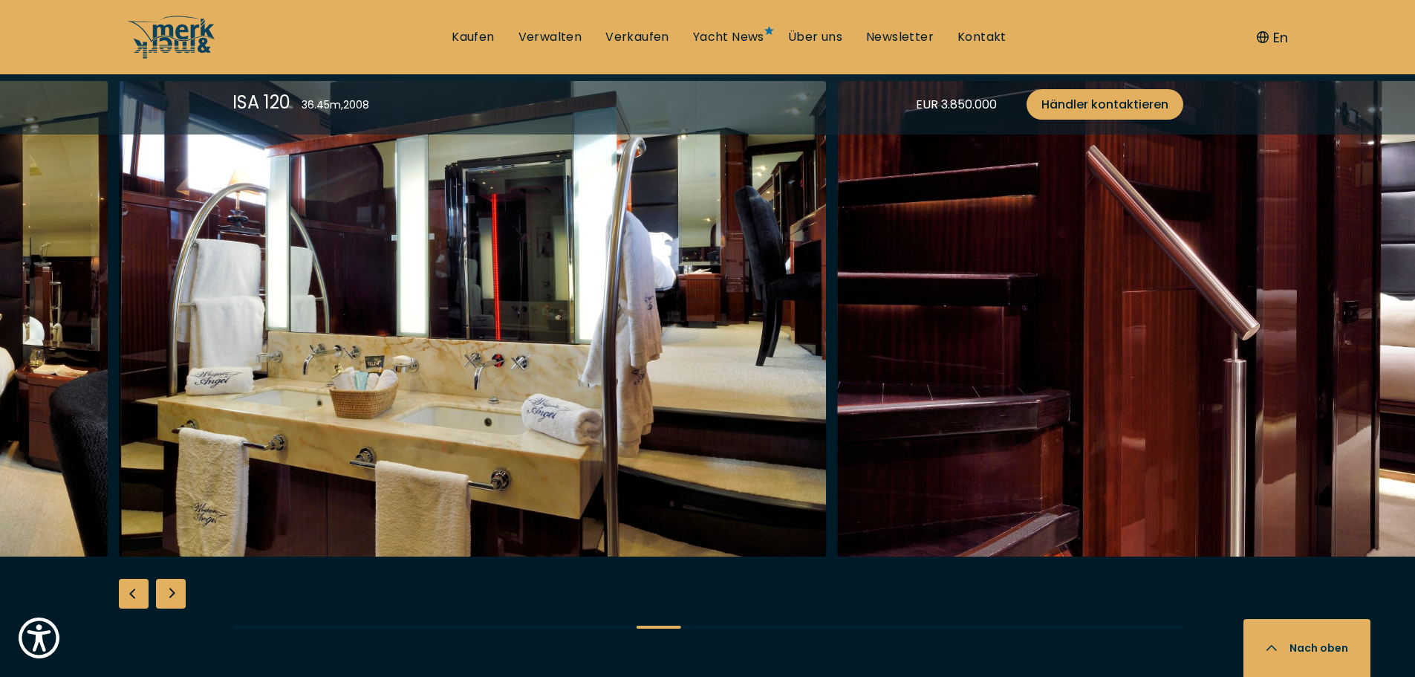
click at [178, 591] on div "Next slide" at bounding box center [171, 593] width 30 height 30
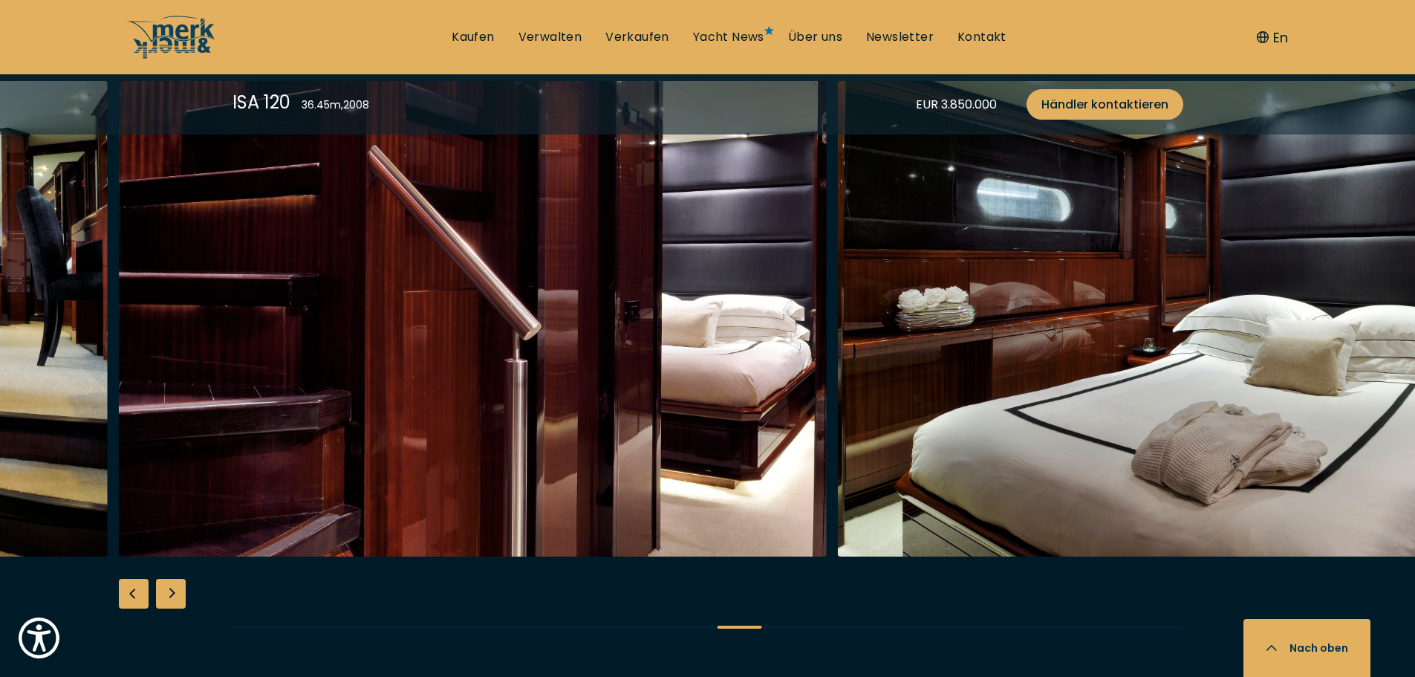
click at [177, 591] on div "Next slide" at bounding box center [171, 593] width 30 height 30
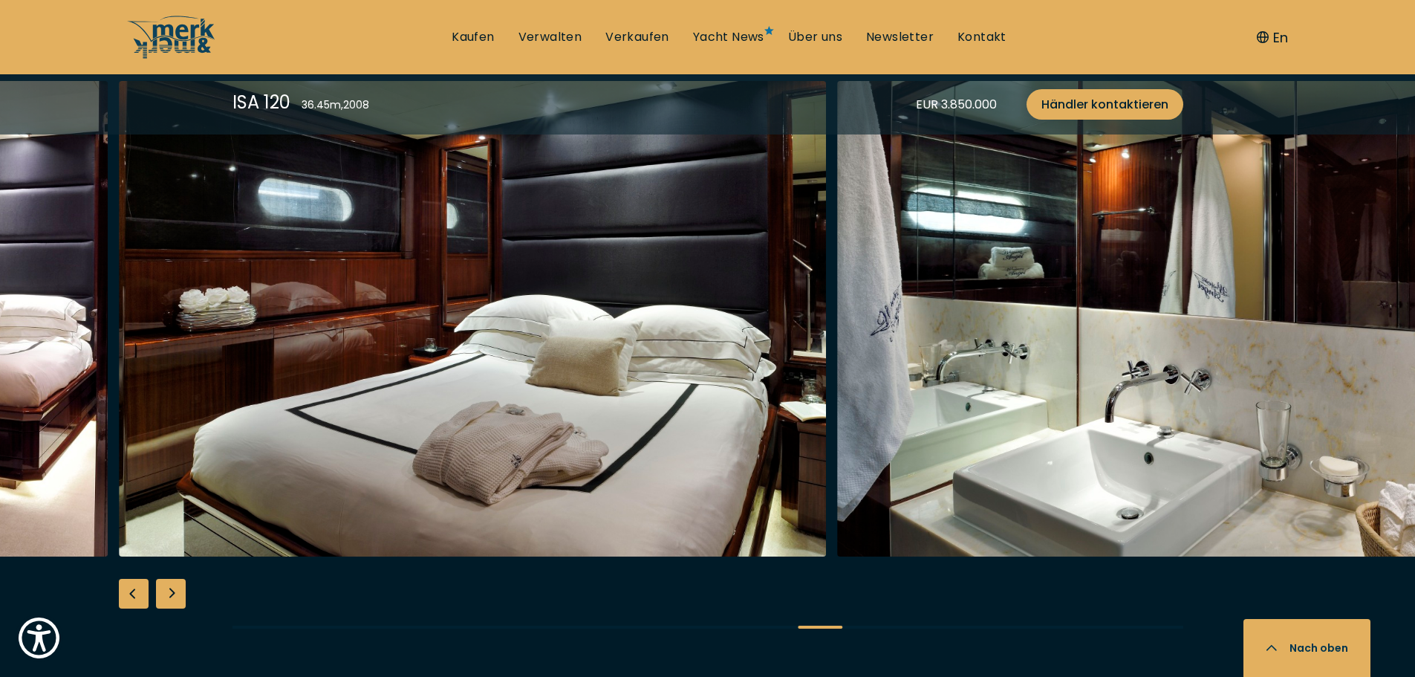
click at [177, 591] on div "Next slide" at bounding box center [171, 593] width 30 height 30
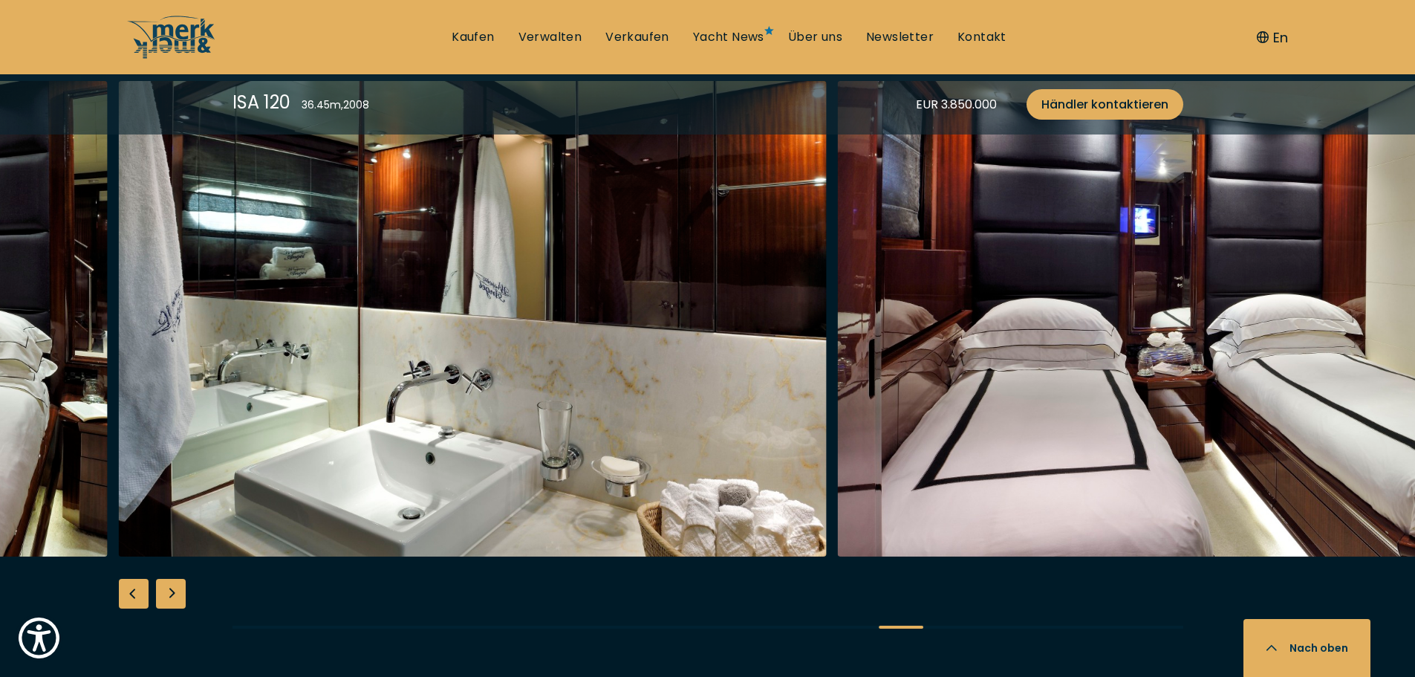
click at [177, 591] on div "Next slide" at bounding box center [171, 593] width 30 height 30
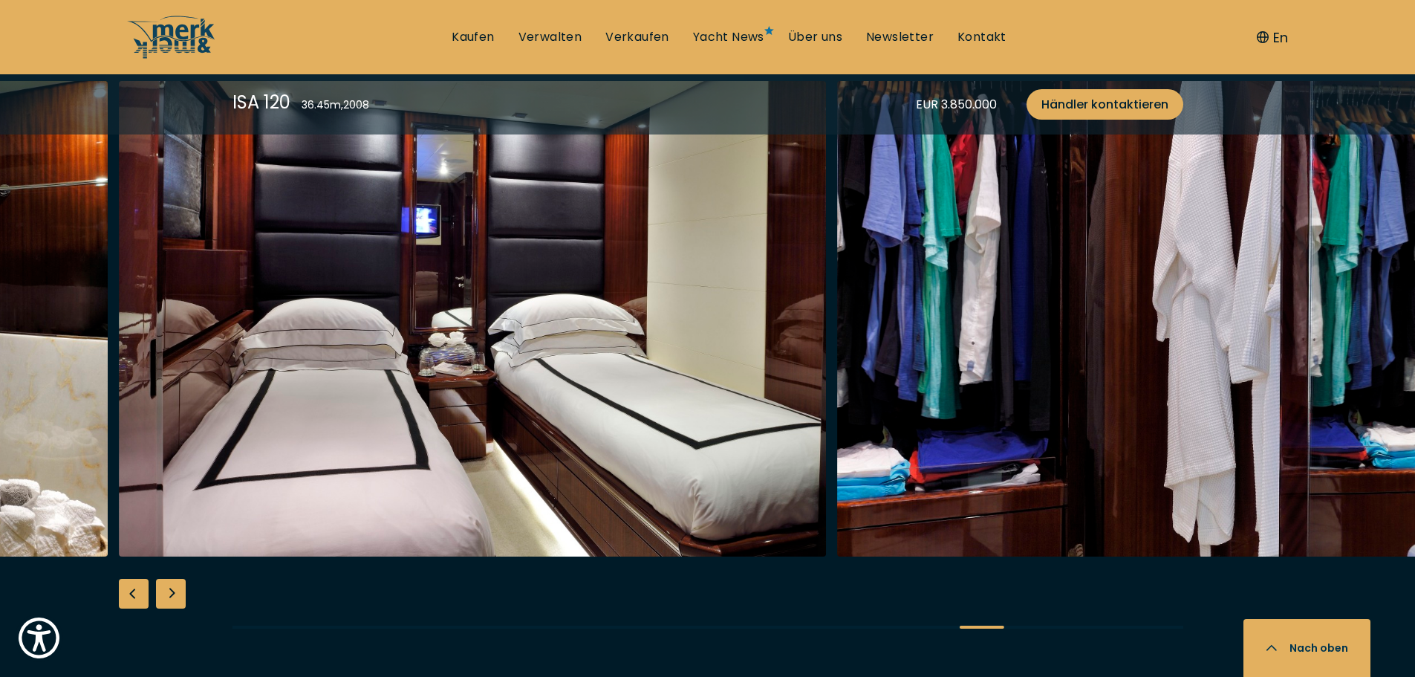
click at [177, 591] on div "Next slide" at bounding box center [171, 593] width 30 height 30
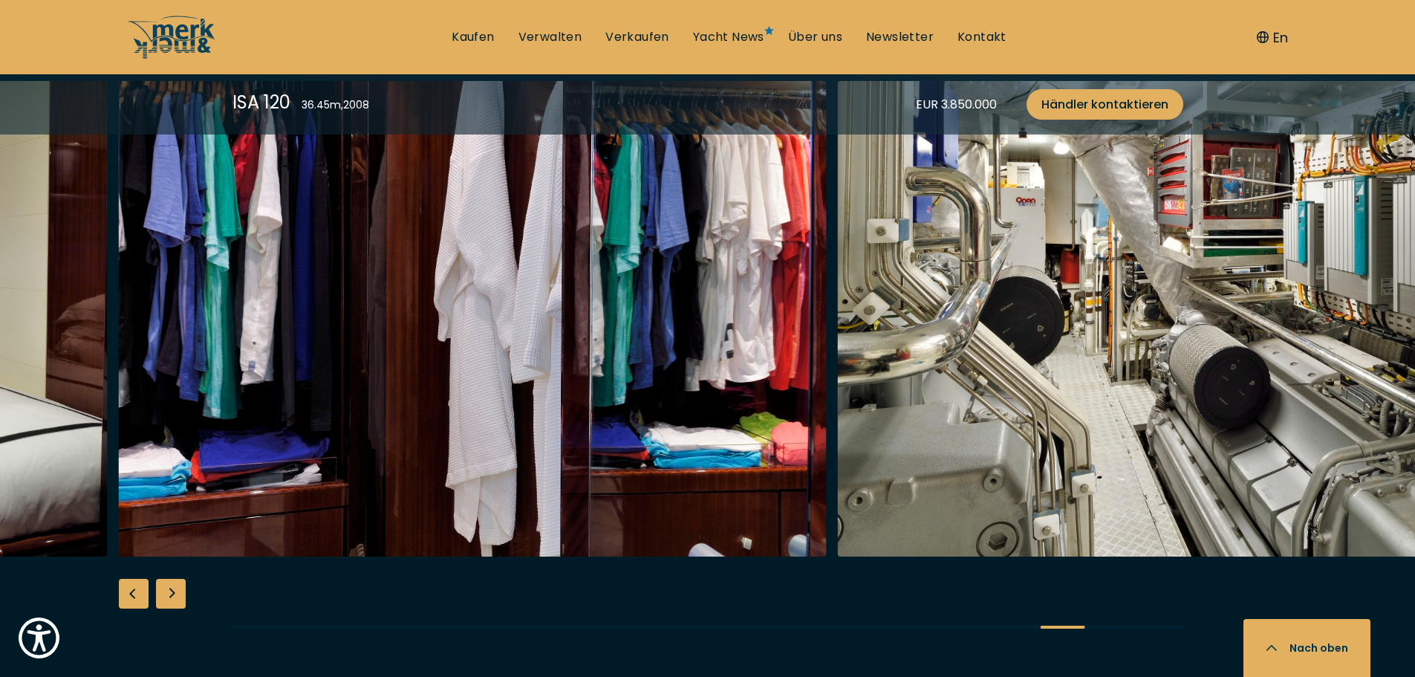
click at [177, 591] on div "Next slide" at bounding box center [171, 593] width 30 height 30
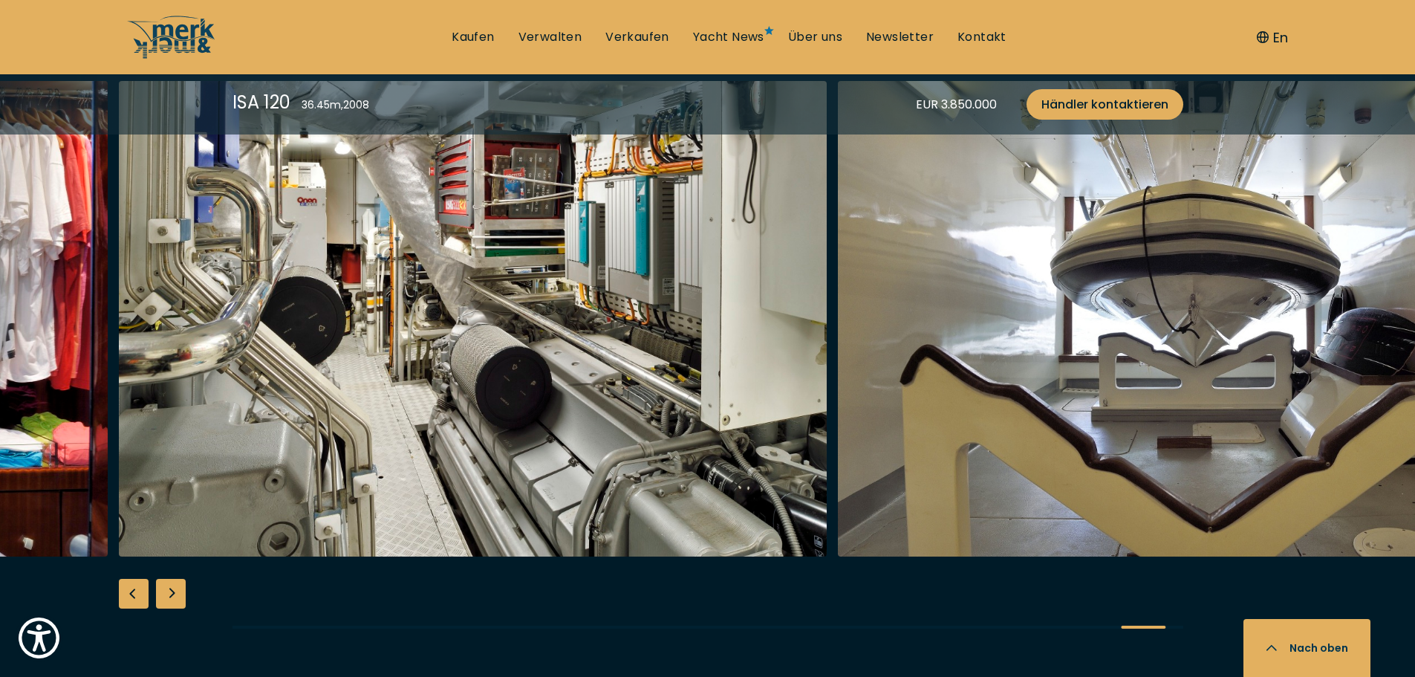
click at [179, 587] on div "Next slide" at bounding box center [171, 593] width 30 height 30
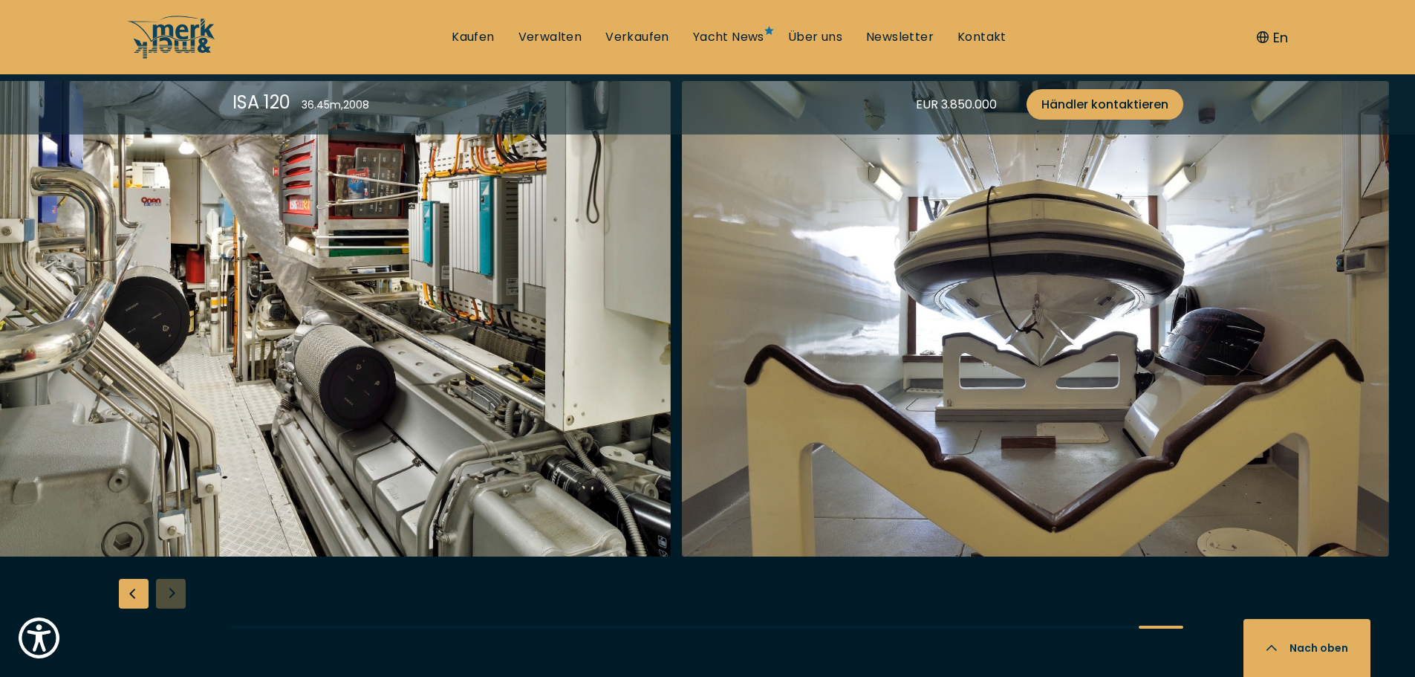
click at [1016, 293] on img "button" at bounding box center [1035, 318] width 708 height 475
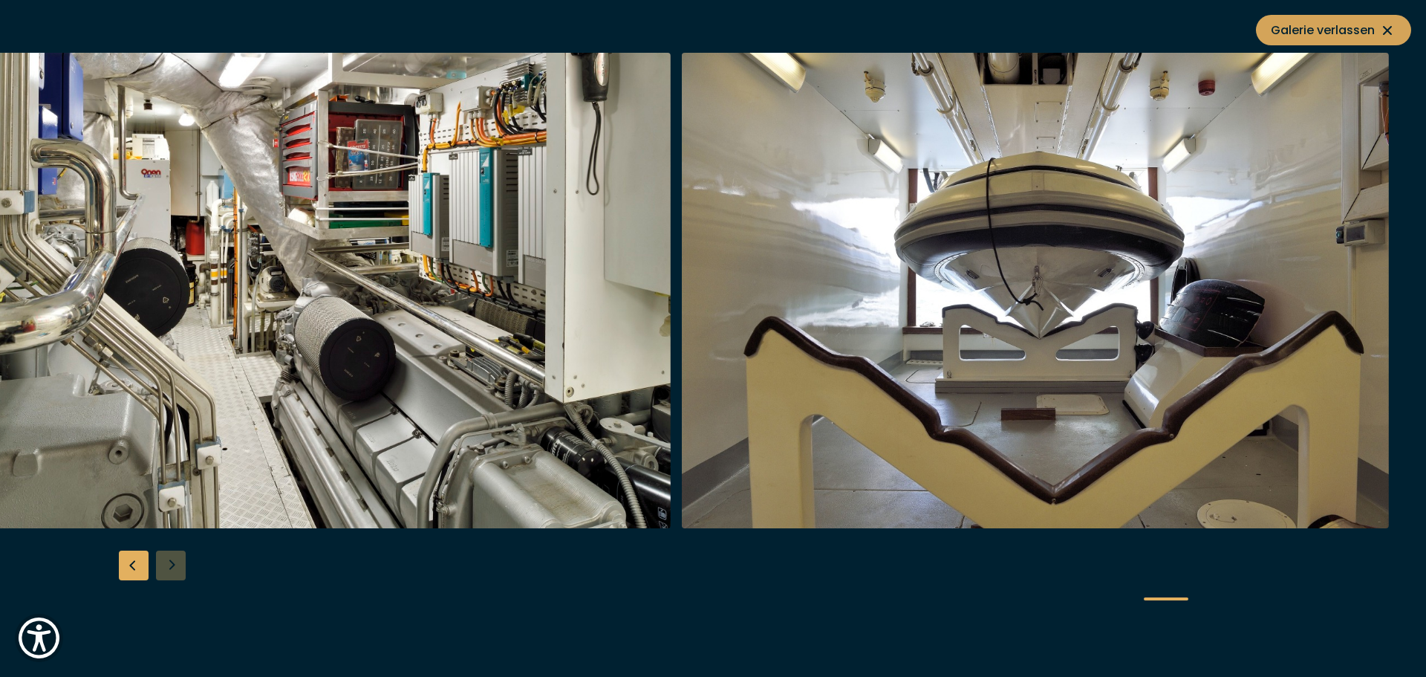
click at [1331, 21] on span "Galerie verlassen" at bounding box center [1334, 30] width 126 height 19
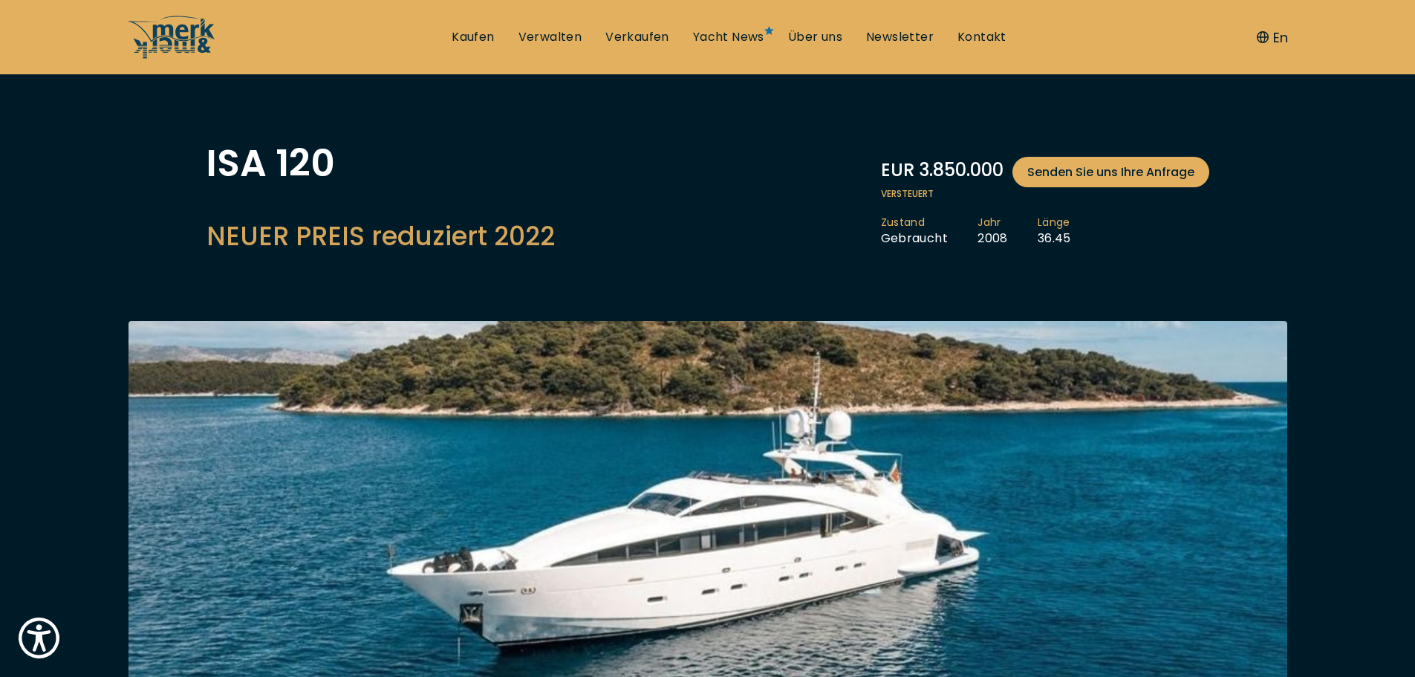
scroll to position [0, 0]
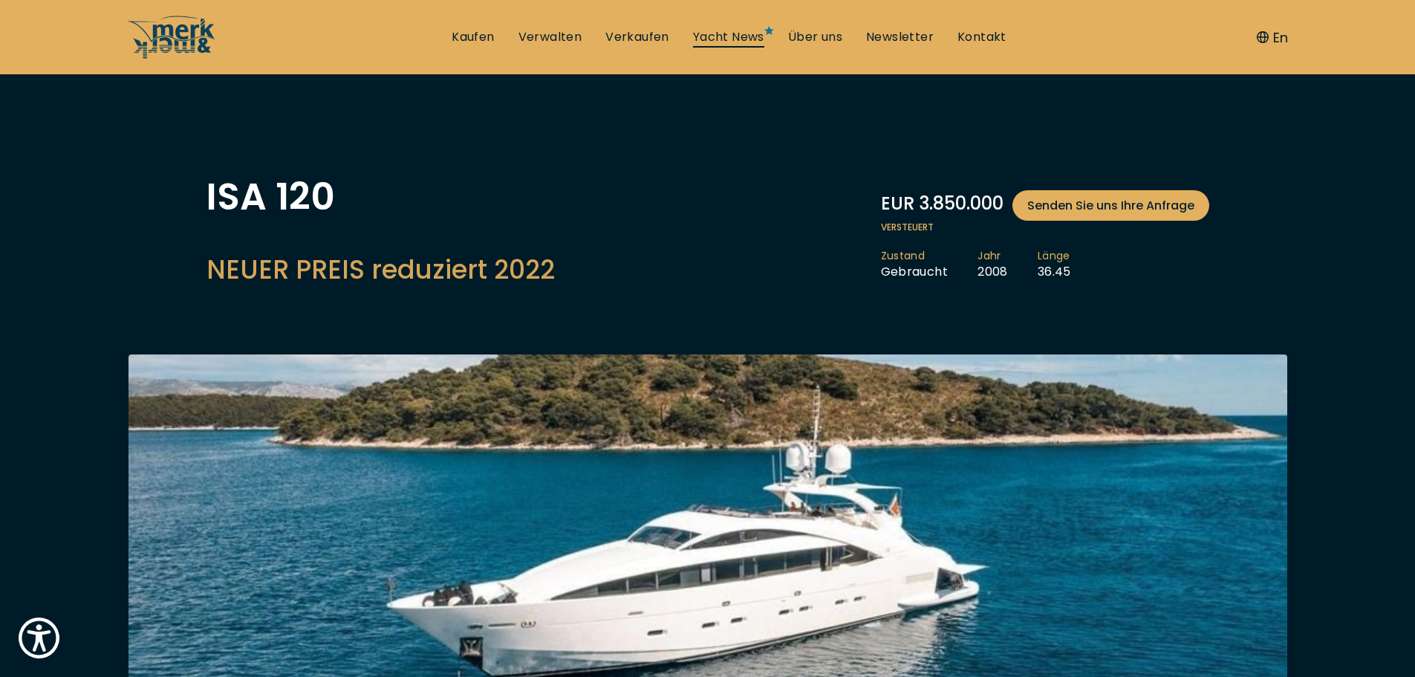
click at [708, 31] on link "Yacht News" at bounding box center [728, 37] width 71 height 16
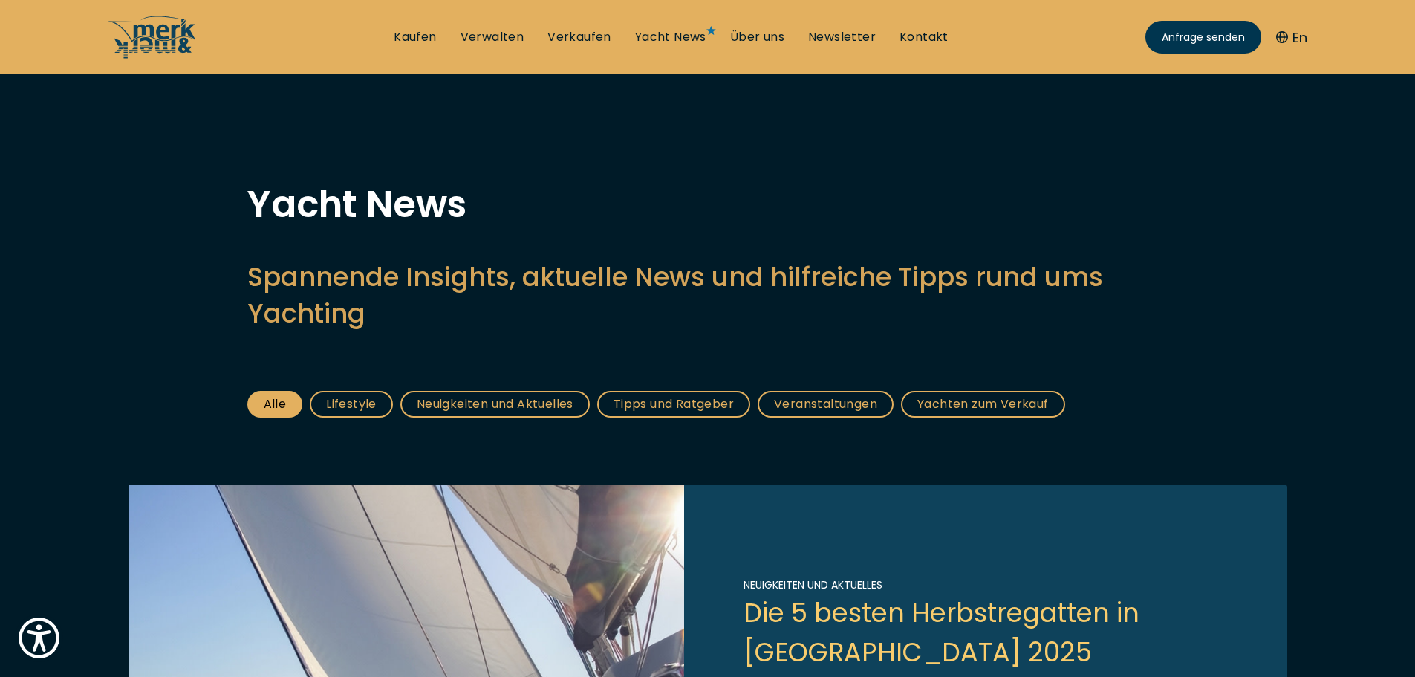
click at [969, 408] on link "Yachten zum Verkauf" at bounding box center [983, 404] width 164 height 27
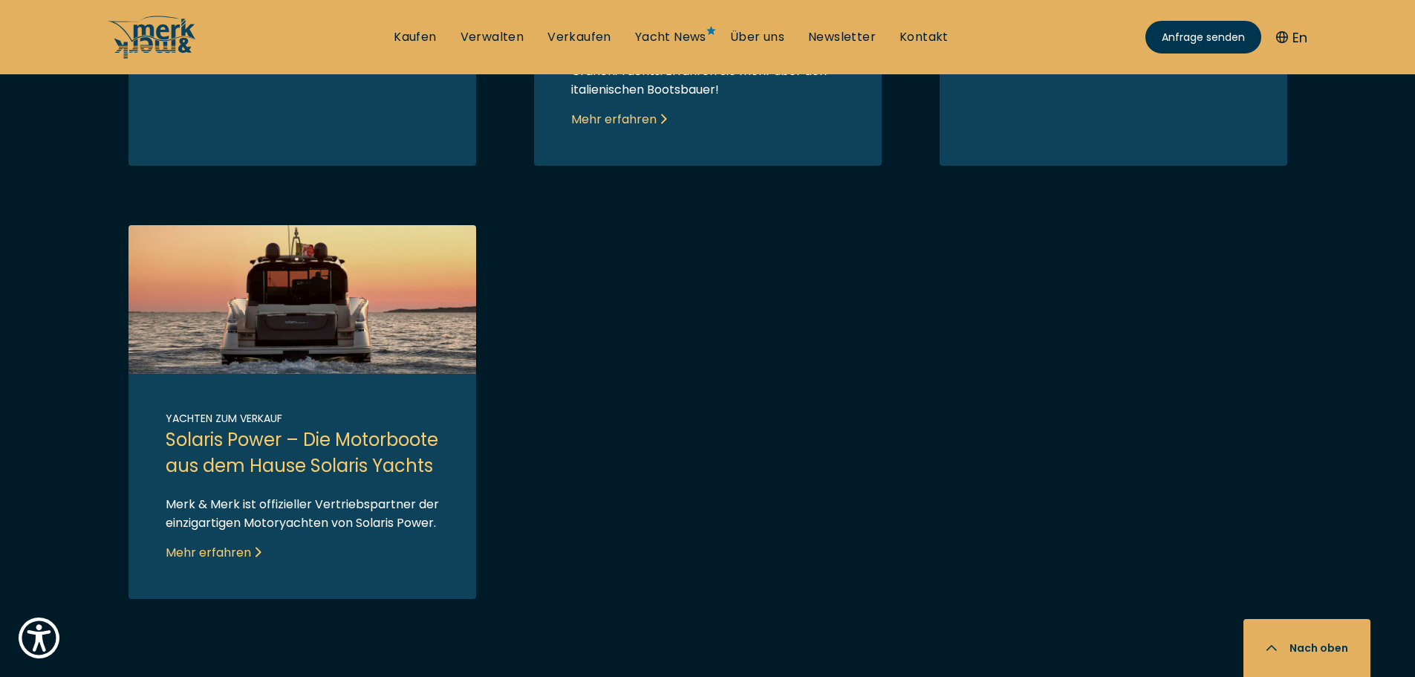
scroll to position [1411, 0]
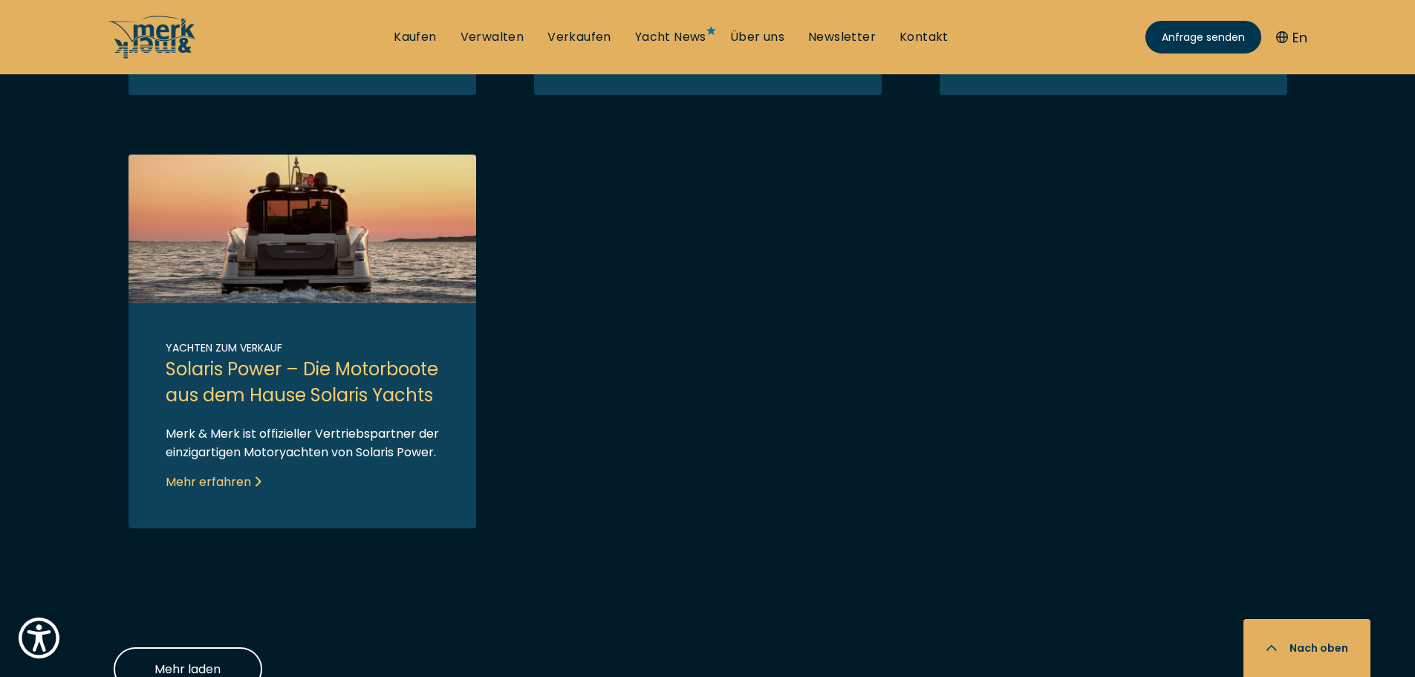
click at [255, 428] on link "Link to post" at bounding box center [302, 341] width 348 height 374
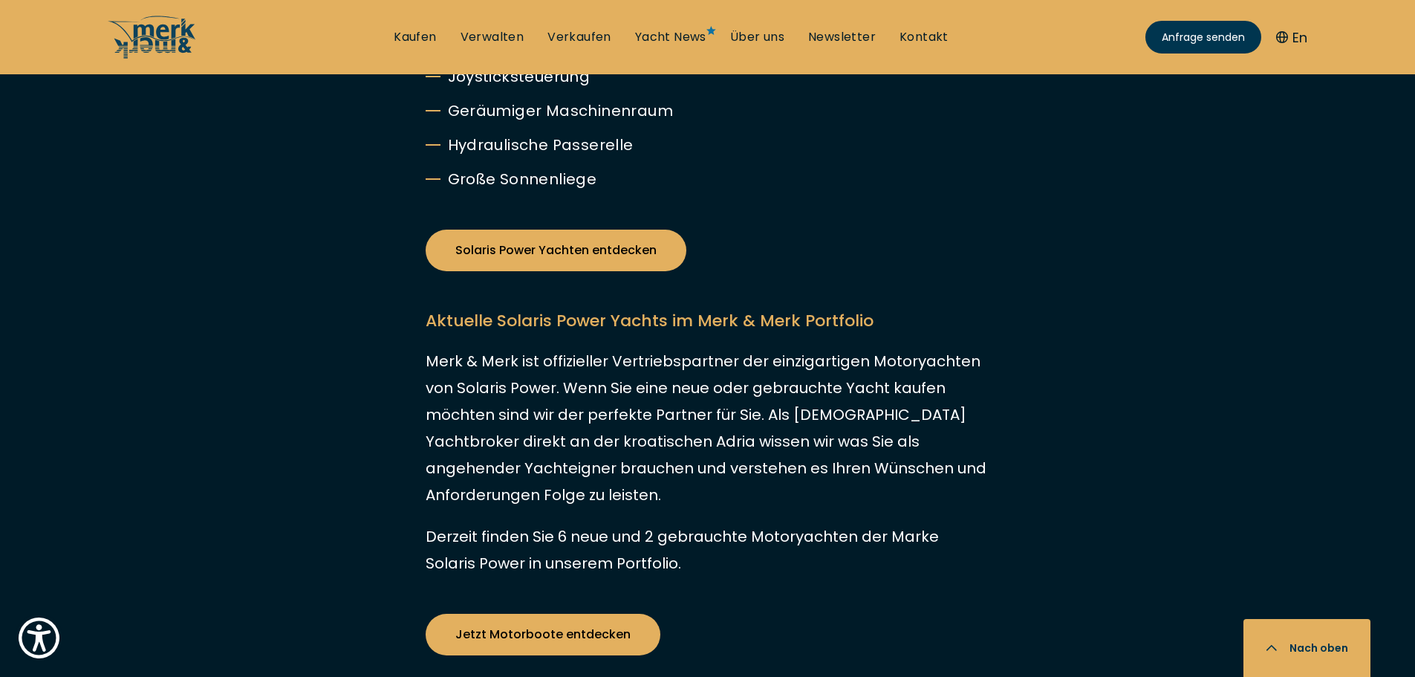
scroll to position [2005, 0]
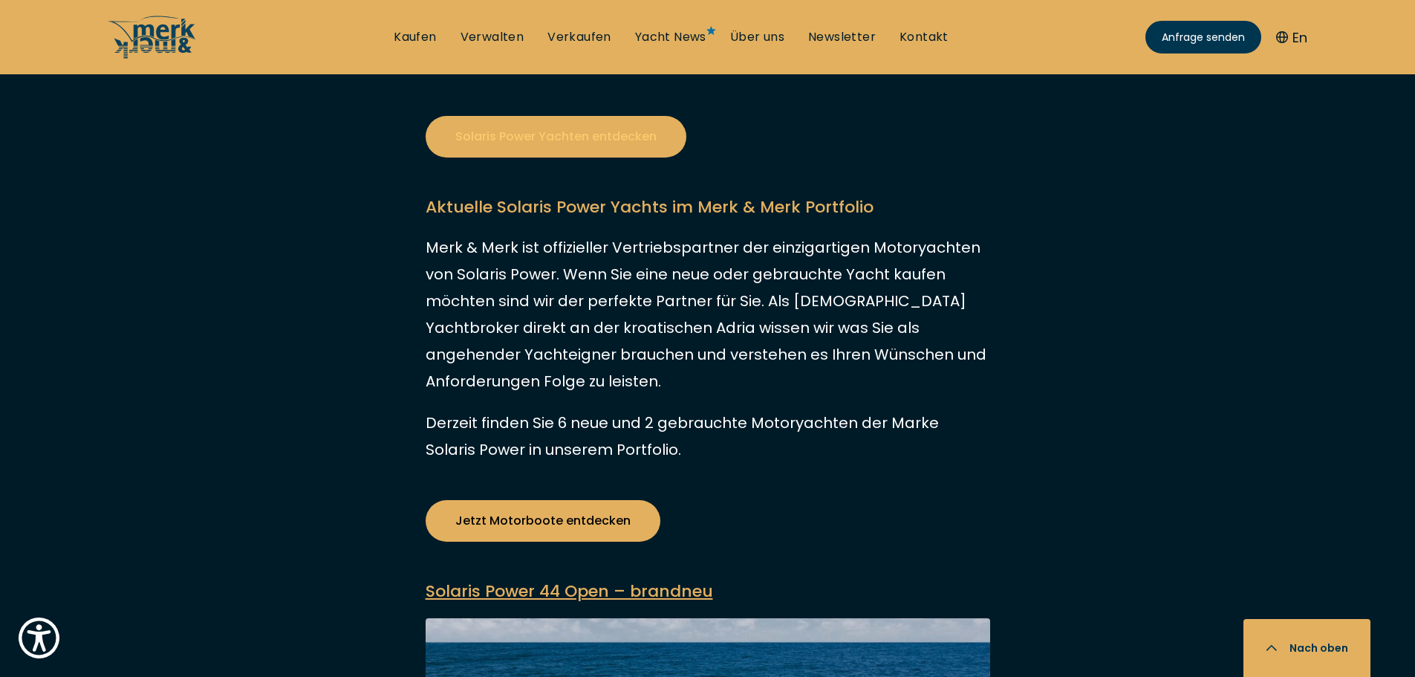
click at [558, 116] on link "Solaris Power Yachten entdecken" at bounding box center [556, 137] width 261 height 42
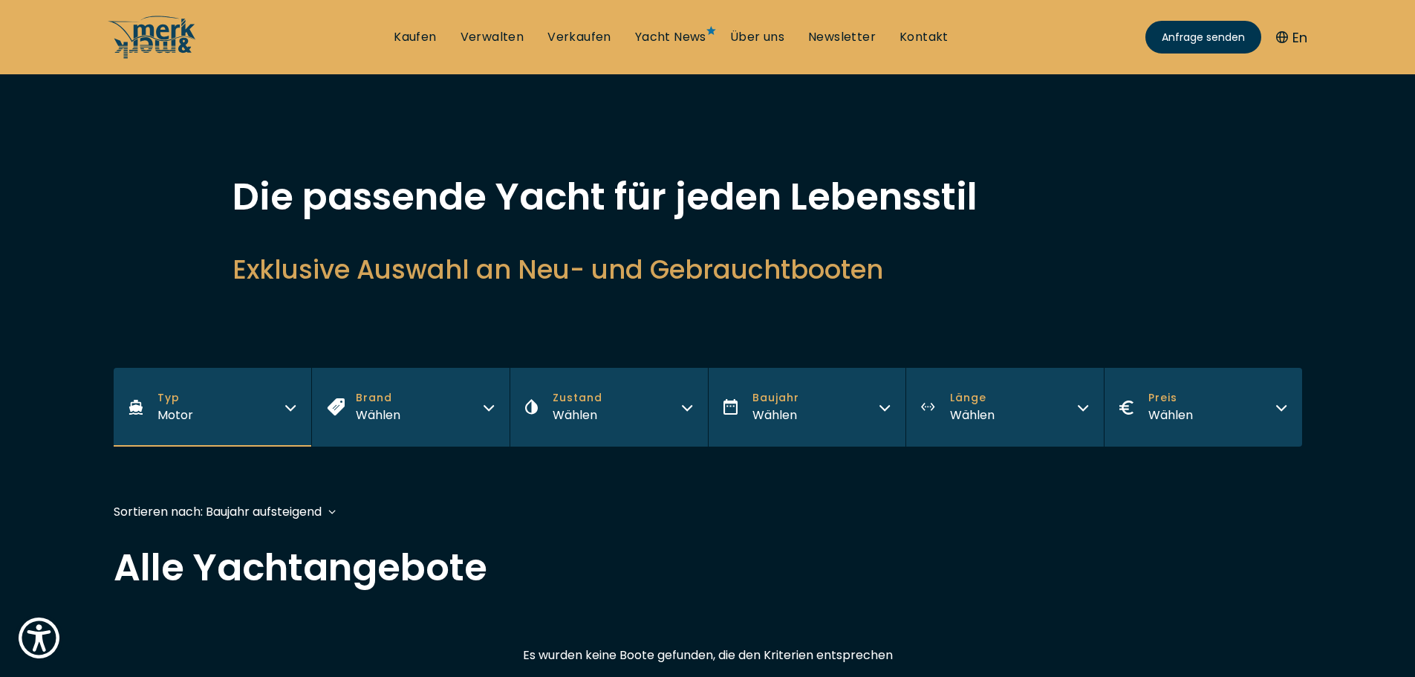
click at [990, 406] on div "Wählen" at bounding box center [972, 414] width 45 height 19
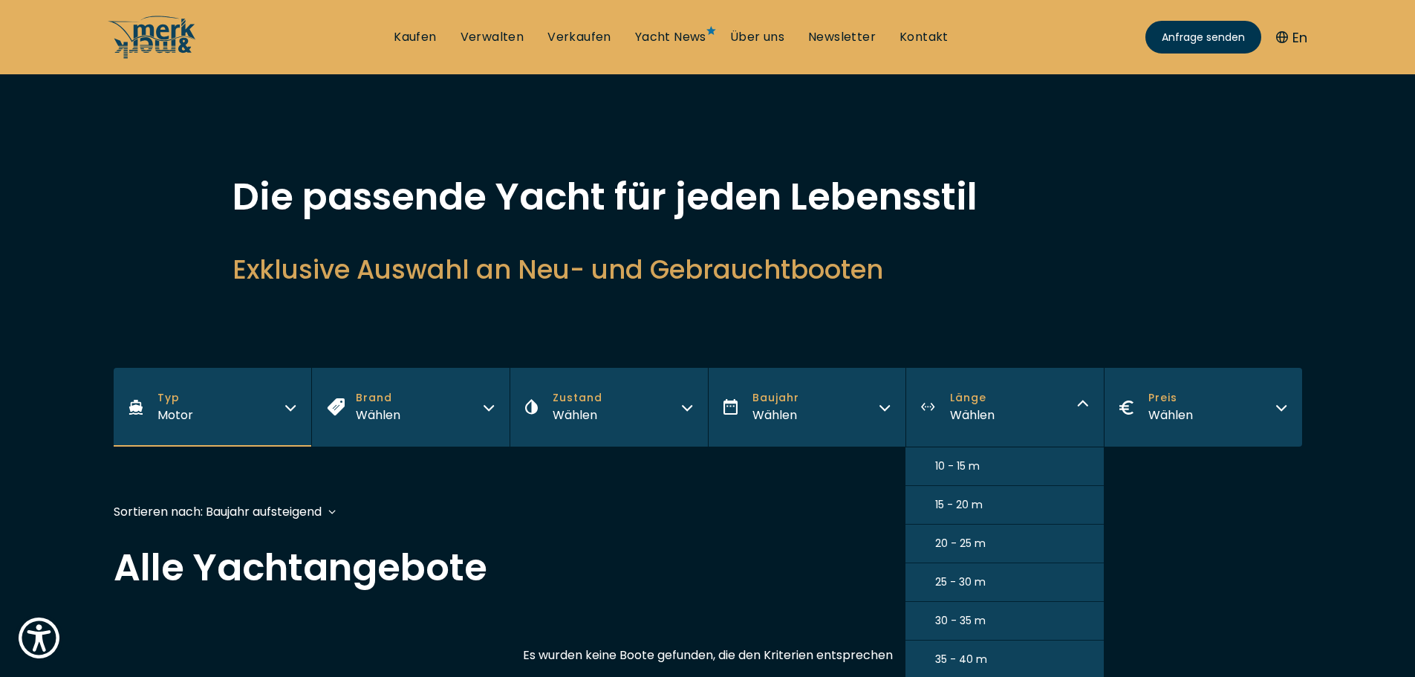
click at [965, 617] on span "30 - 35 m" at bounding box center [960, 621] width 50 height 16
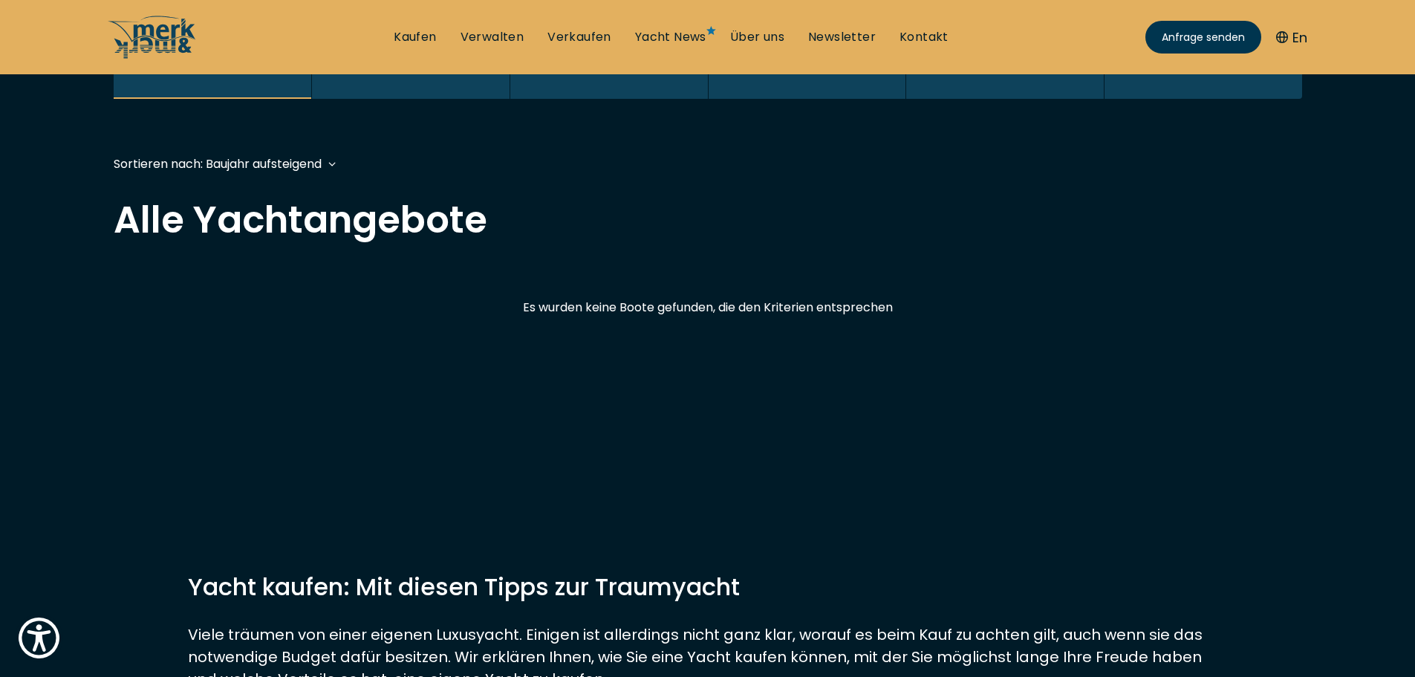
scroll to position [365, 0]
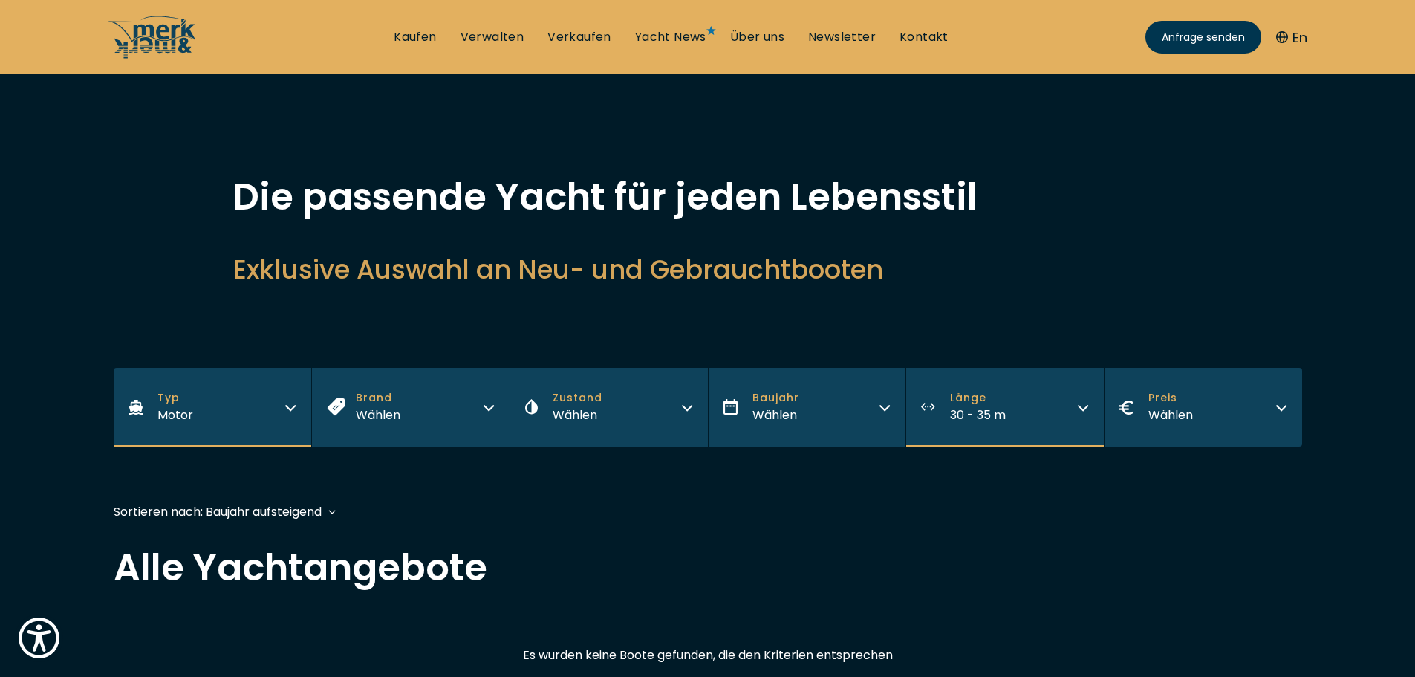
click at [996, 414] on span "30 - 35 m" at bounding box center [978, 414] width 56 height 17
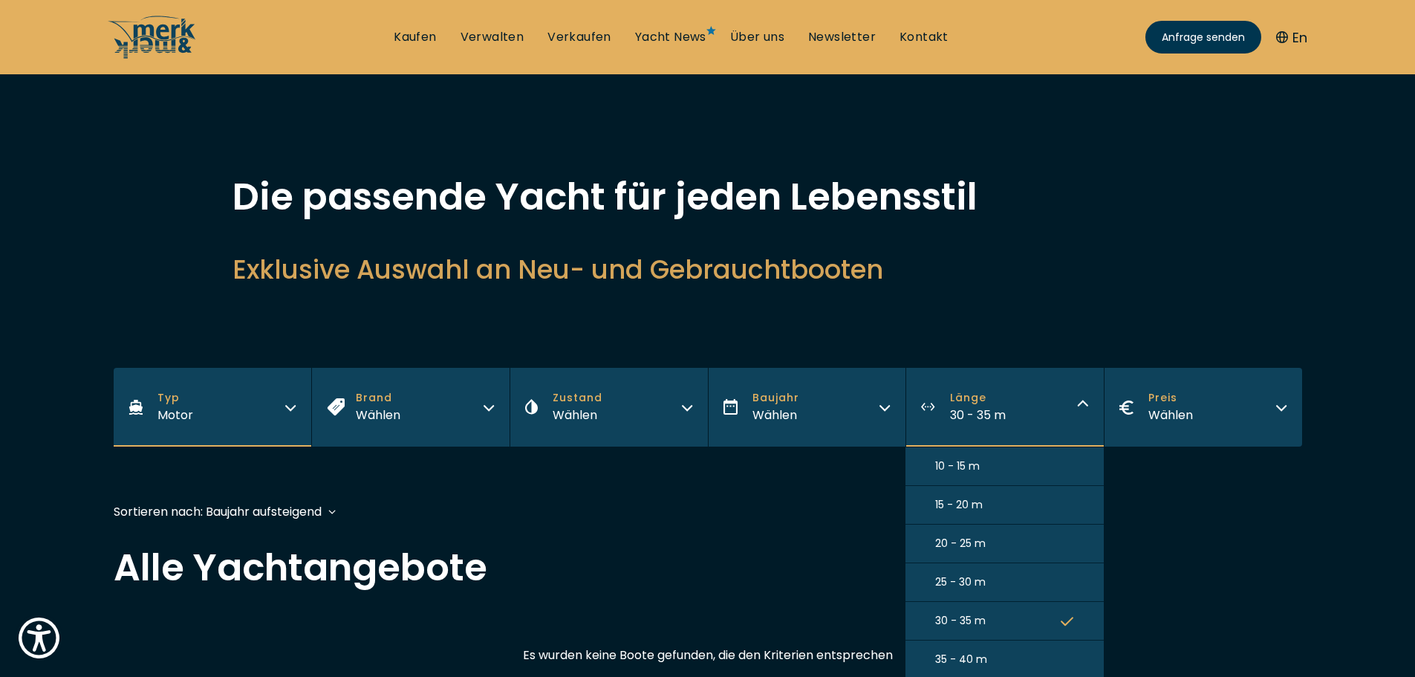
click at [974, 651] on span "35 - 40 m" at bounding box center [961, 659] width 52 height 16
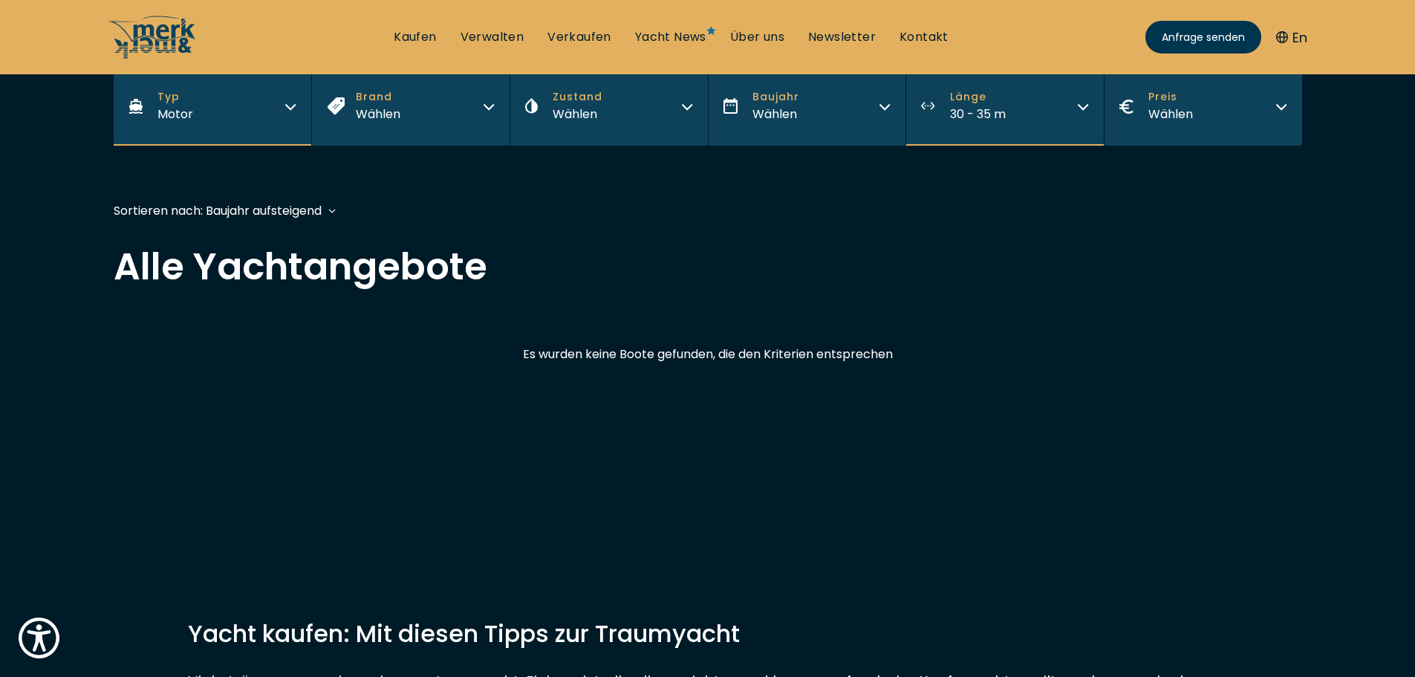
scroll to position [366, 0]
